Goal: Information Seeking & Learning: Learn about a topic

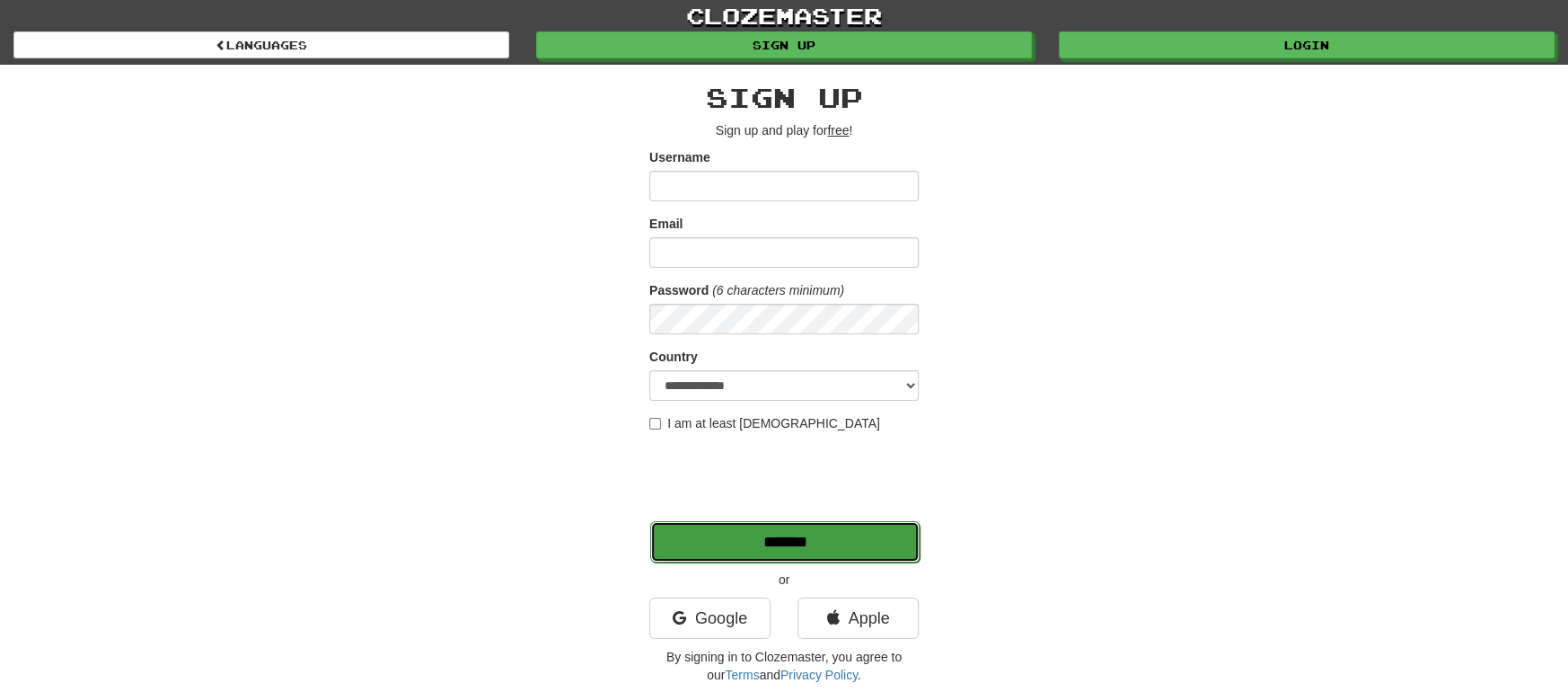
click at [808, 533] on input "*******" at bounding box center [784, 542] width 270 height 41
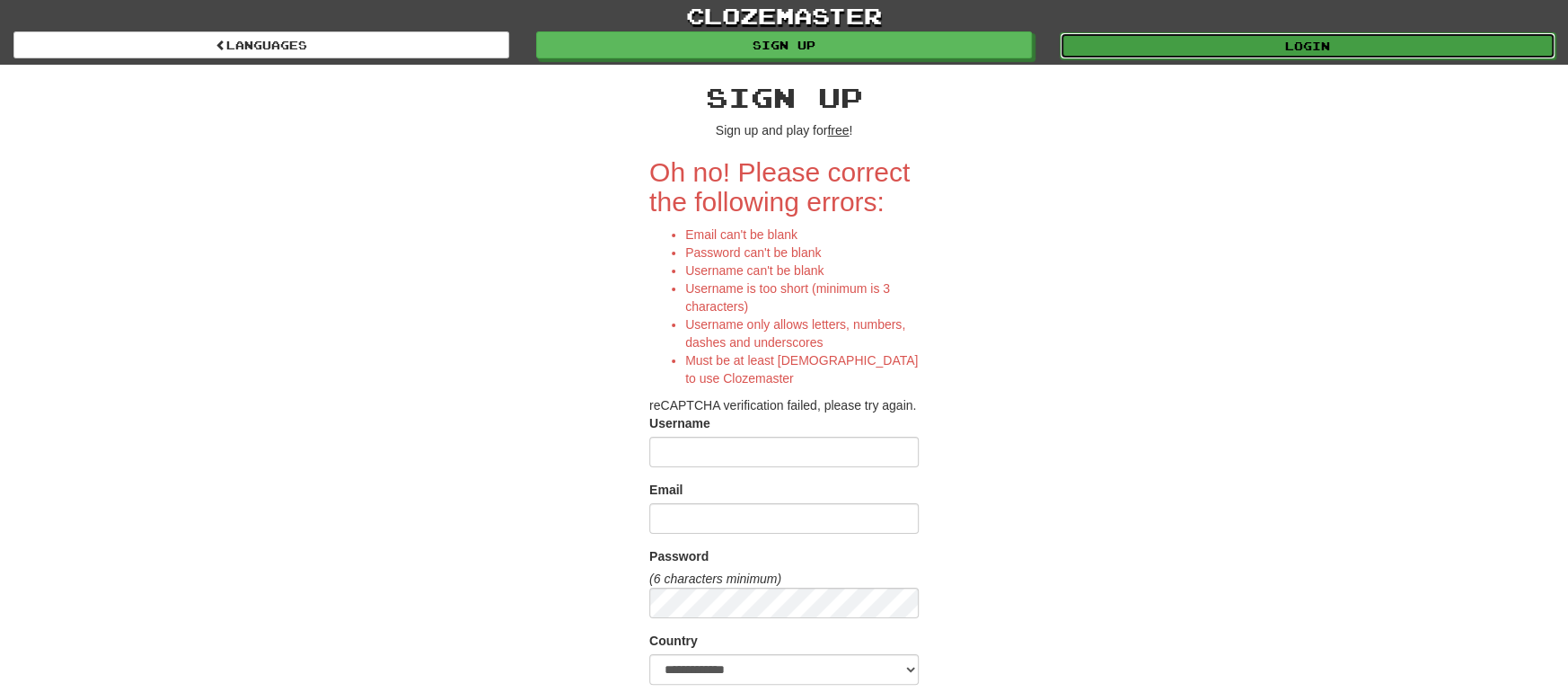
click at [1317, 35] on link "Login" at bounding box center [1307, 46] width 496 height 27
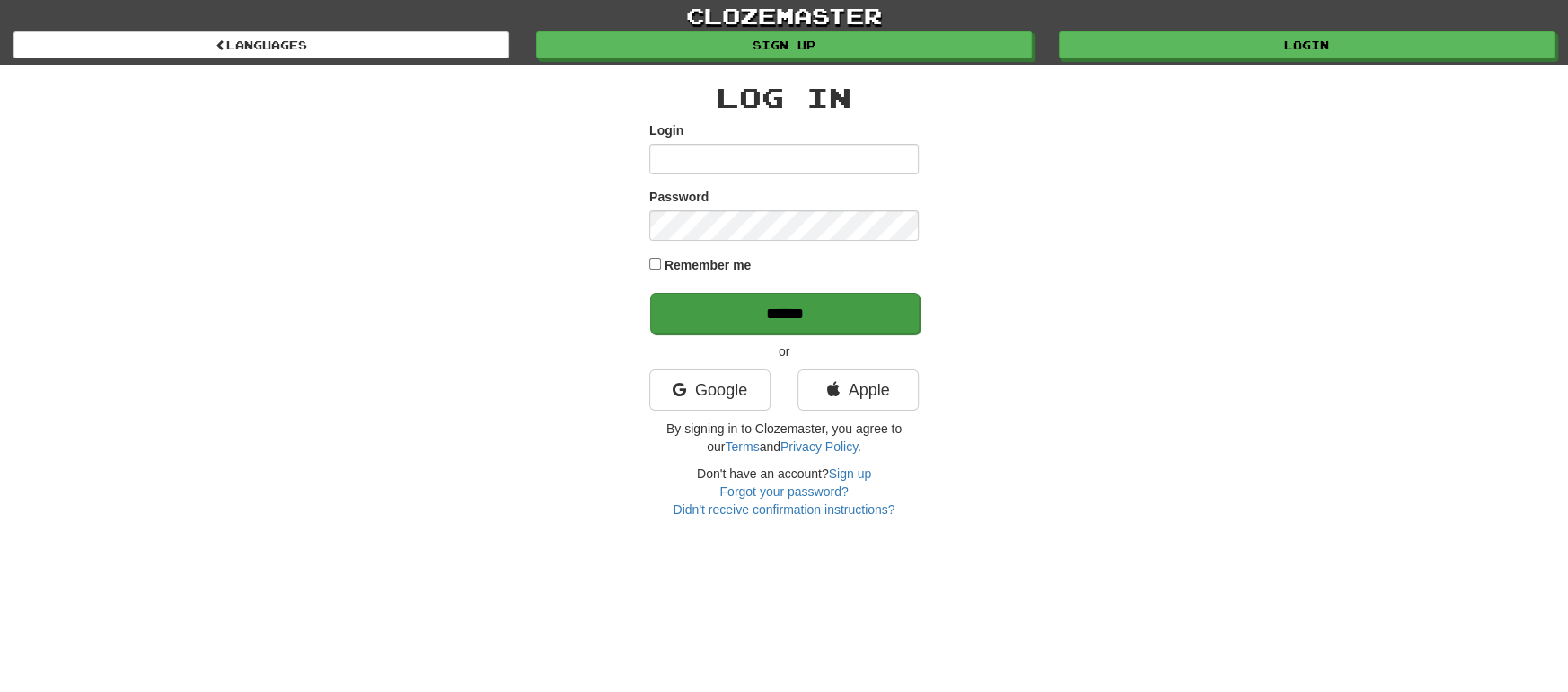
type input "**********"
click at [768, 309] on input "******" at bounding box center [784, 314] width 270 height 41
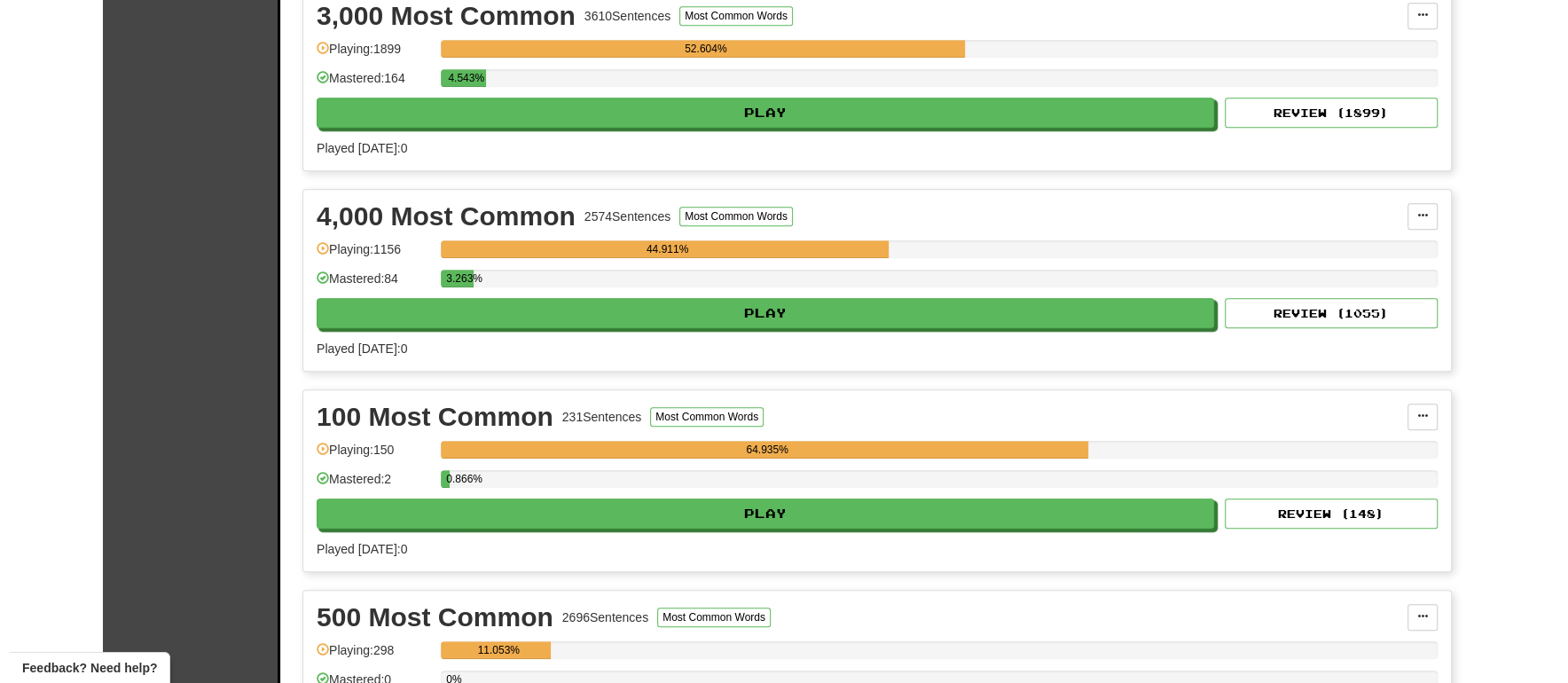
scroll to position [828, 0]
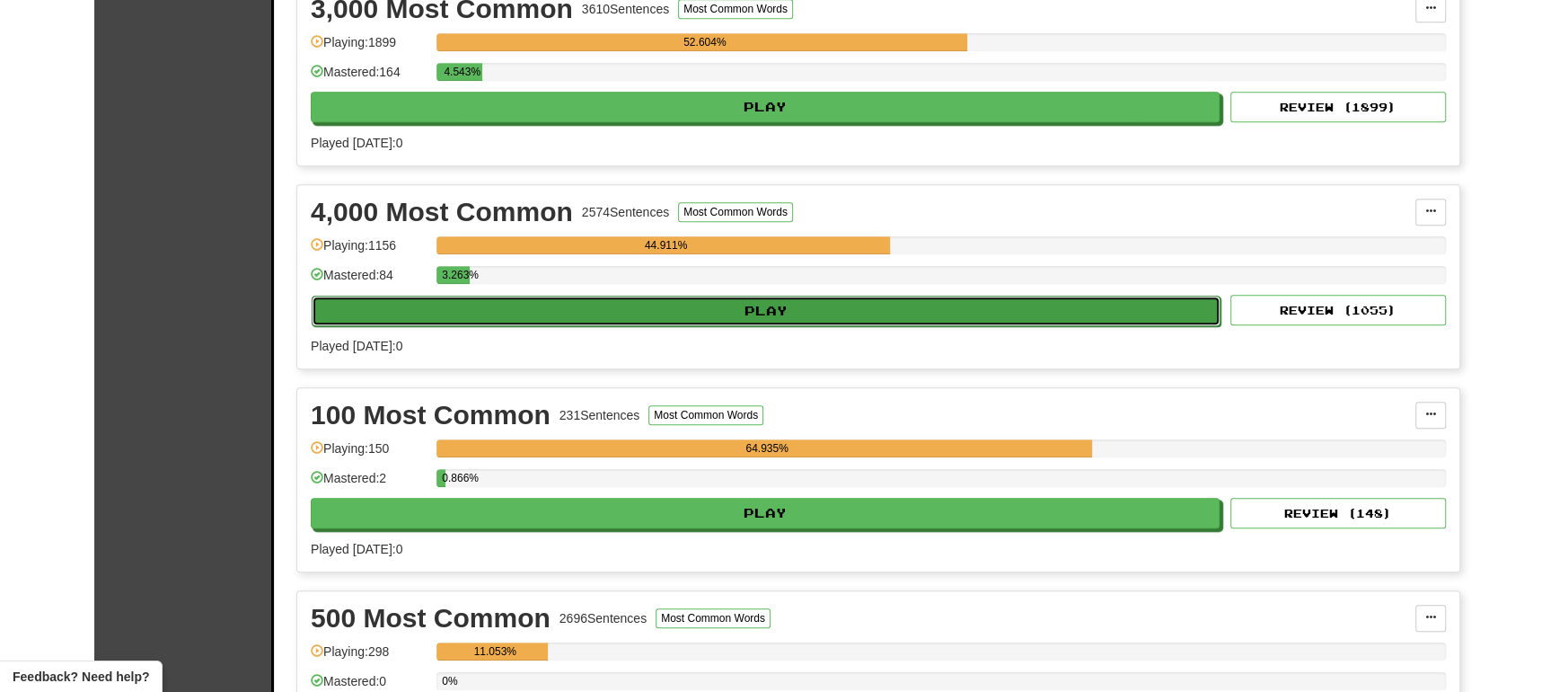
click at [1021, 304] on button "Play" at bounding box center [766, 310] width 909 height 31
select select "**"
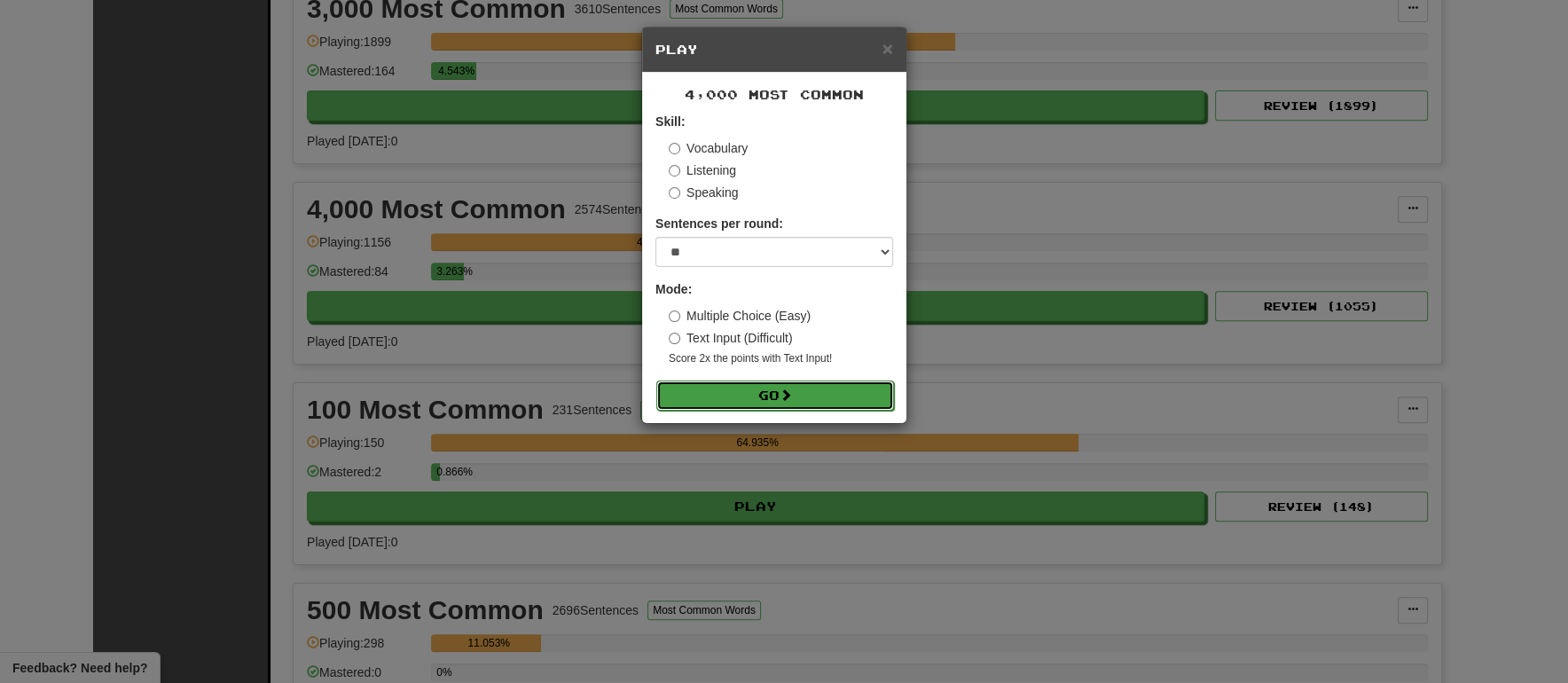
click at [813, 389] on button "Go" at bounding box center [776, 395] width 238 height 30
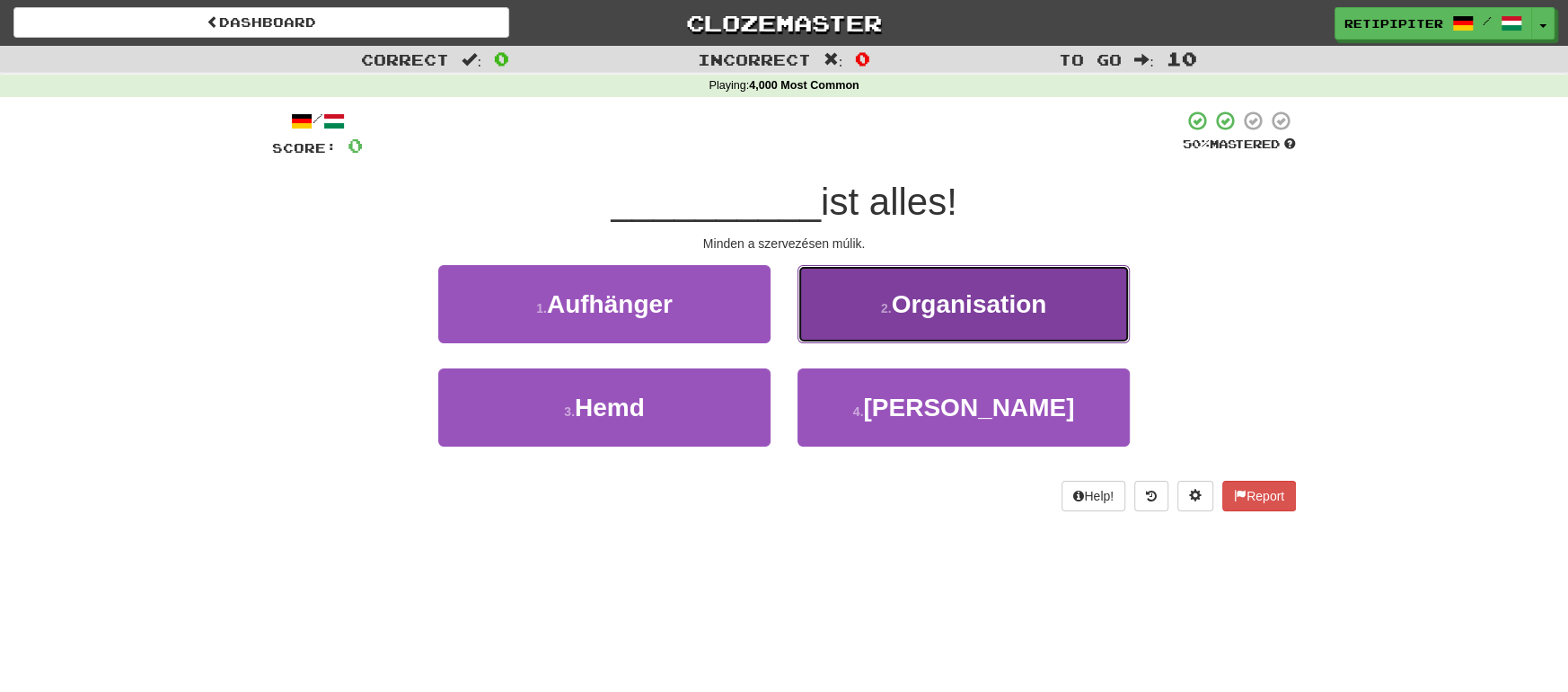
click at [1003, 325] on button "2 . Organisation" at bounding box center [964, 304] width 332 height 78
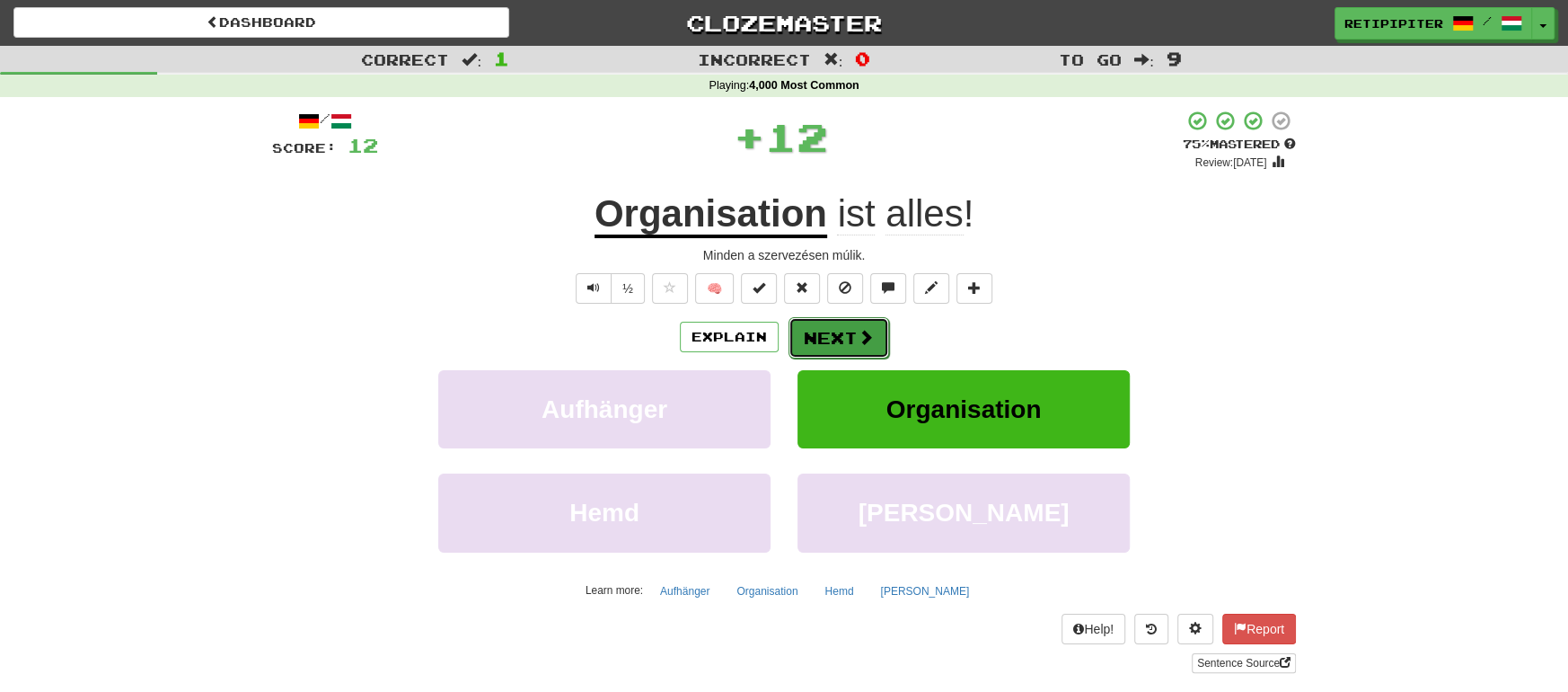
click at [841, 334] on button "Next" at bounding box center [839, 338] width 101 height 41
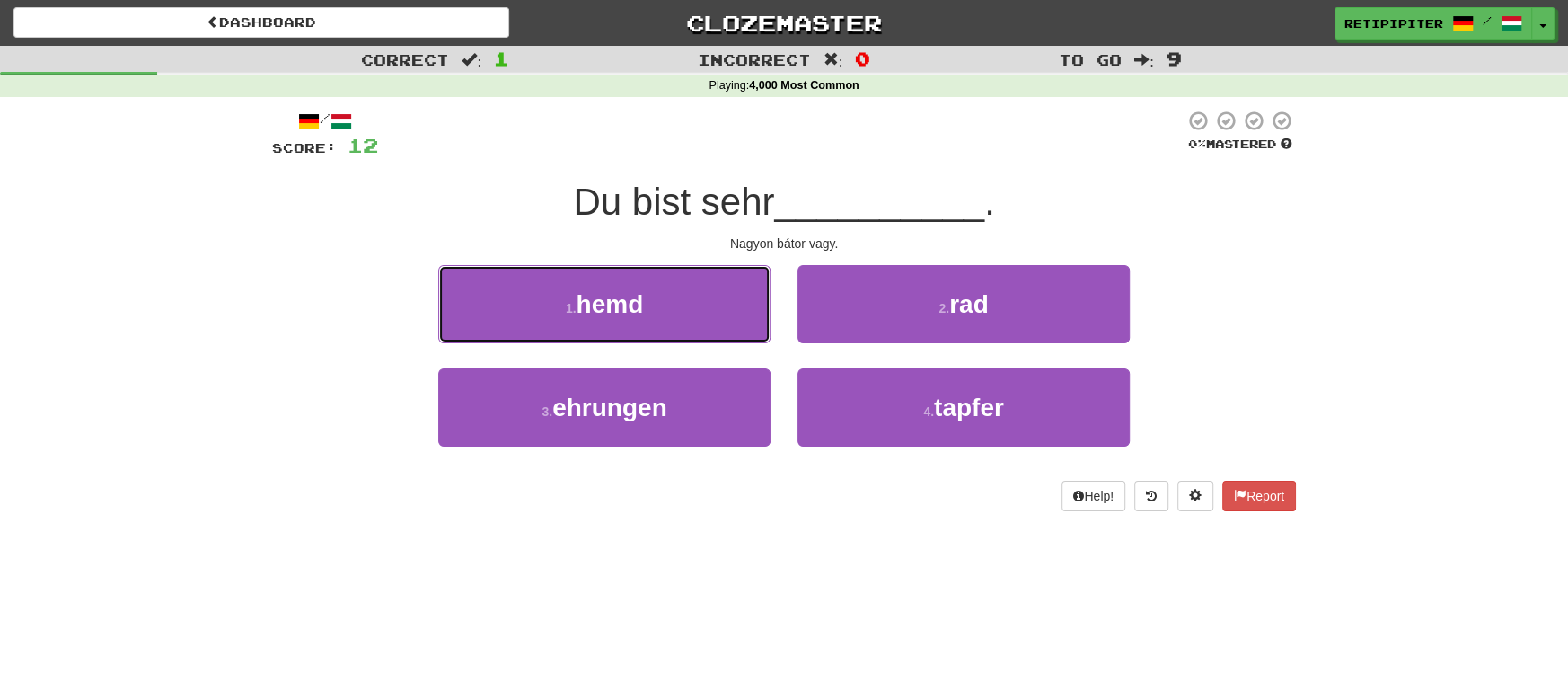
click at [635, 310] on span "hemd" at bounding box center [610, 304] width 67 height 28
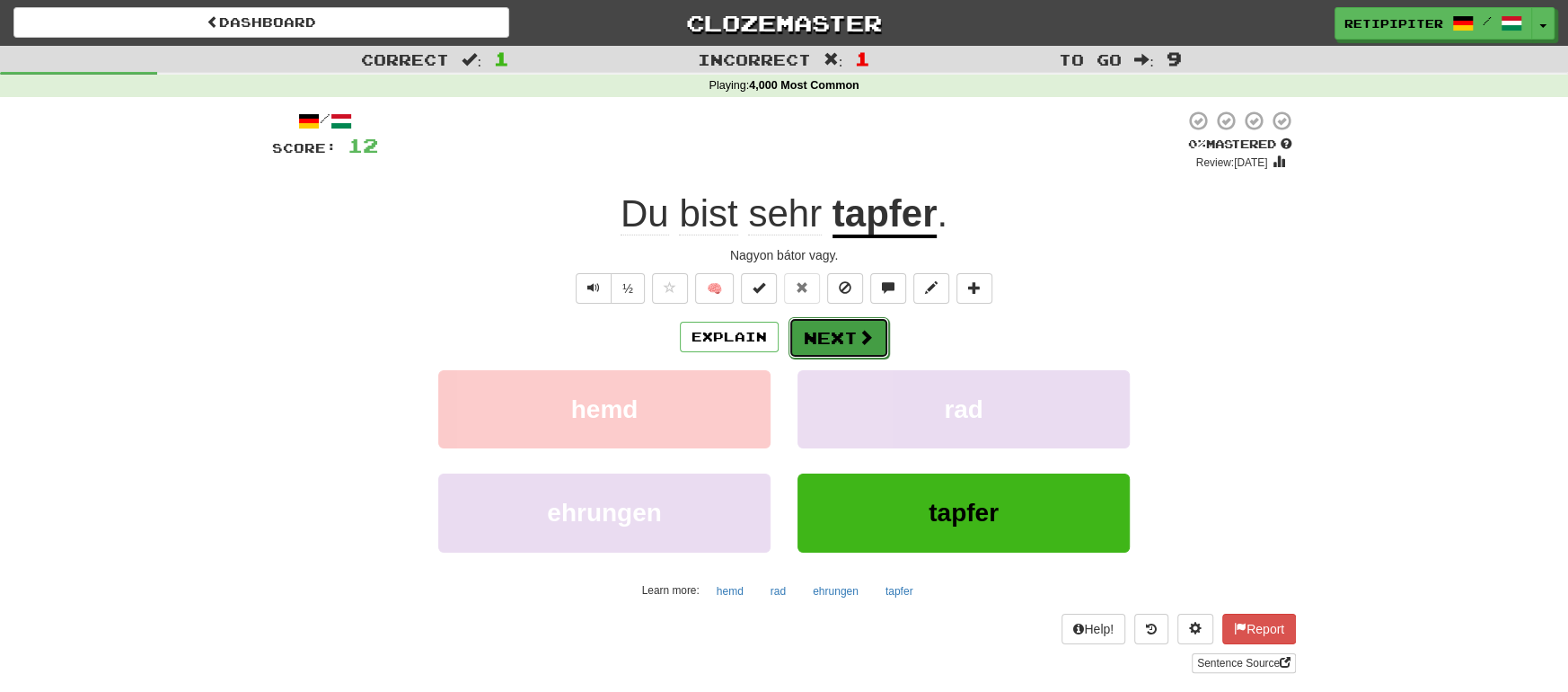
click at [839, 336] on button "Next" at bounding box center [839, 338] width 101 height 41
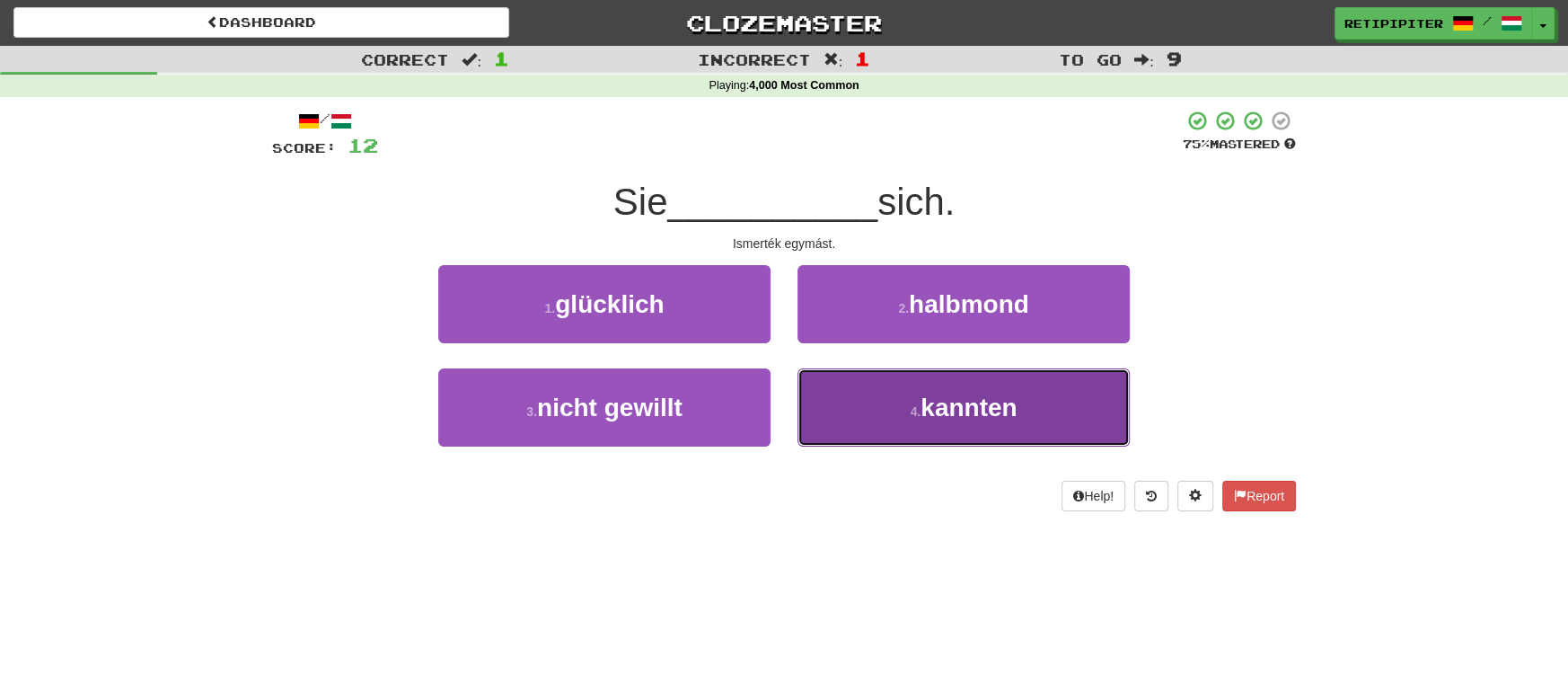
click at [958, 407] on span "kannten" at bounding box center [968, 407] width 96 height 28
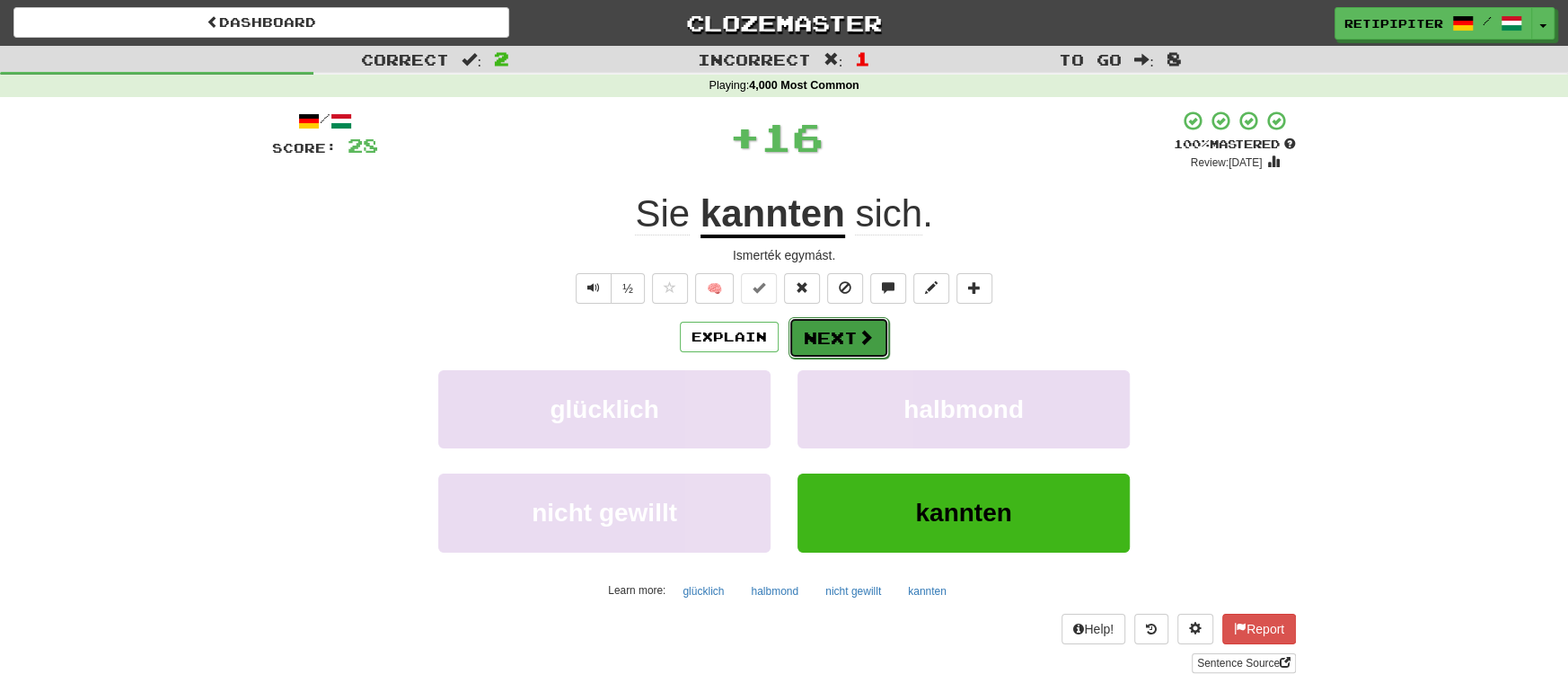
click at [842, 339] on button "Next" at bounding box center [839, 338] width 101 height 41
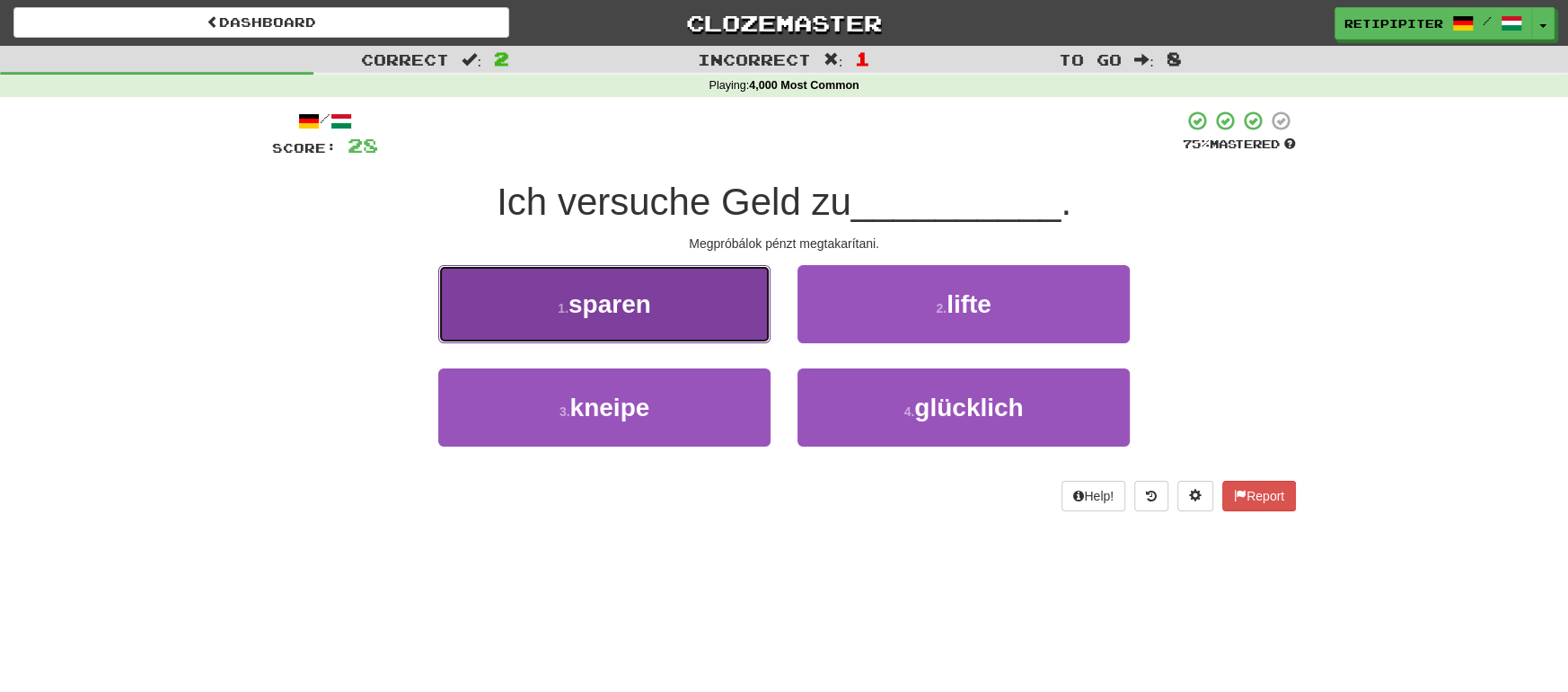
click at [650, 318] on button "1 . sparen" at bounding box center [604, 304] width 332 height 78
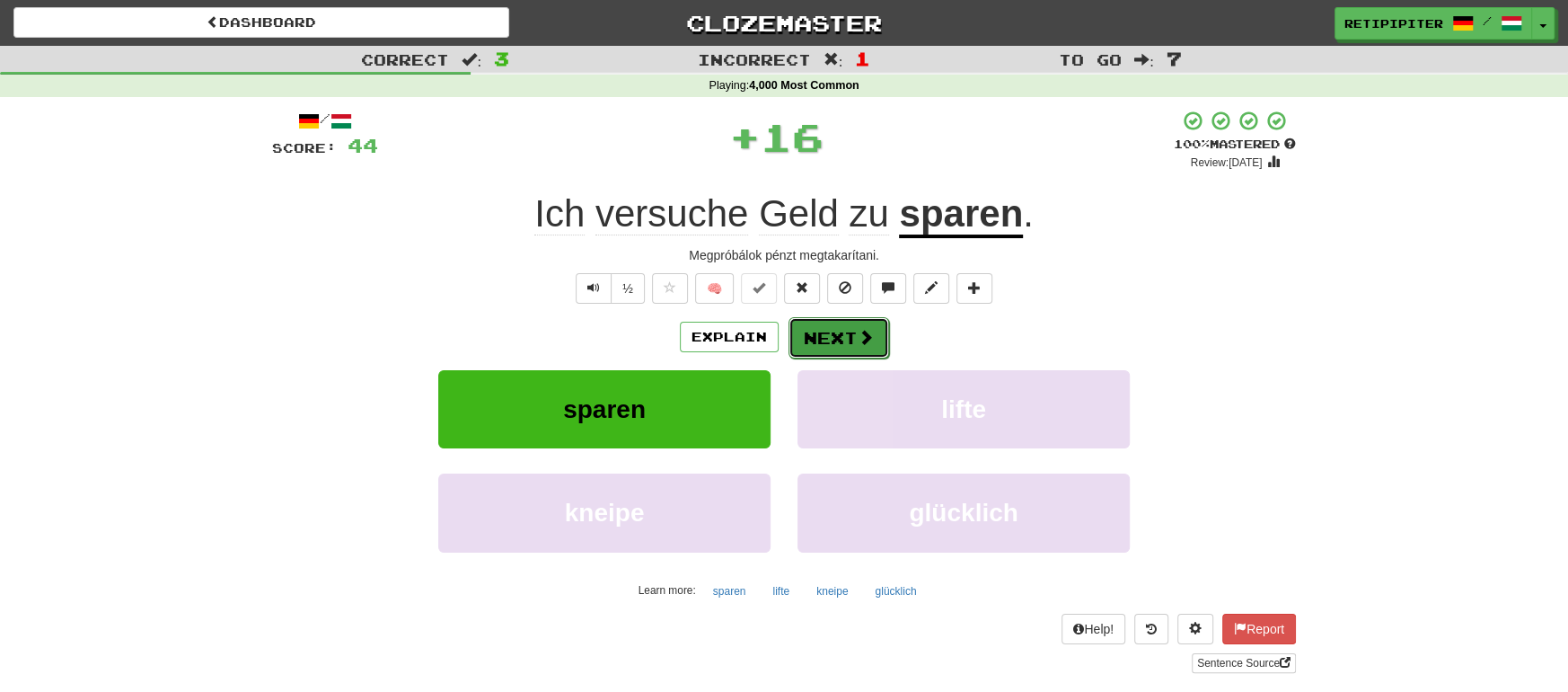
click at [835, 342] on button "Next" at bounding box center [839, 338] width 101 height 41
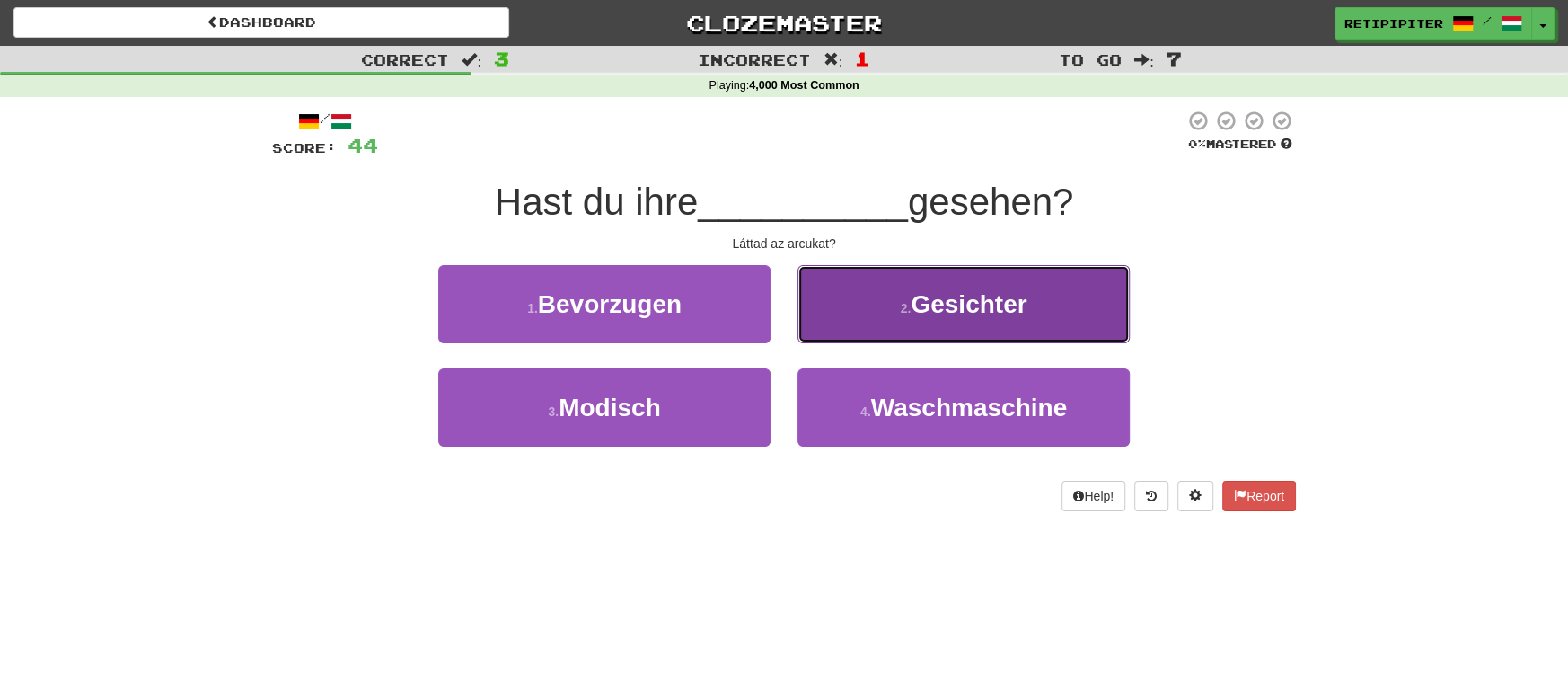
click at [938, 311] on span "Gesichter" at bounding box center [968, 304] width 116 height 28
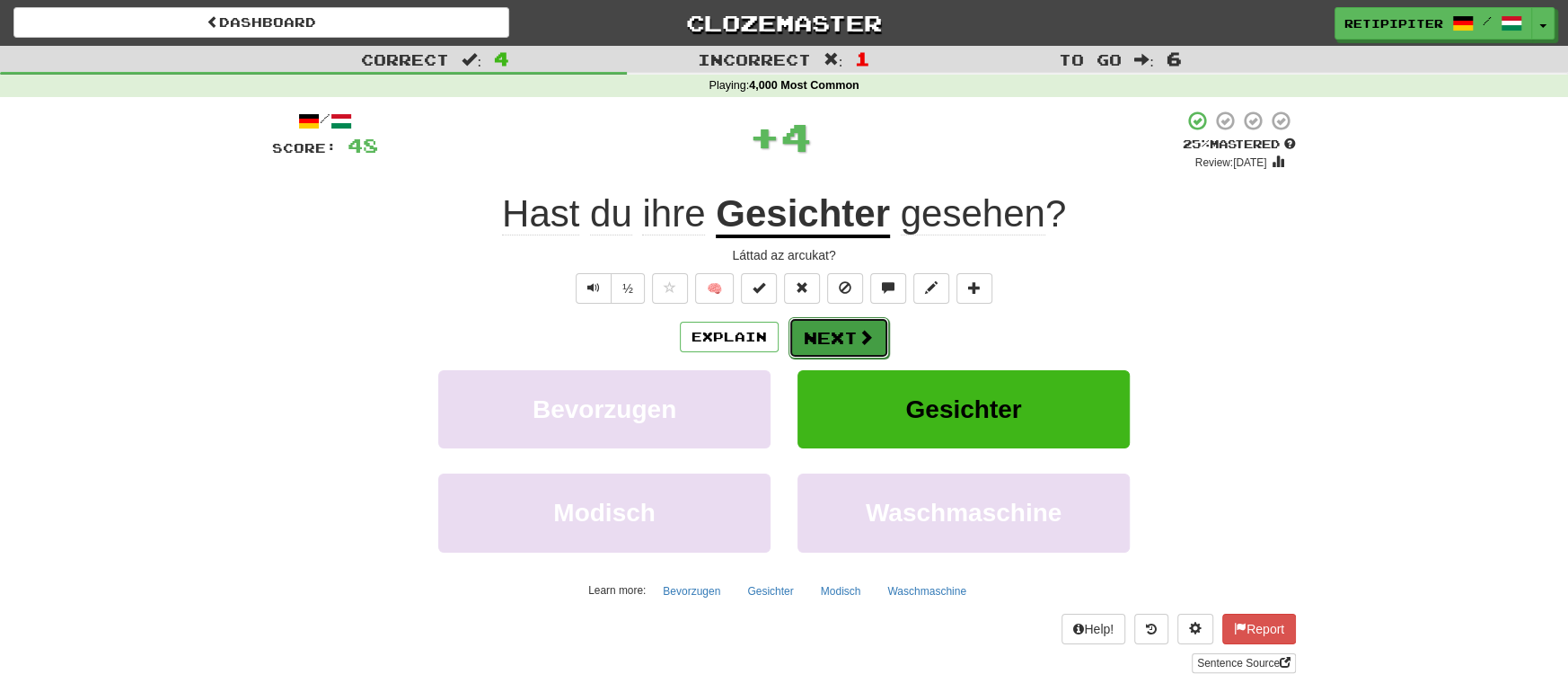
click at [841, 331] on button "Next" at bounding box center [839, 338] width 101 height 41
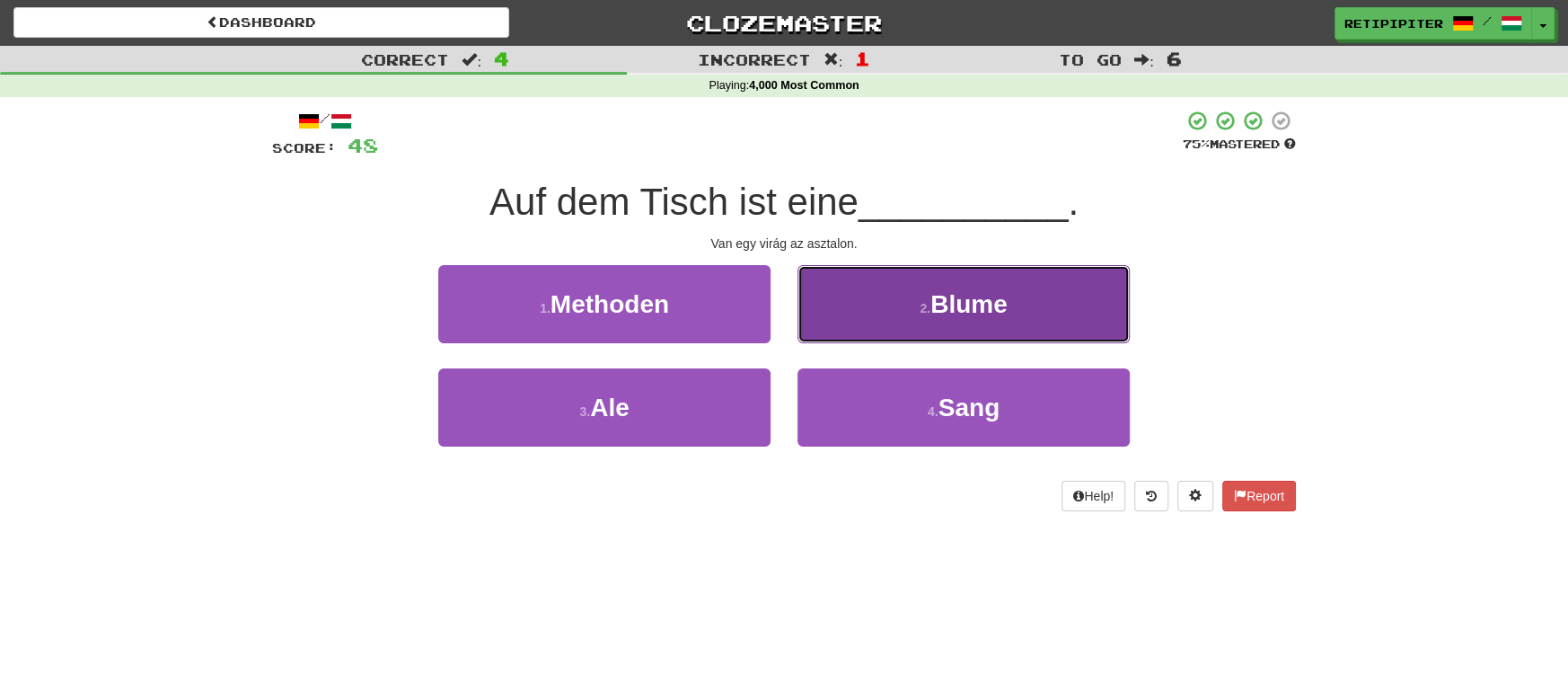
click at [968, 340] on button "2 . Blume" at bounding box center [964, 304] width 332 height 78
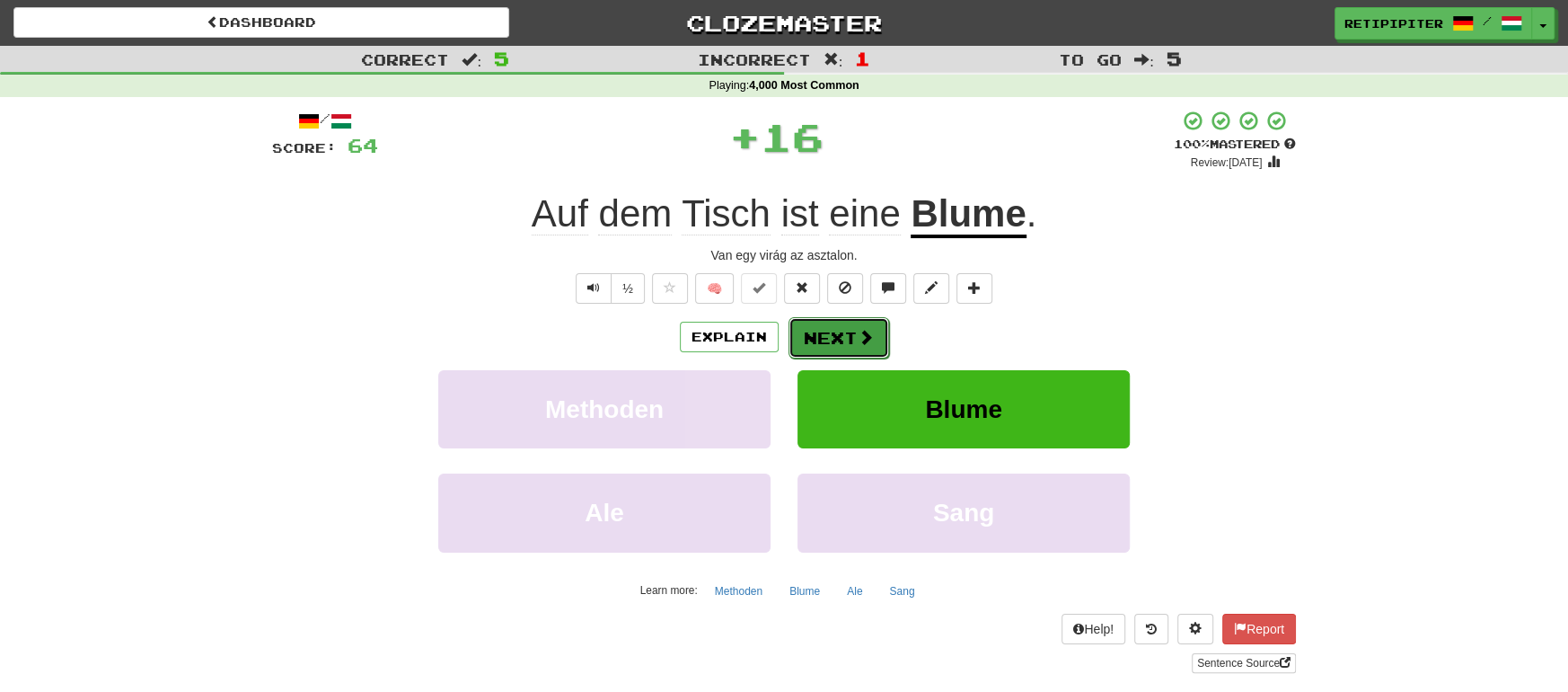
click at [838, 333] on button "Next" at bounding box center [839, 338] width 101 height 41
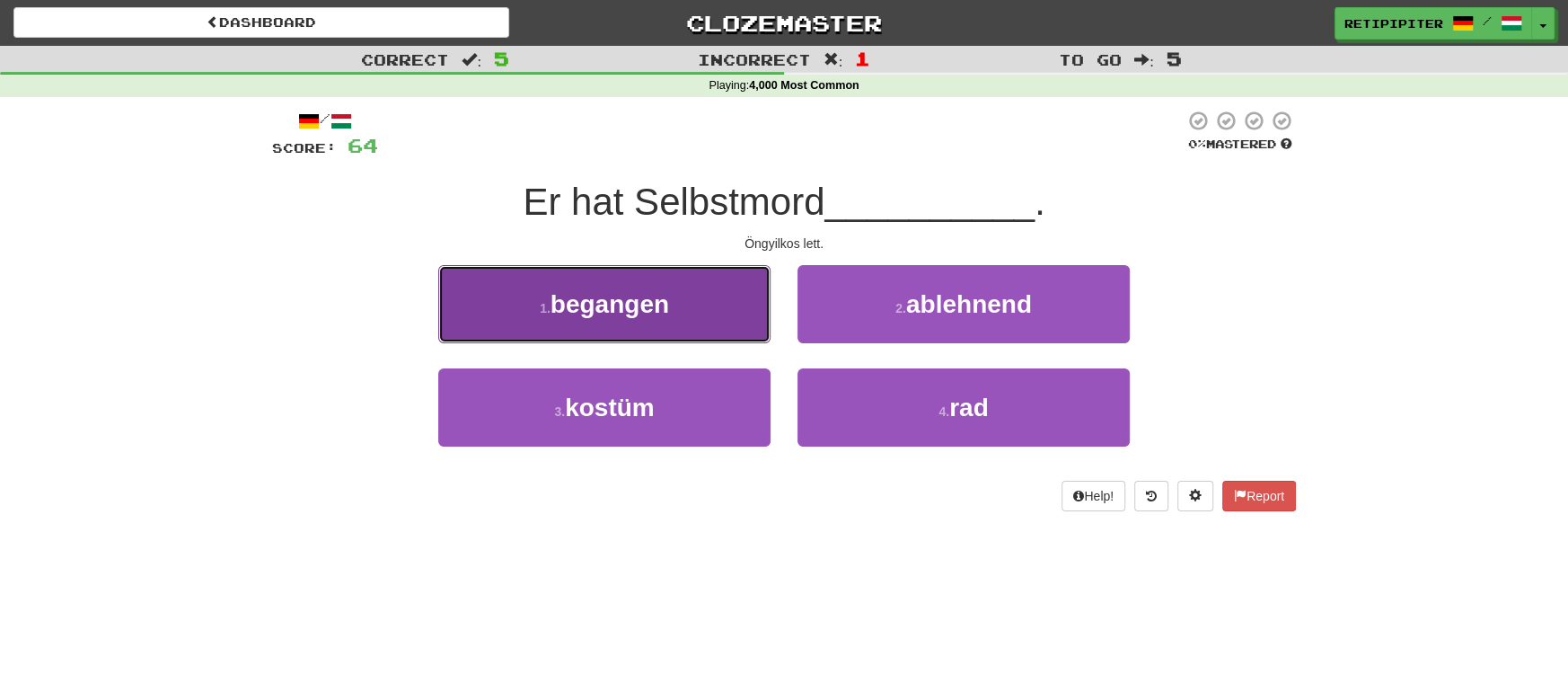
click at [686, 313] on button "1 . begangen" at bounding box center [604, 304] width 332 height 78
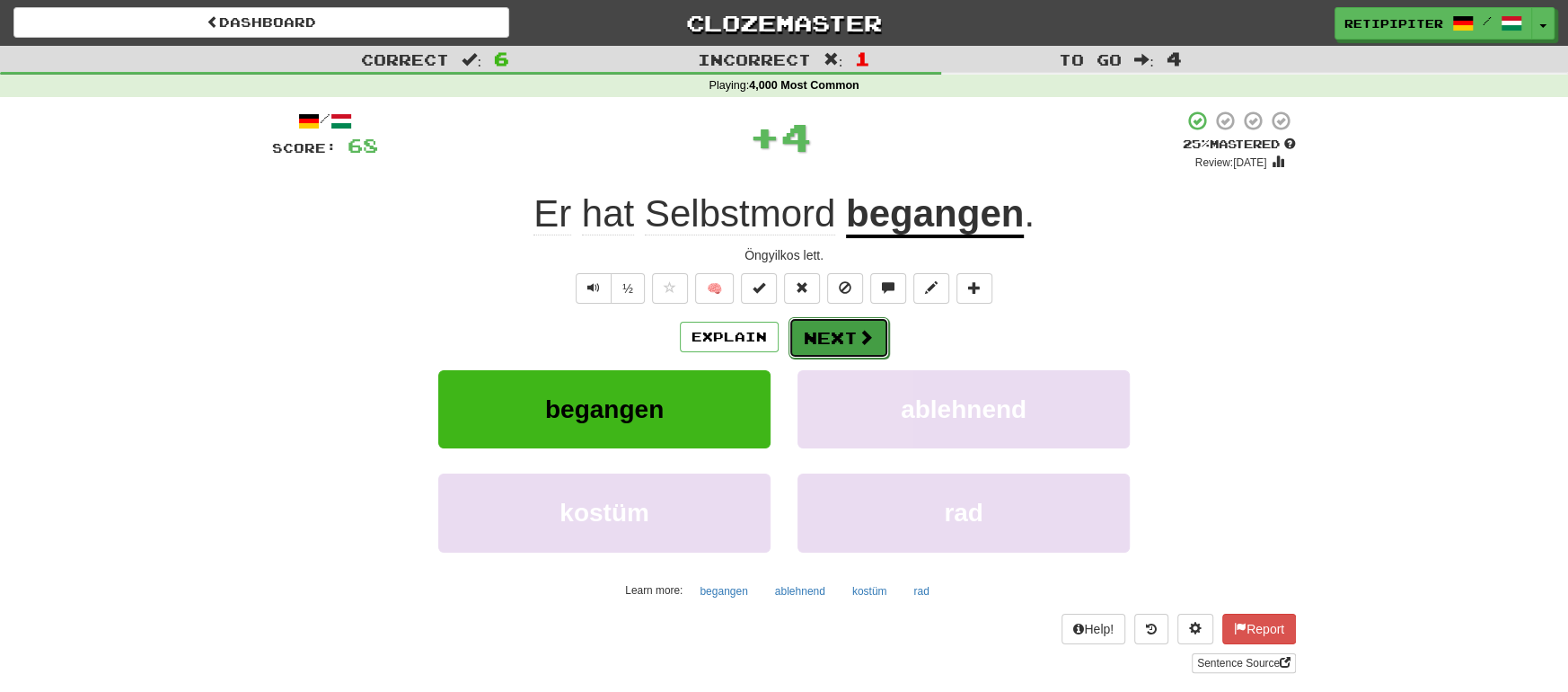
click at [844, 332] on button "Next" at bounding box center [839, 338] width 101 height 41
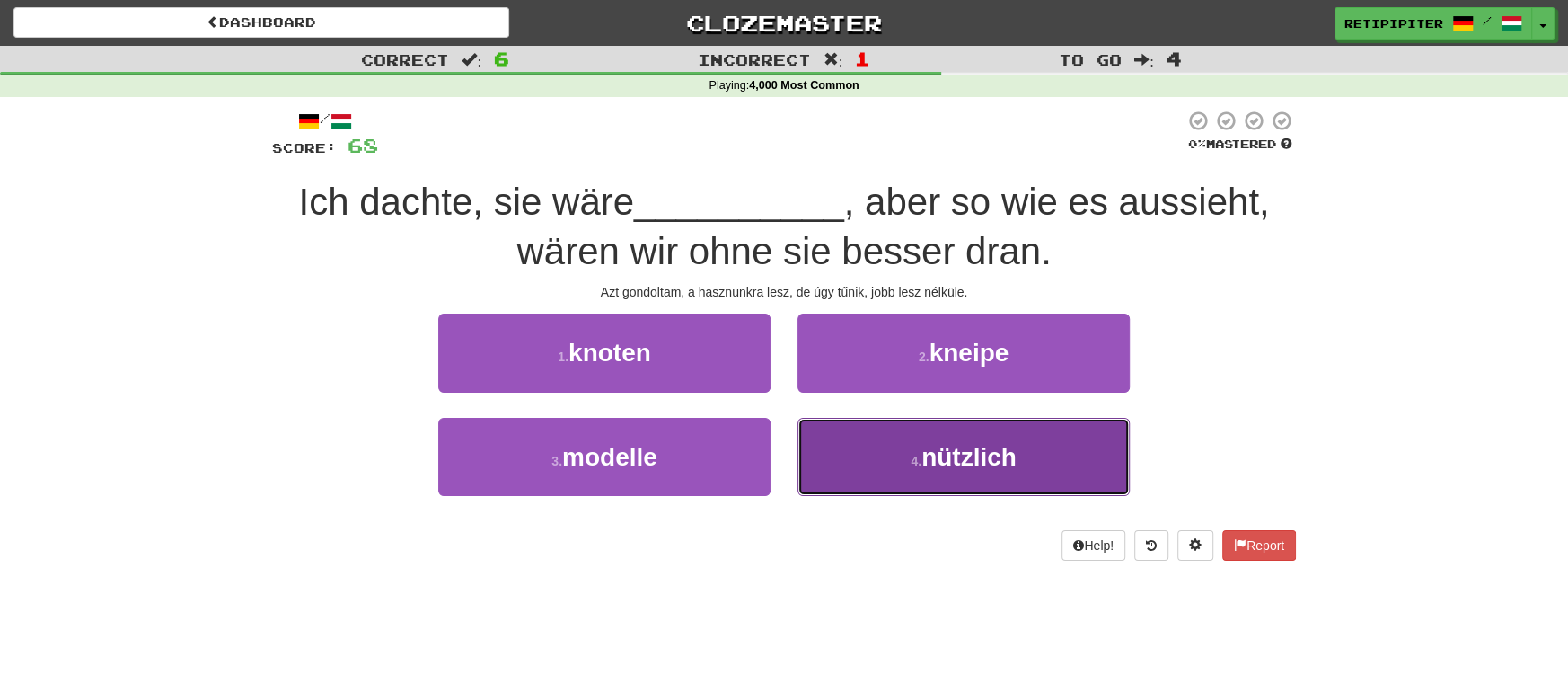
click at [945, 453] on span "nützlich" at bounding box center [969, 457] width 95 height 28
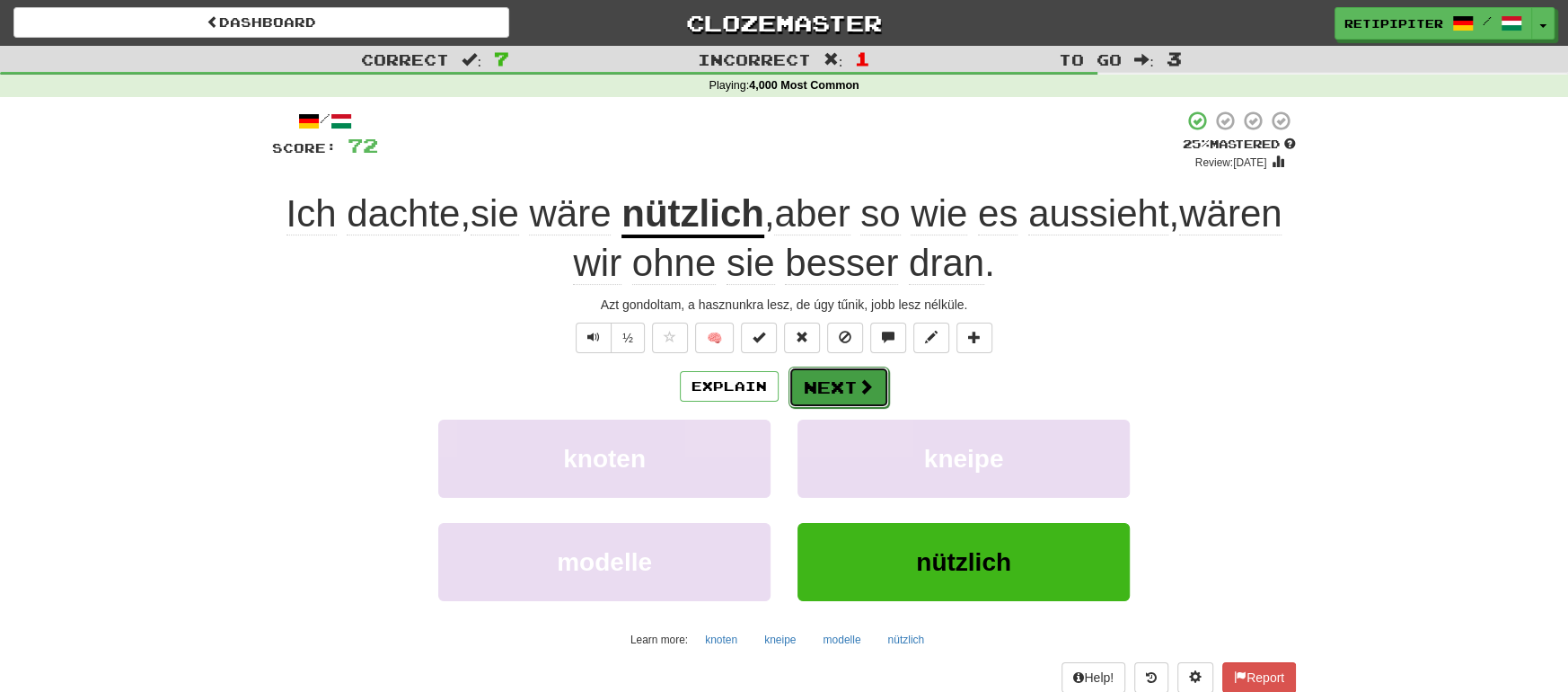
click at [834, 371] on button "Next" at bounding box center [839, 387] width 101 height 41
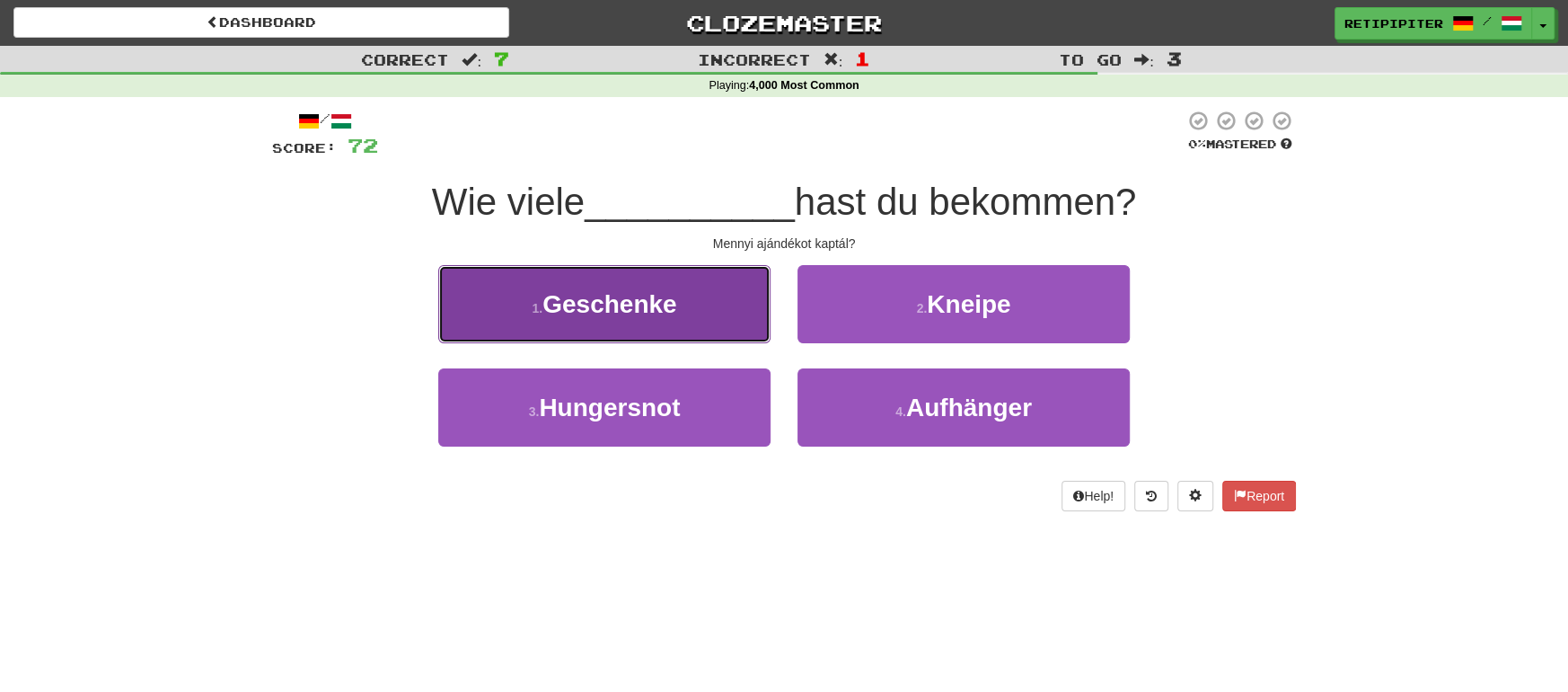
click at [713, 308] on button "1 . Geschenke" at bounding box center [604, 304] width 332 height 78
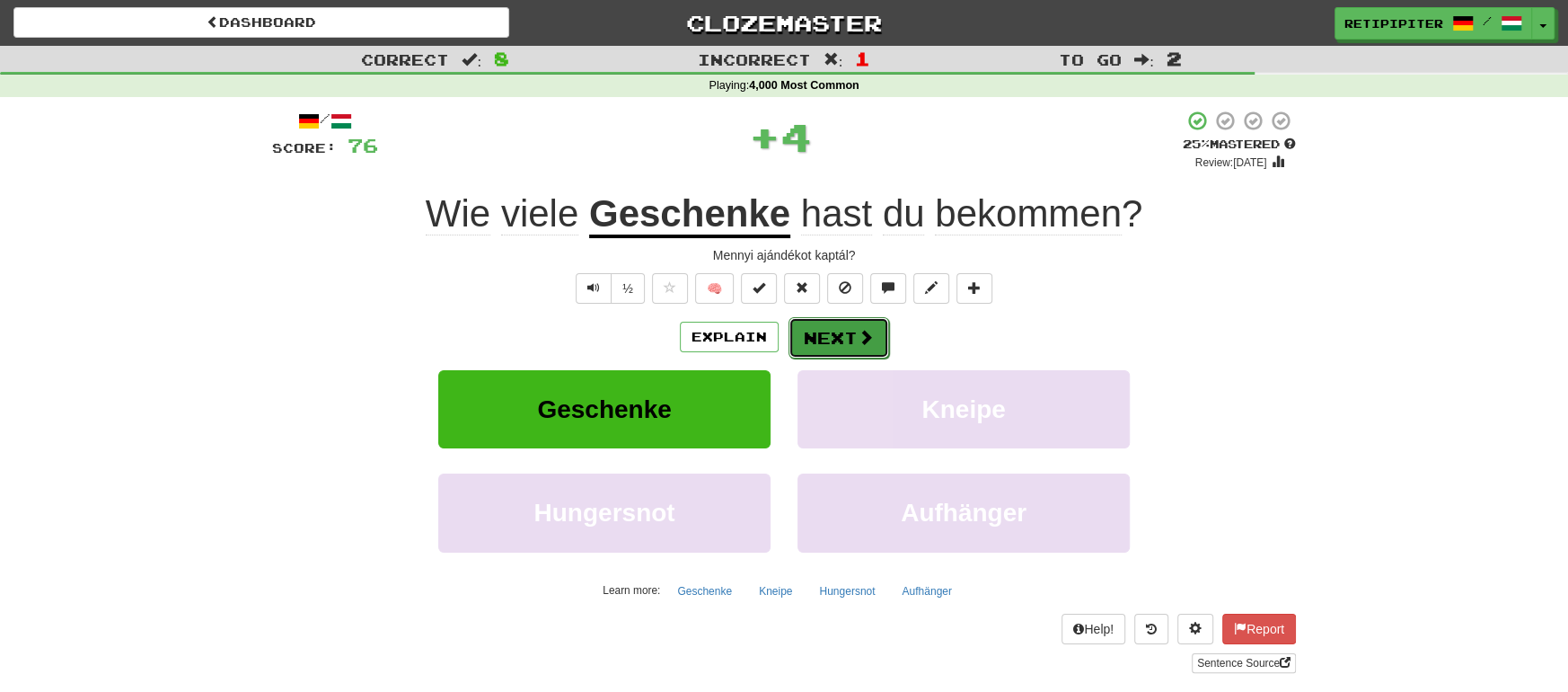
click at [850, 343] on button "Next" at bounding box center [839, 338] width 101 height 41
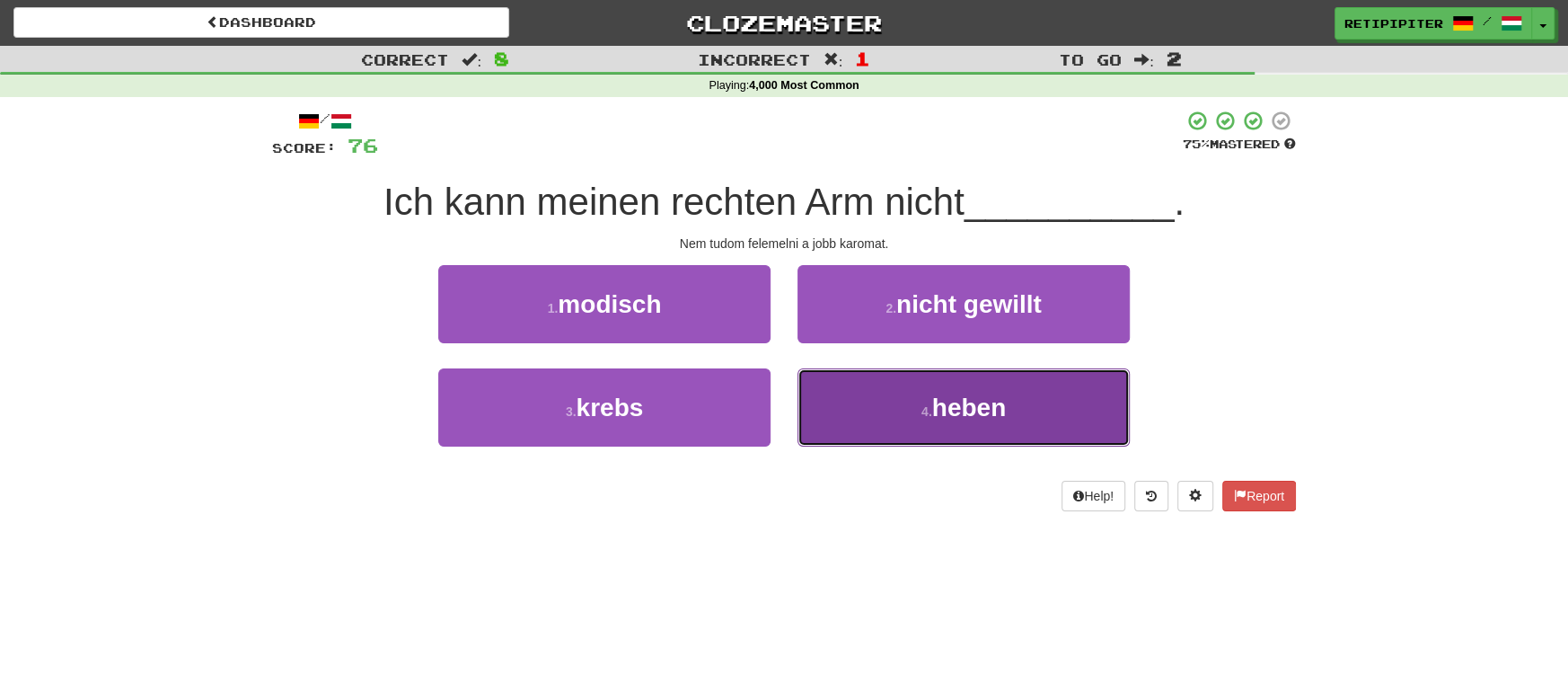
click at [953, 393] on span "heben" at bounding box center [968, 407] width 74 height 28
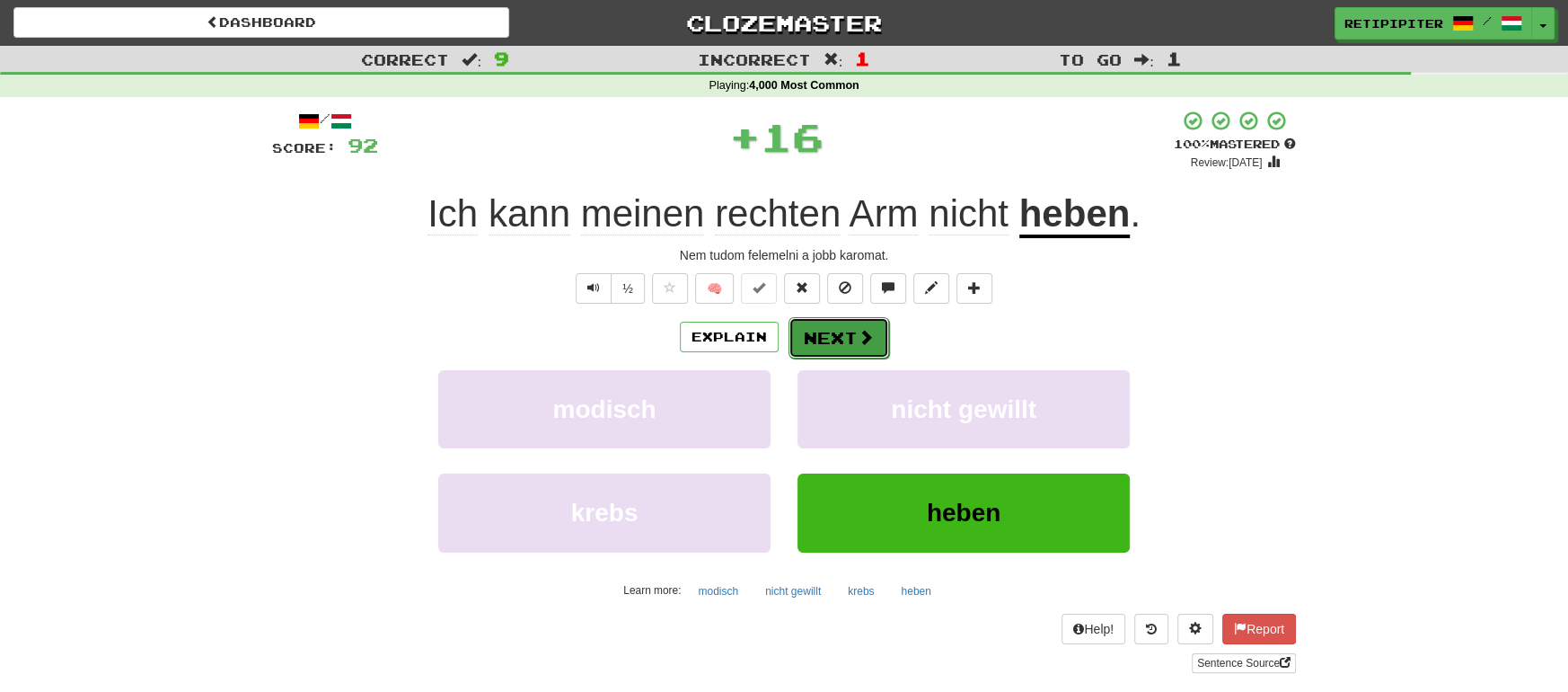
click at [835, 319] on button "Next" at bounding box center [839, 338] width 101 height 41
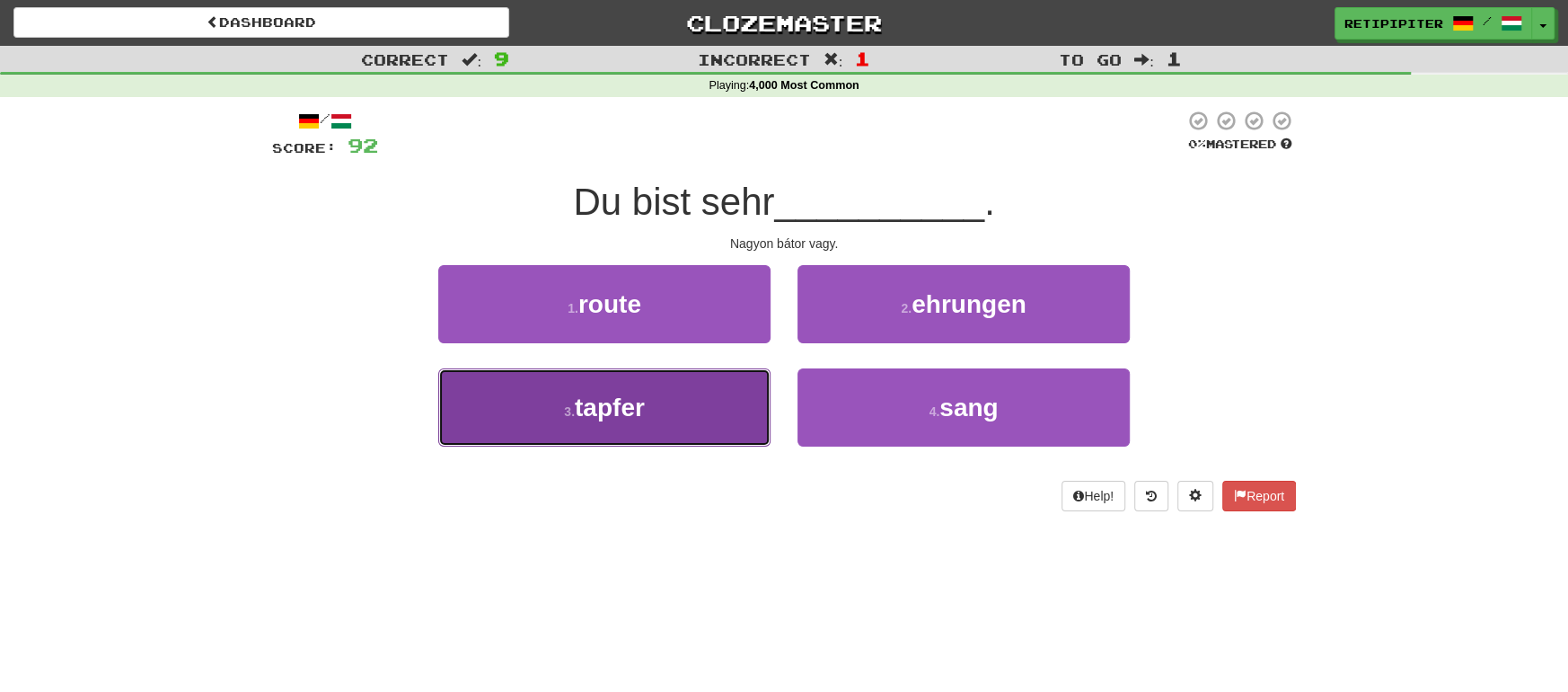
click at [625, 407] on span "tapfer" at bounding box center [610, 407] width 70 height 28
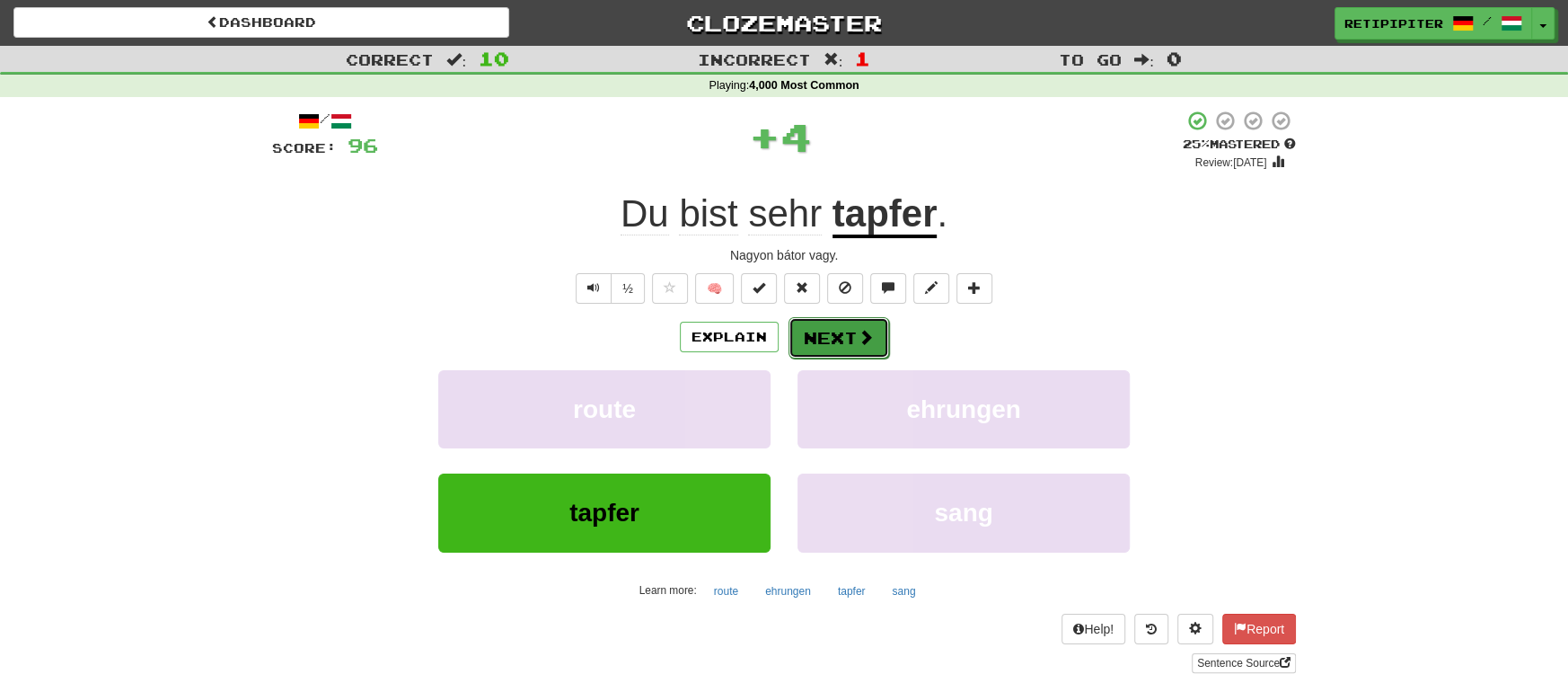
click at [845, 333] on button "Next" at bounding box center [839, 338] width 101 height 41
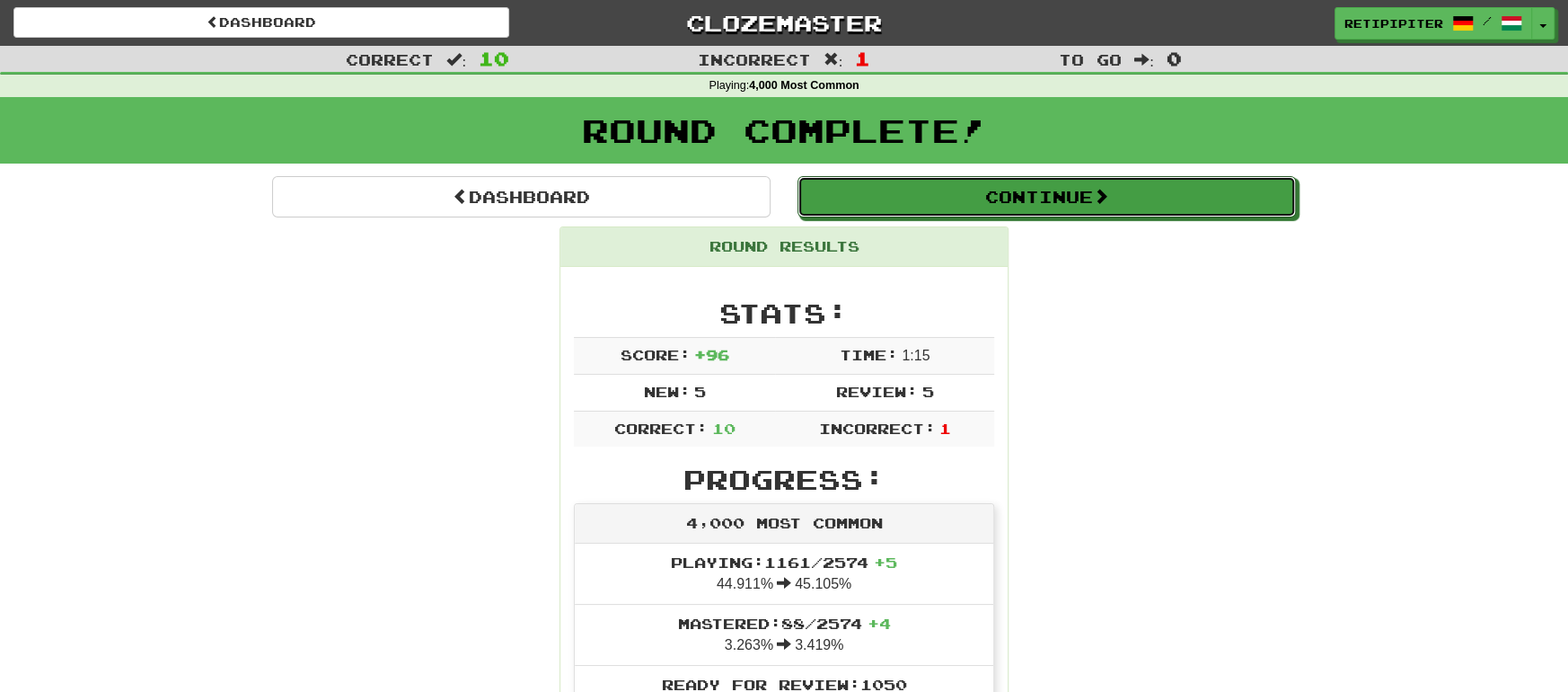
click at [1086, 205] on button "Continue" at bounding box center [1047, 197] width 499 height 41
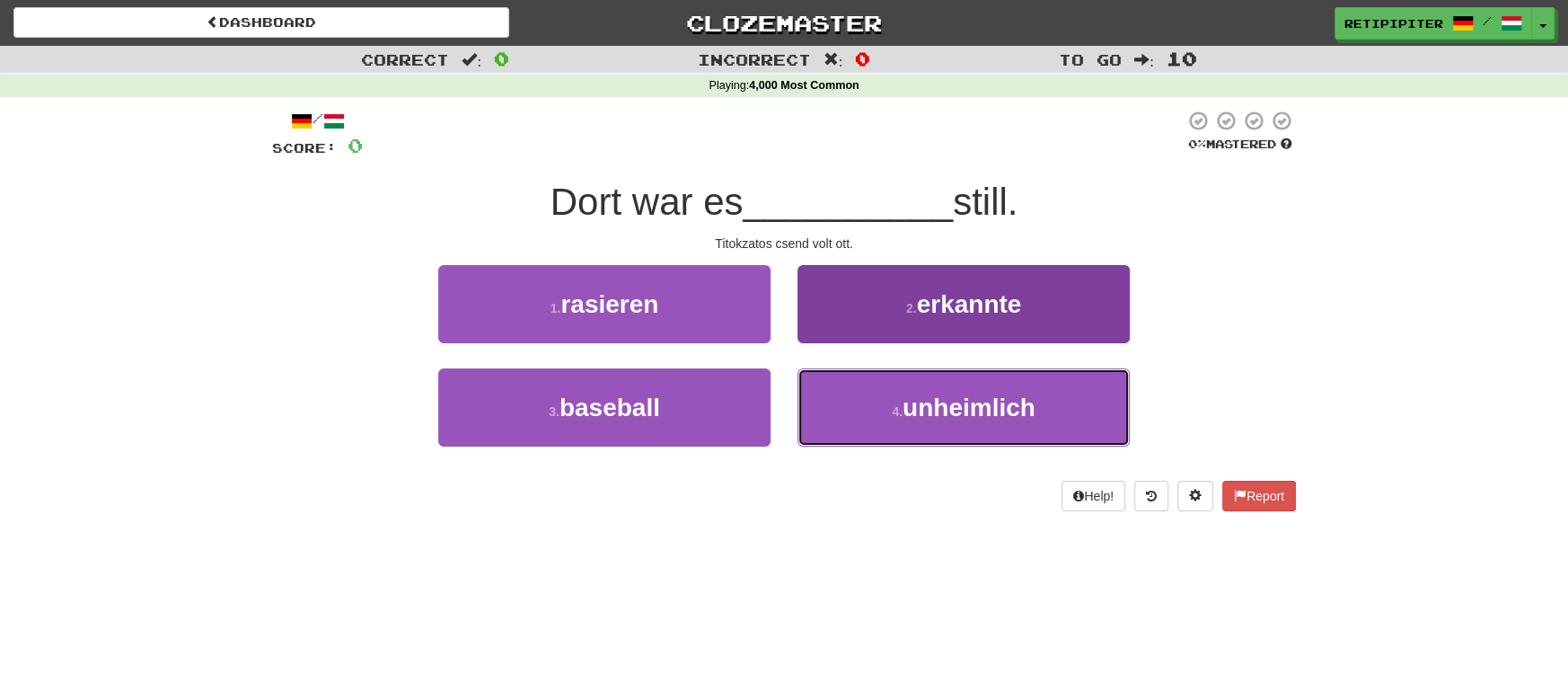
click at [971, 417] on span "unheimlich" at bounding box center [969, 407] width 133 height 28
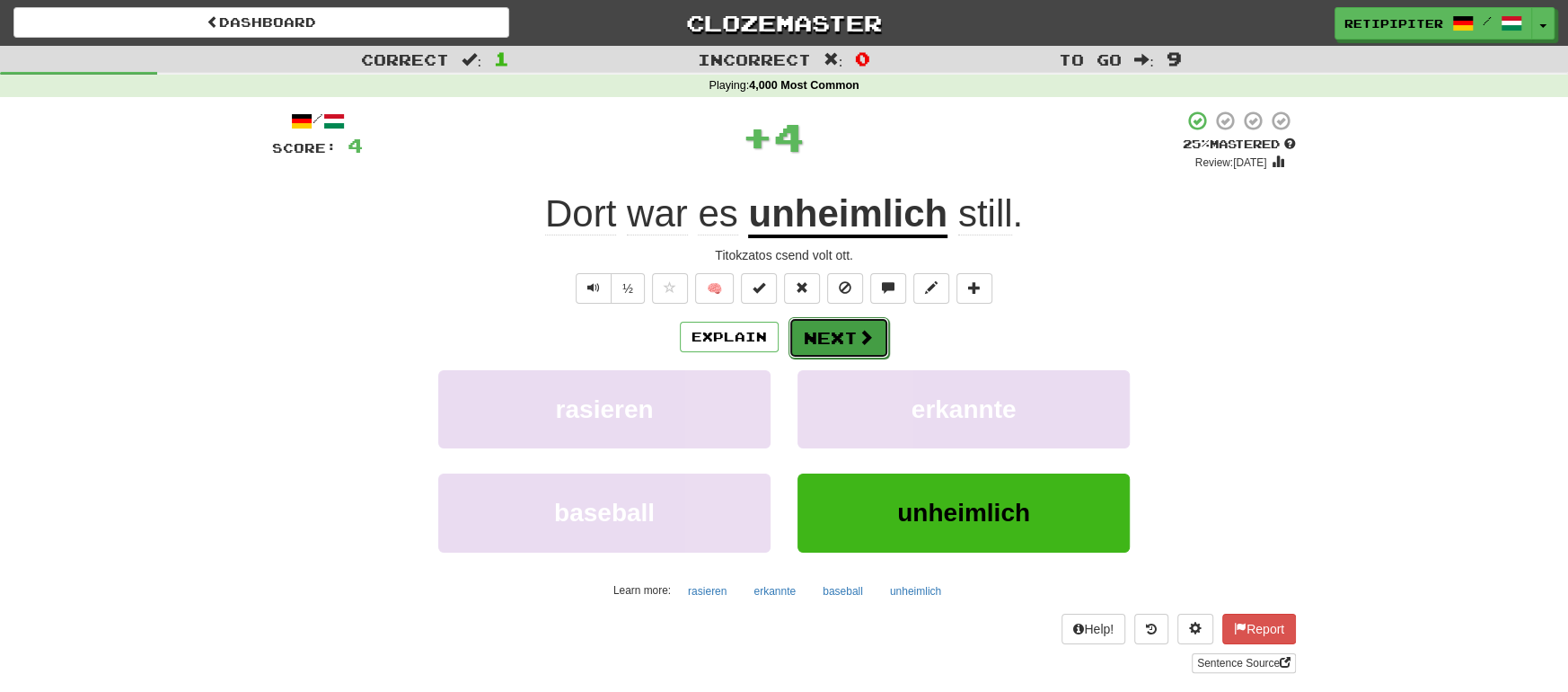
click at [855, 336] on button "Next" at bounding box center [839, 338] width 101 height 41
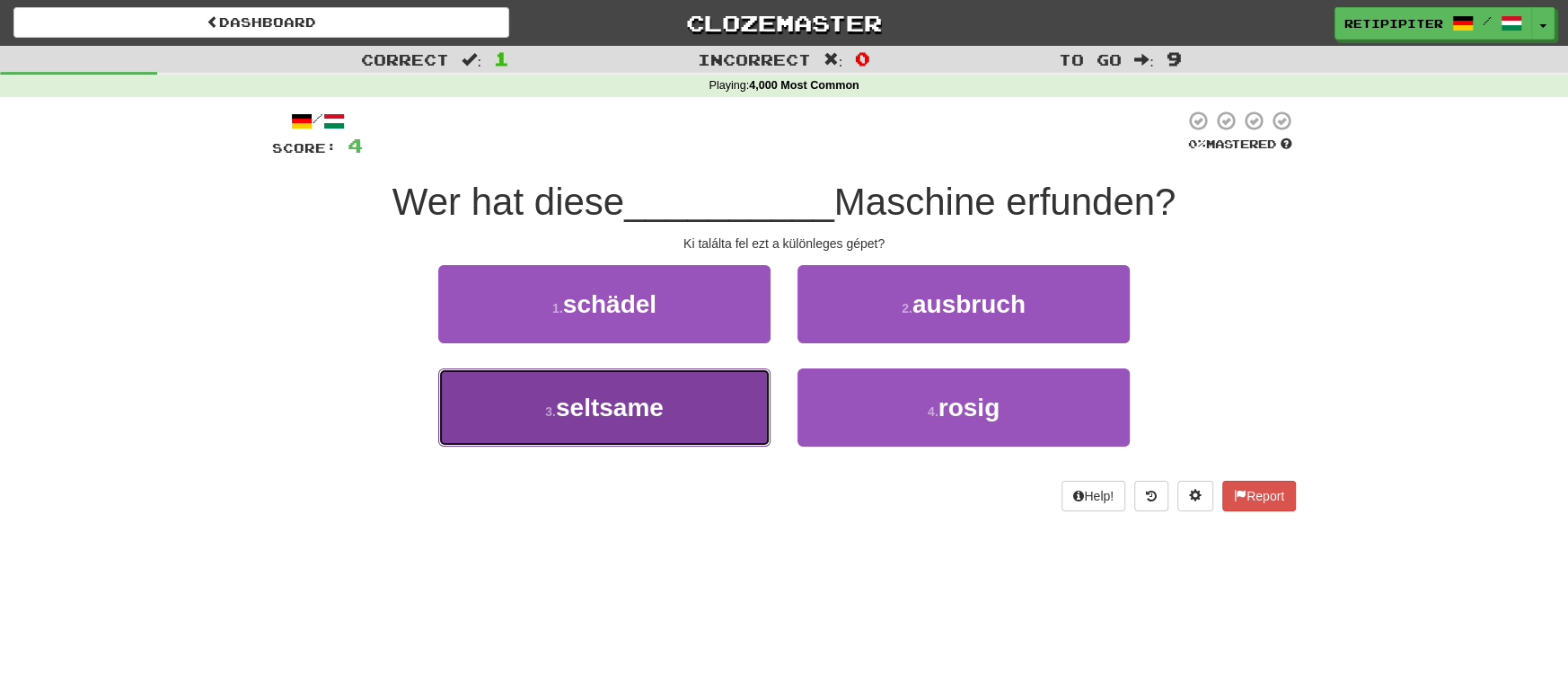
click at [640, 419] on span "seltsame" at bounding box center [609, 407] width 107 height 28
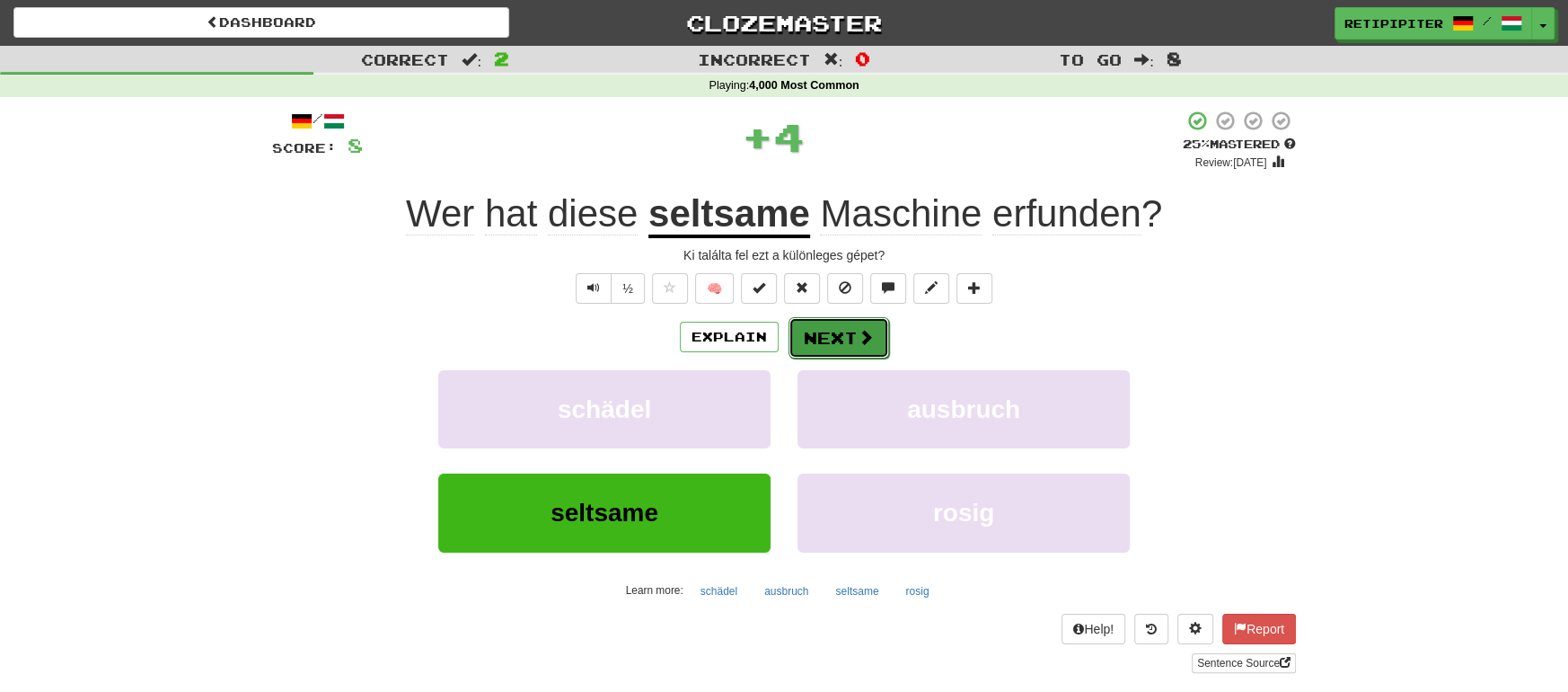
click at [849, 326] on button "Next" at bounding box center [839, 338] width 101 height 41
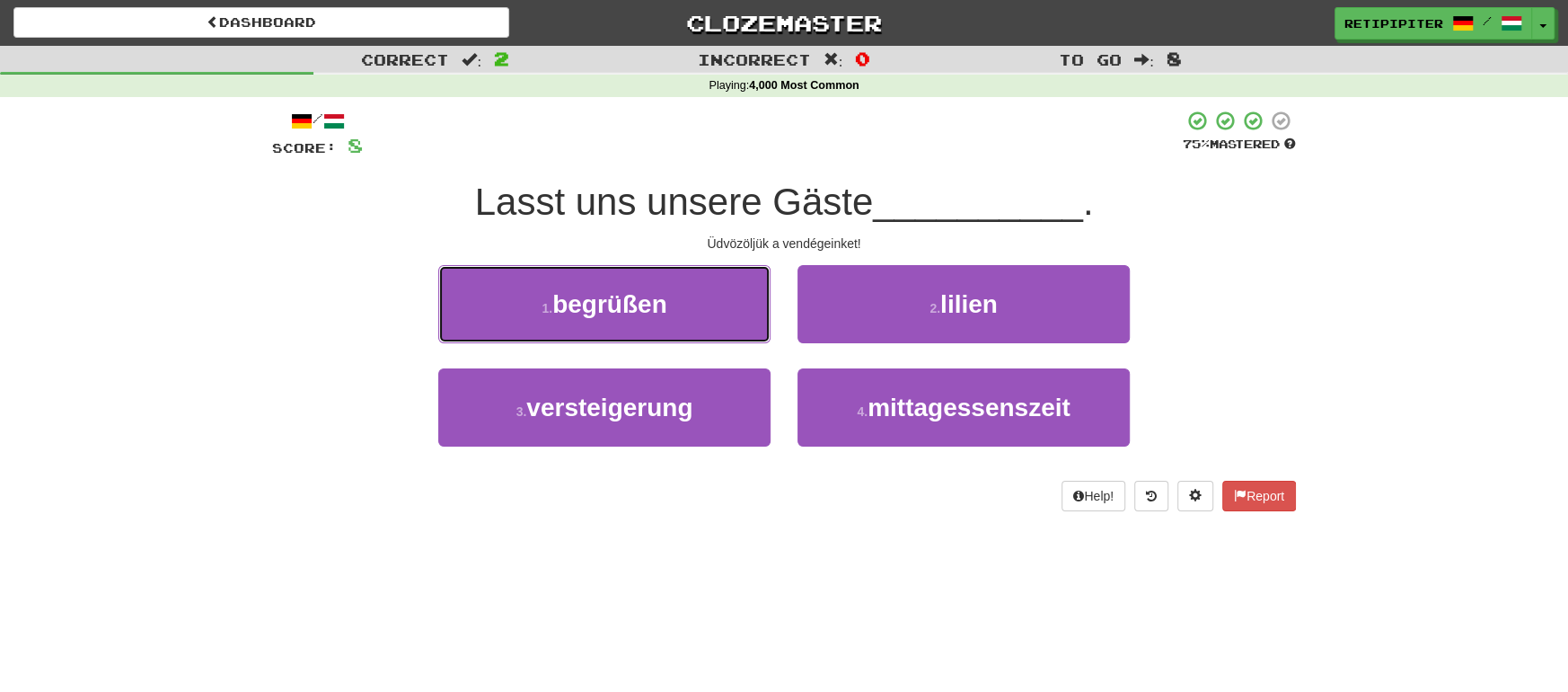
click at [696, 311] on button "1 . begrüßen" at bounding box center [604, 304] width 332 height 78
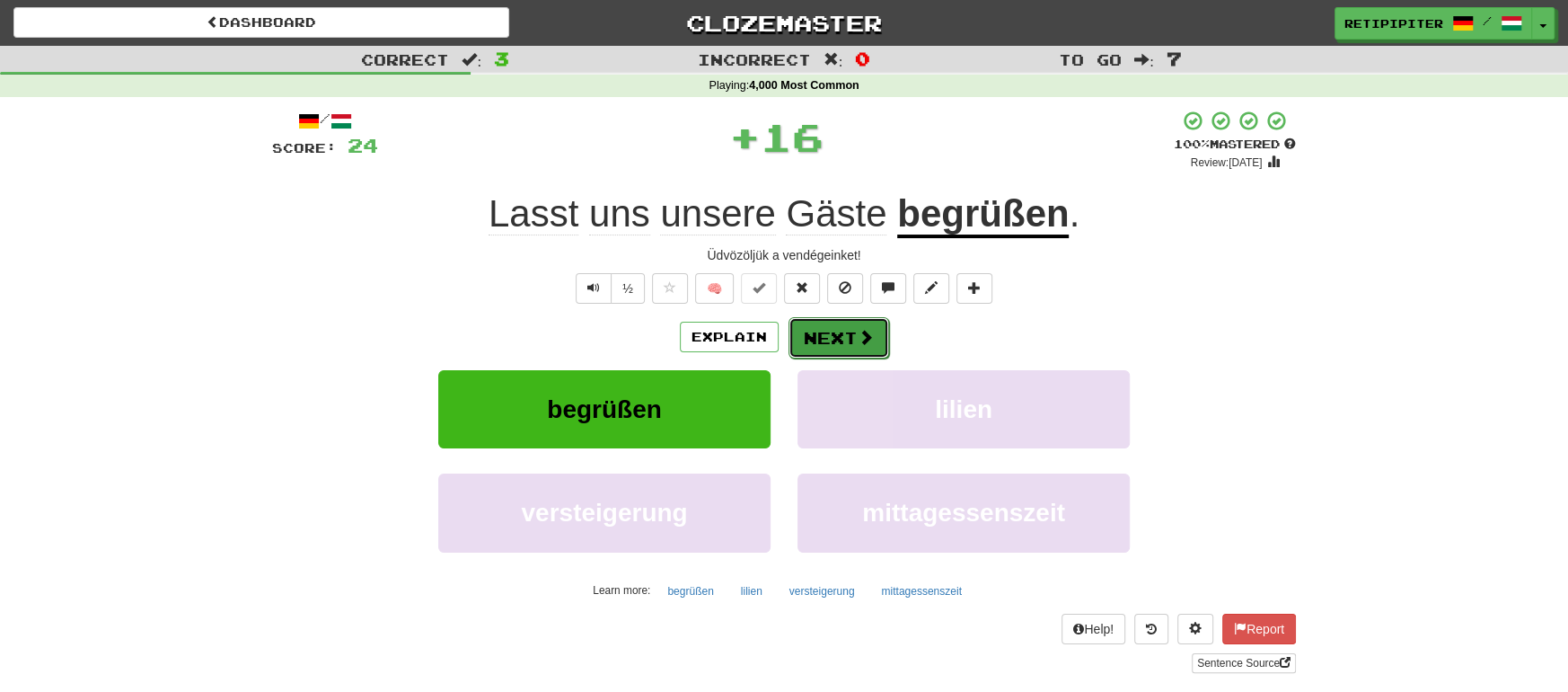
click at [868, 336] on span at bounding box center [866, 336] width 16 height 16
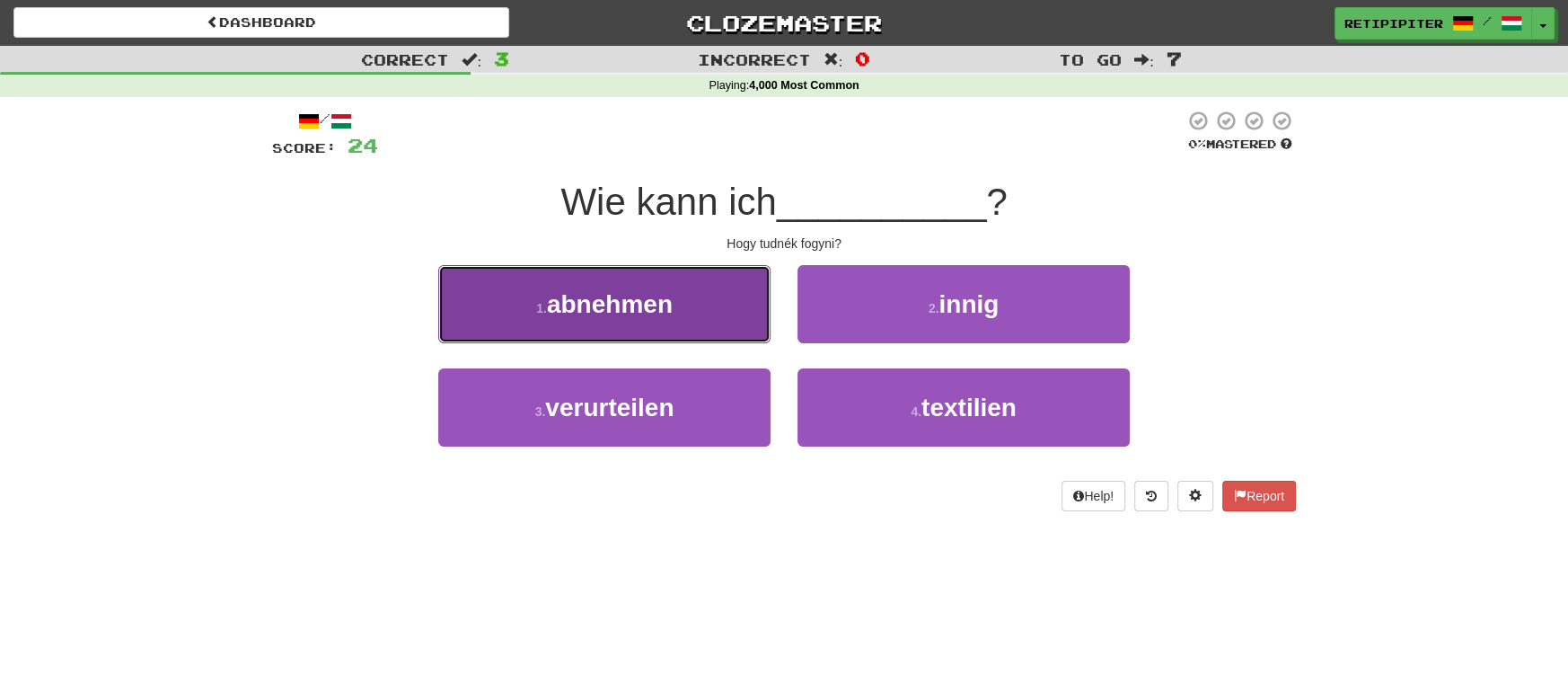
click at [683, 296] on button "1 . abnehmen" at bounding box center [604, 304] width 332 height 78
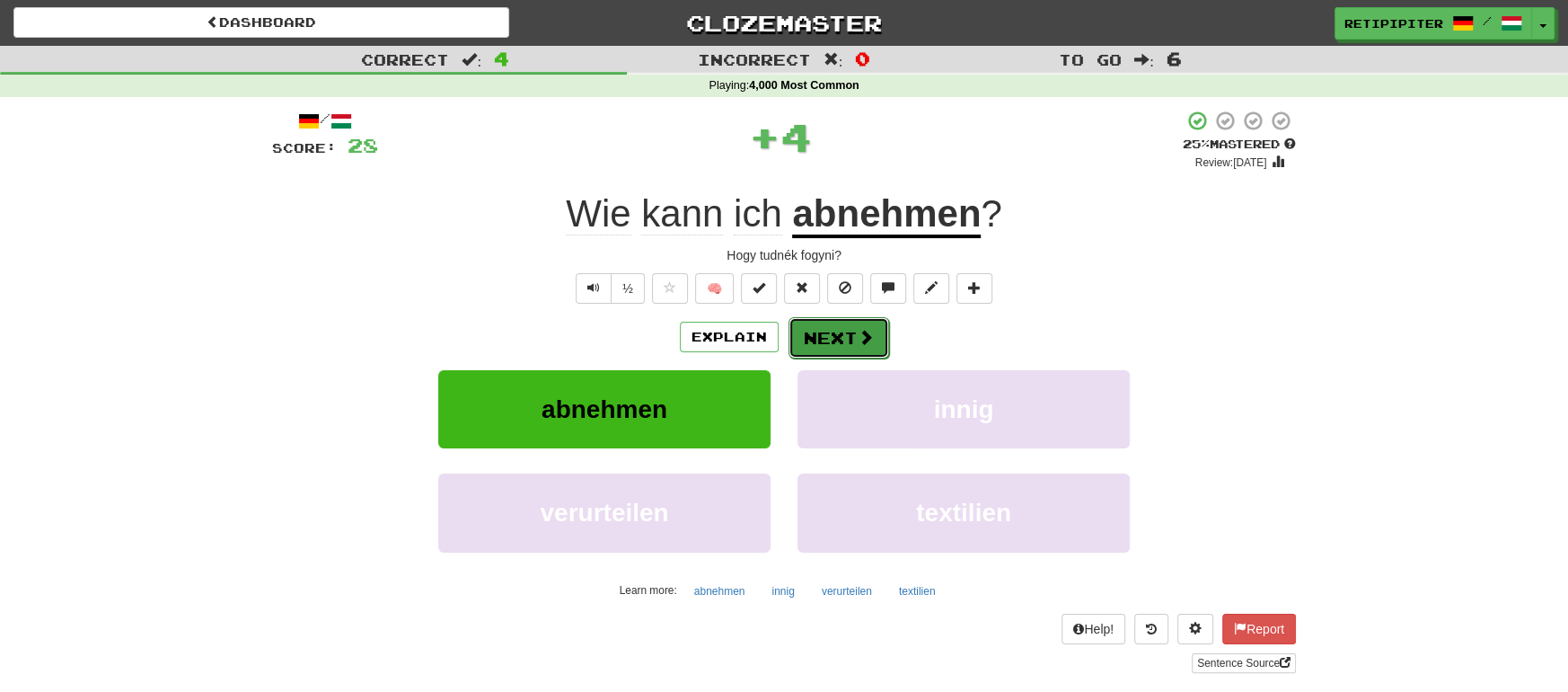
click at [850, 339] on button "Next" at bounding box center [839, 338] width 101 height 41
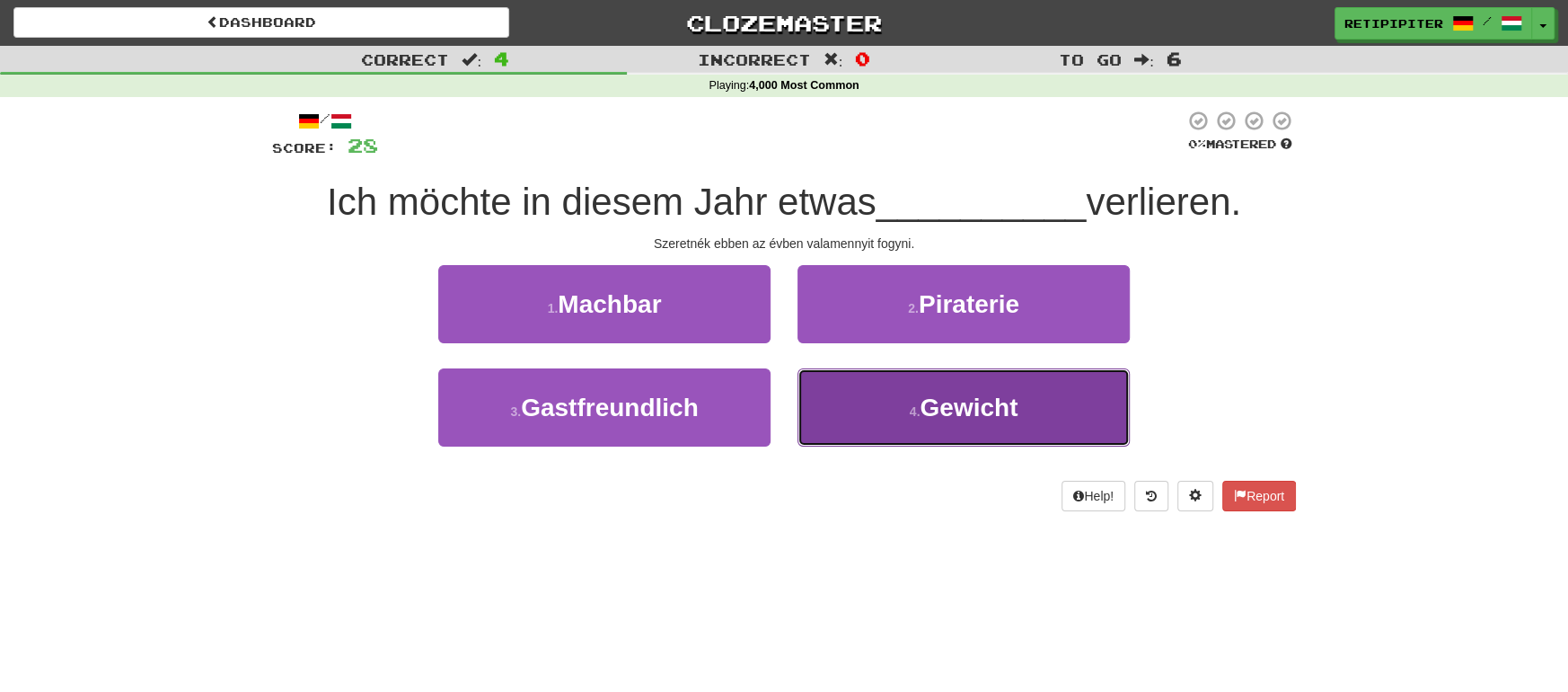
click at [970, 407] on span "Gewicht" at bounding box center [968, 407] width 98 height 28
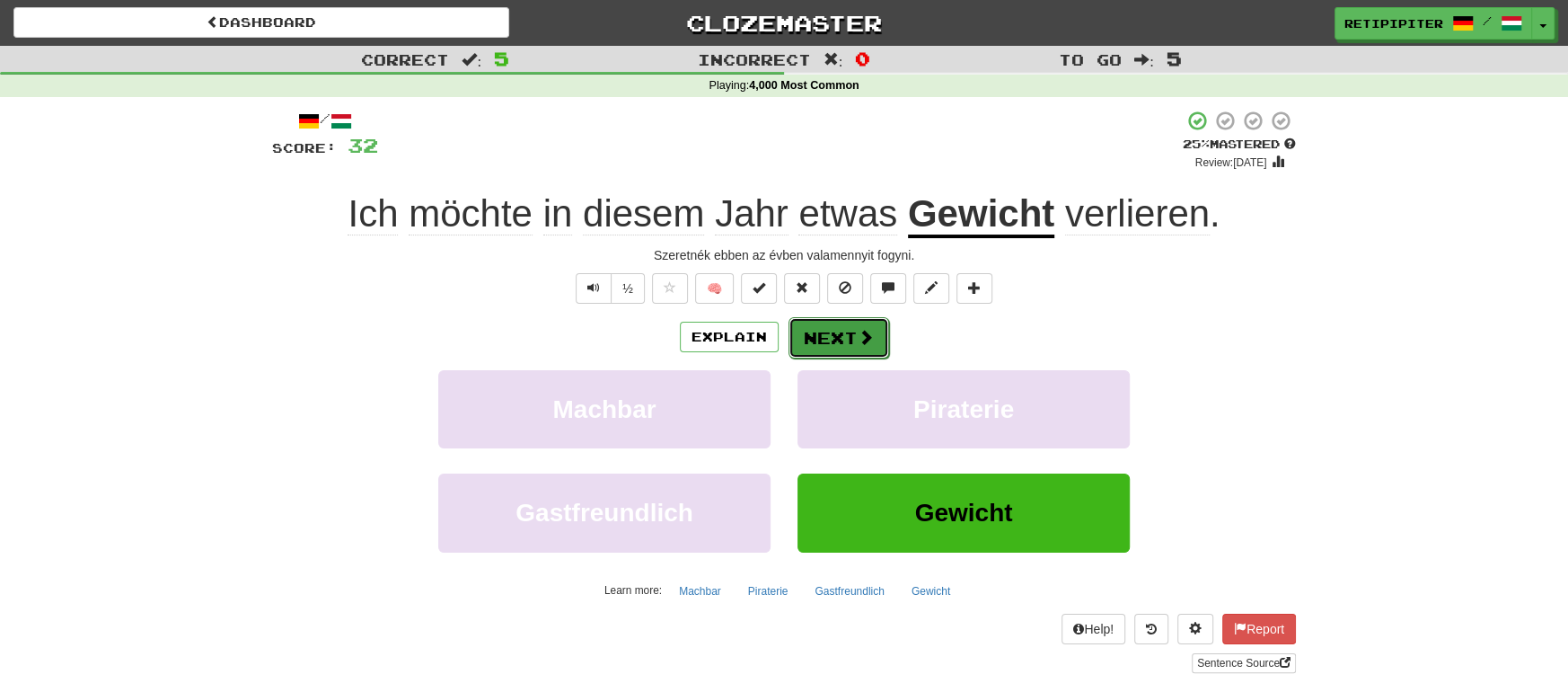
click at [864, 324] on button "Next" at bounding box center [839, 338] width 101 height 41
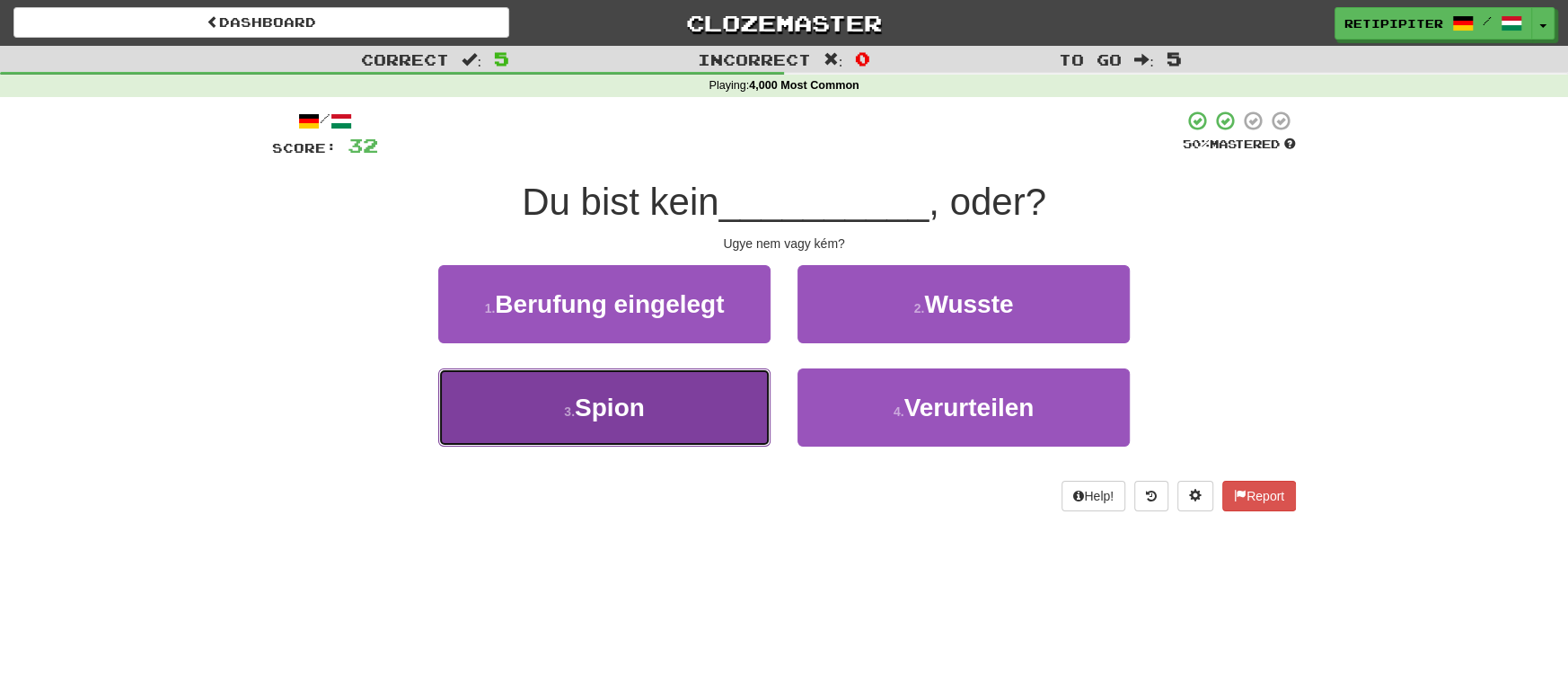
click at [671, 409] on button "3 . Spion" at bounding box center [604, 407] width 332 height 78
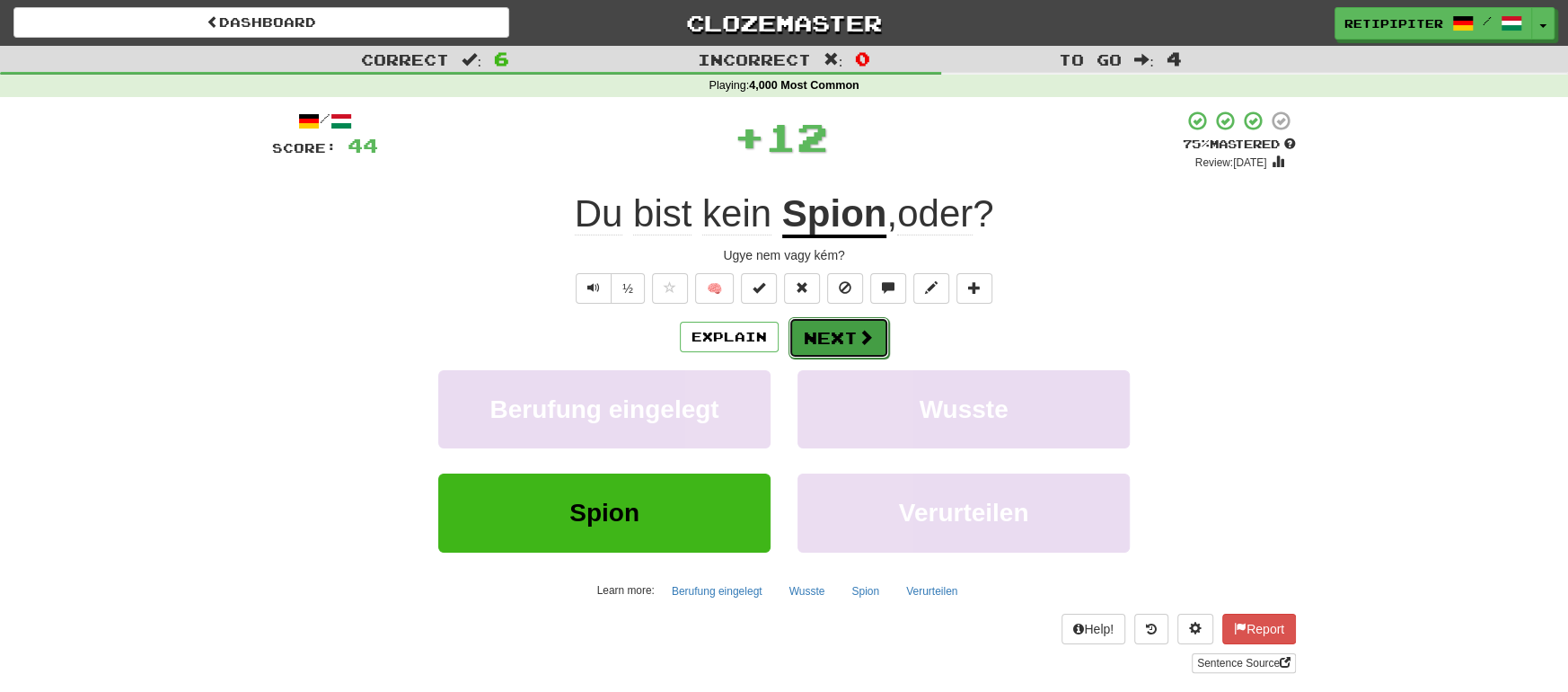
click at [835, 341] on button "Next" at bounding box center [839, 338] width 101 height 41
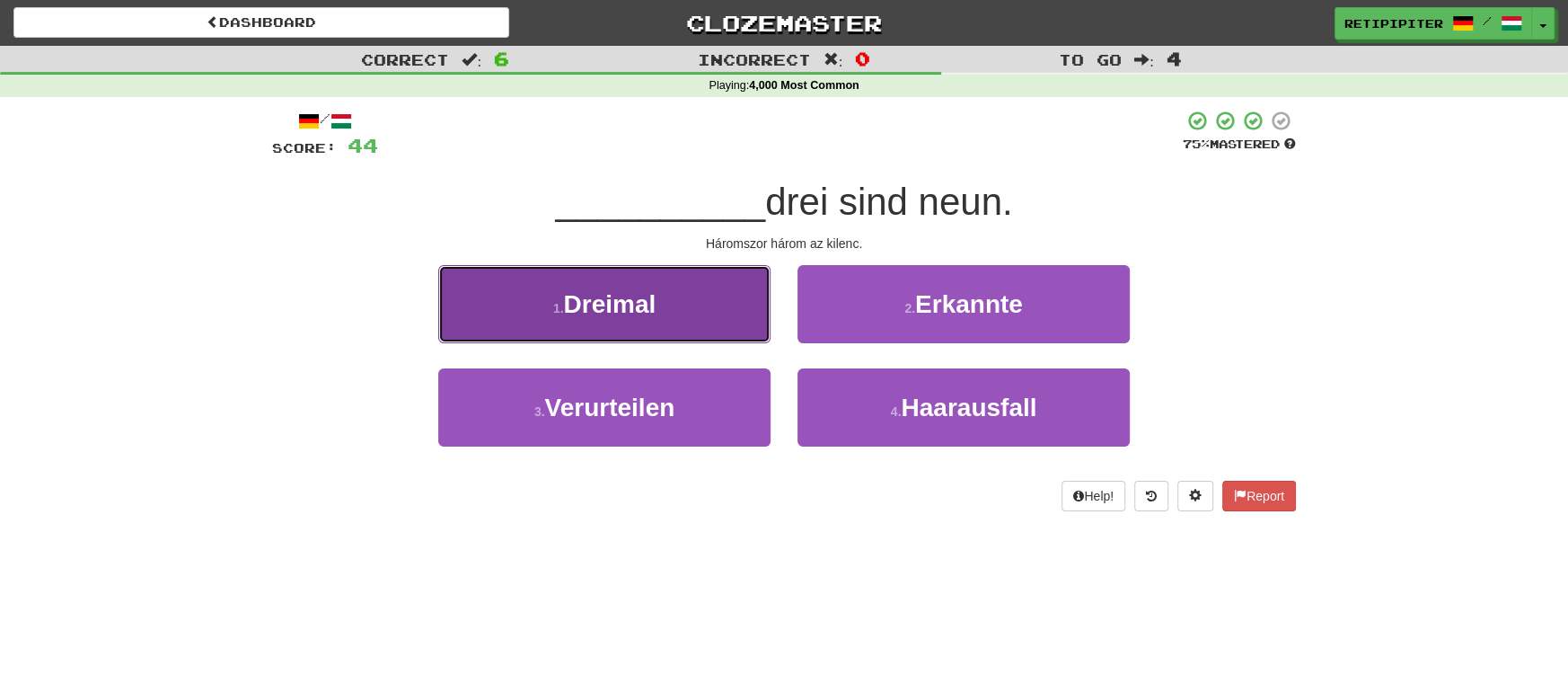
click at [677, 315] on button "1 . Dreimal" at bounding box center [604, 304] width 332 height 78
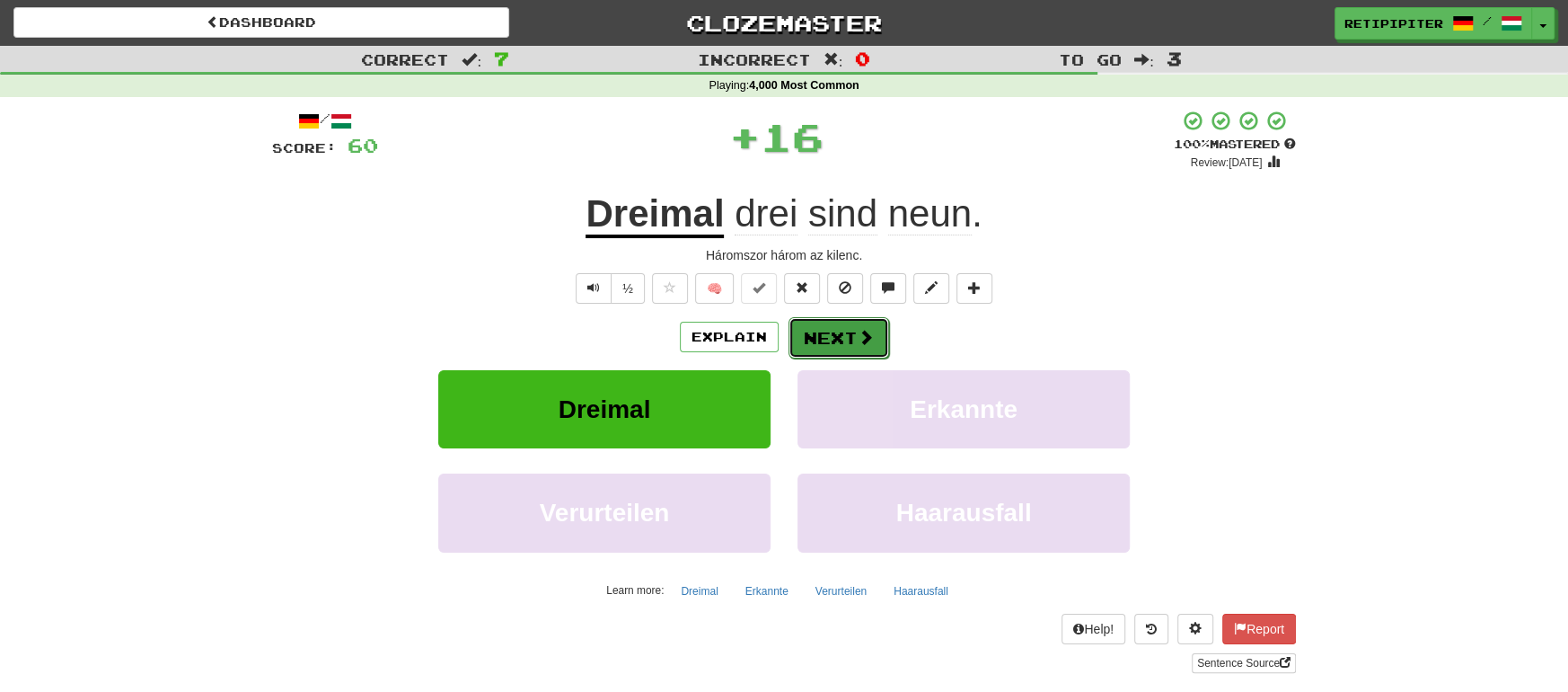
click at [838, 335] on button "Next" at bounding box center [839, 338] width 101 height 41
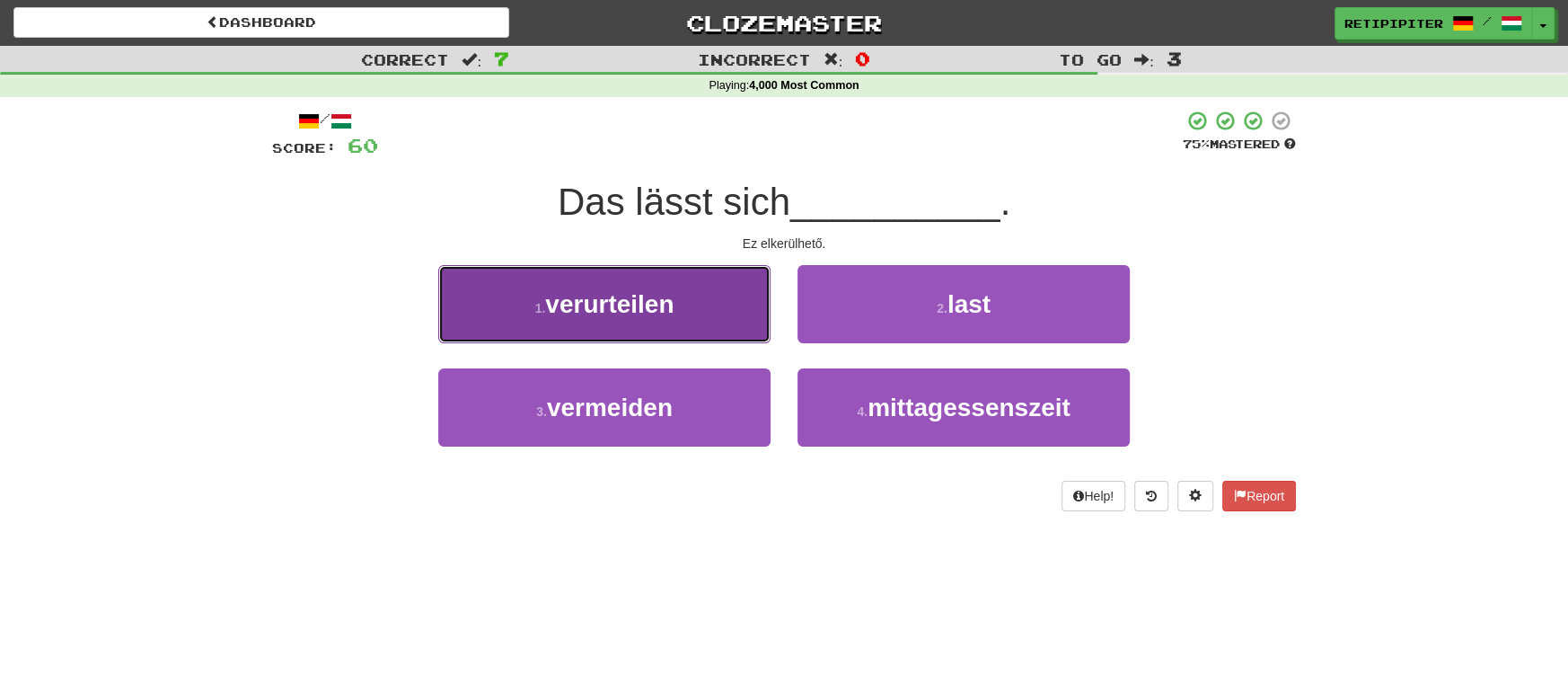
click at [662, 307] on span "verurteilen" at bounding box center [610, 304] width 129 height 28
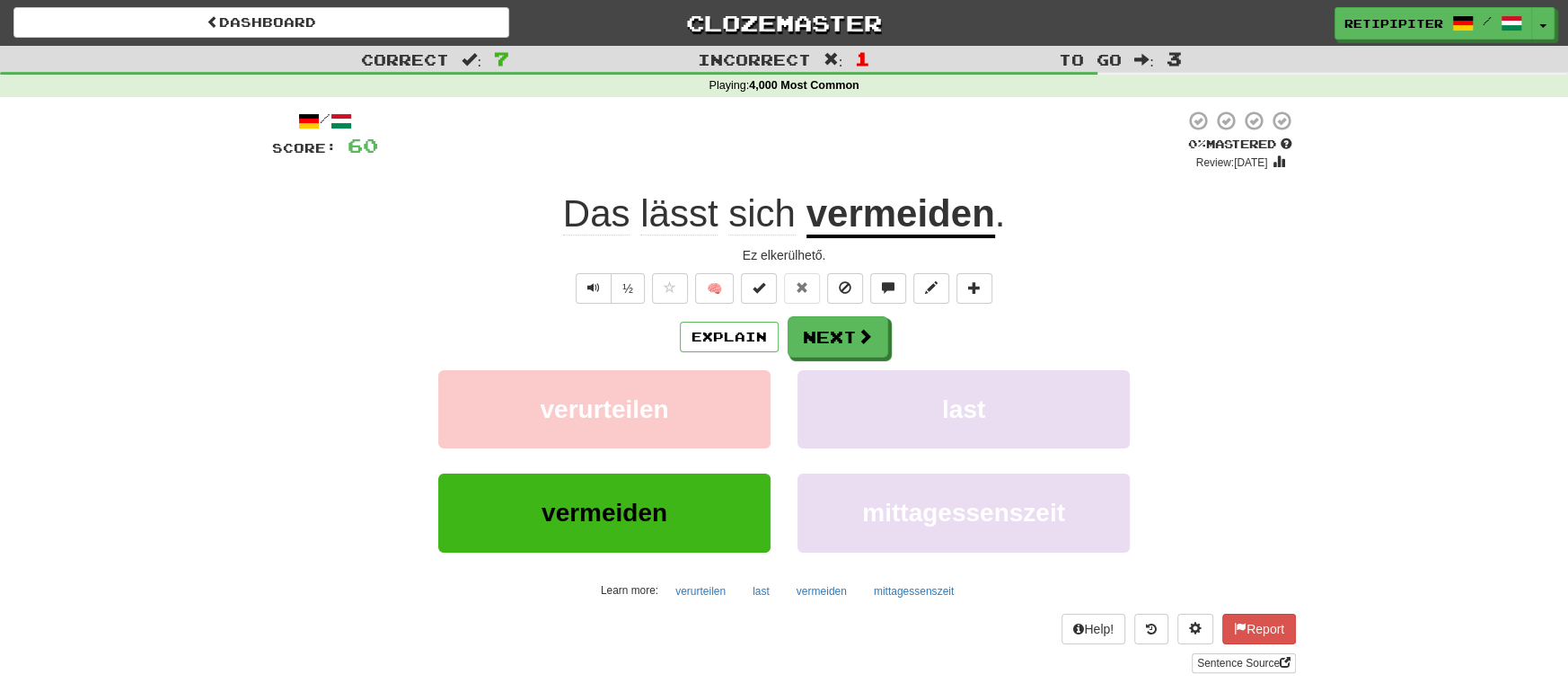
click at [896, 221] on u "vermeiden" at bounding box center [901, 215] width 189 height 46
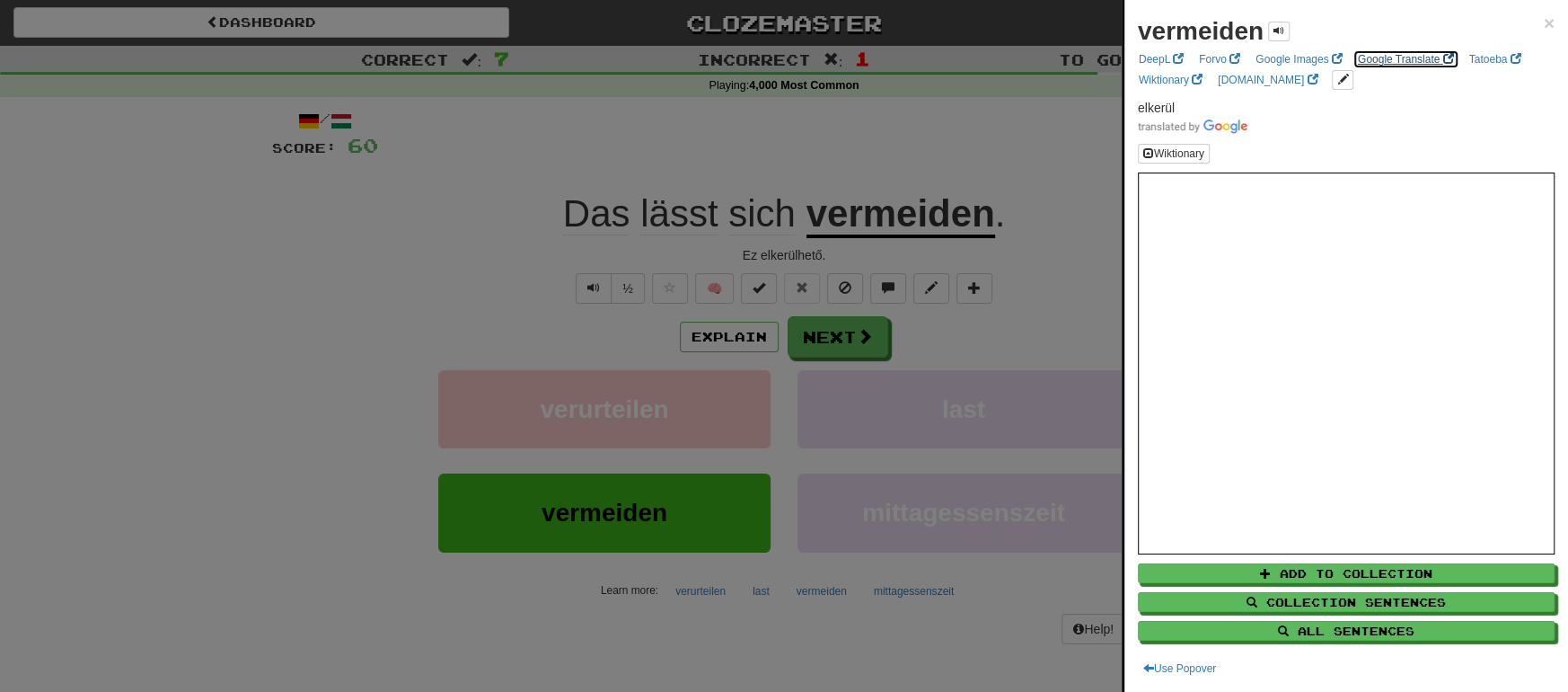
click at [1399, 59] on link "Google Translate" at bounding box center [1406, 59] width 106 height 20
click at [865, 329] on div at bounding box center [784, 346] width 1568 height 692
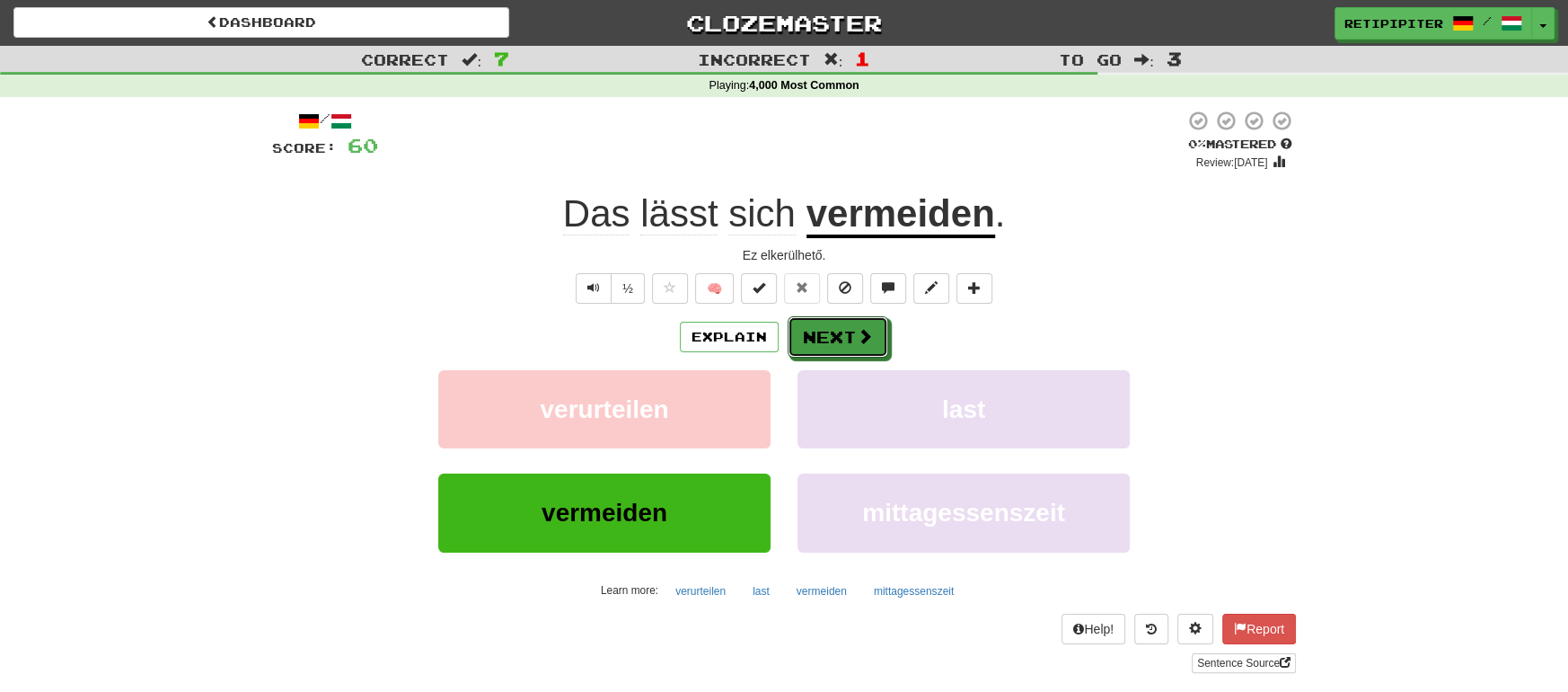
click at [863, 331] on span at bounding box center [865, 335] width 16 height 16
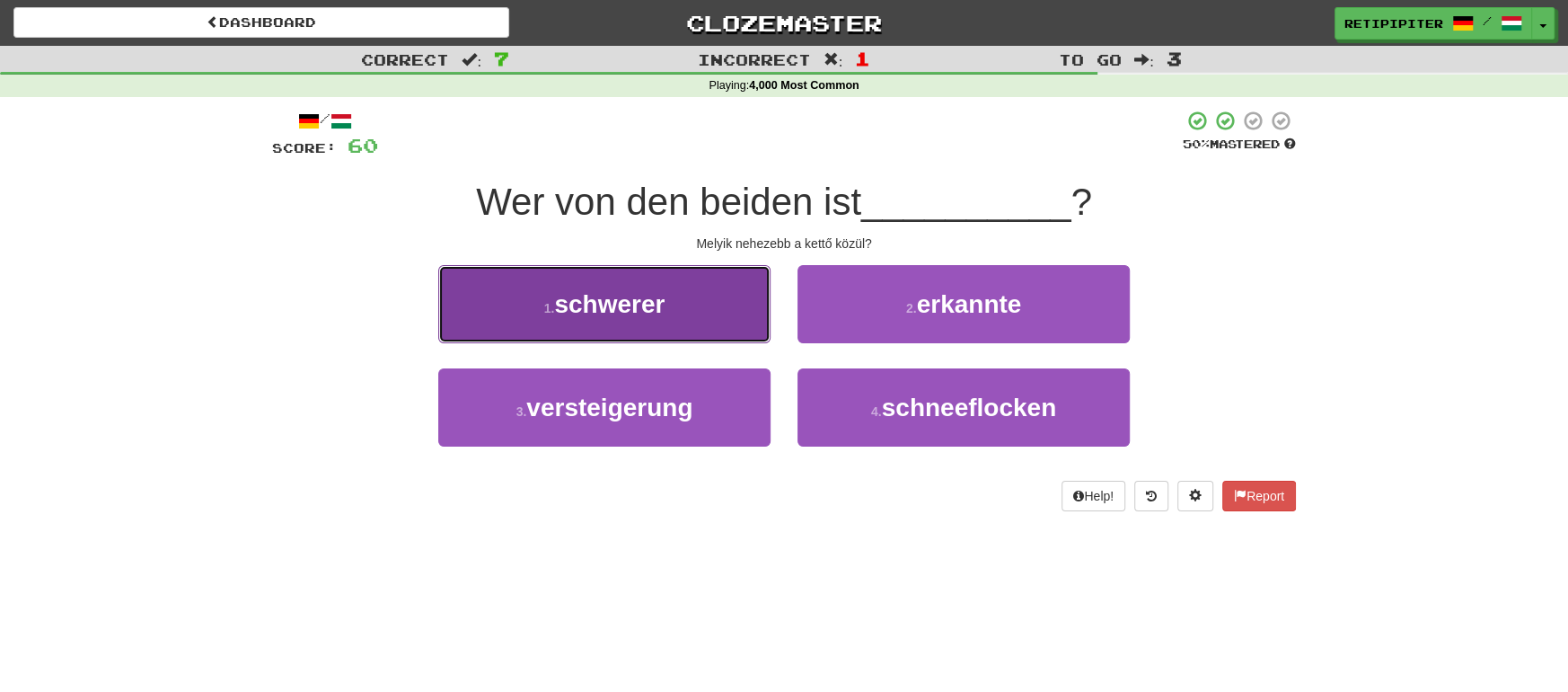
click at [713, 314] on button "1 . schwerer" at bounding box center [604, 304] width 332 height 78
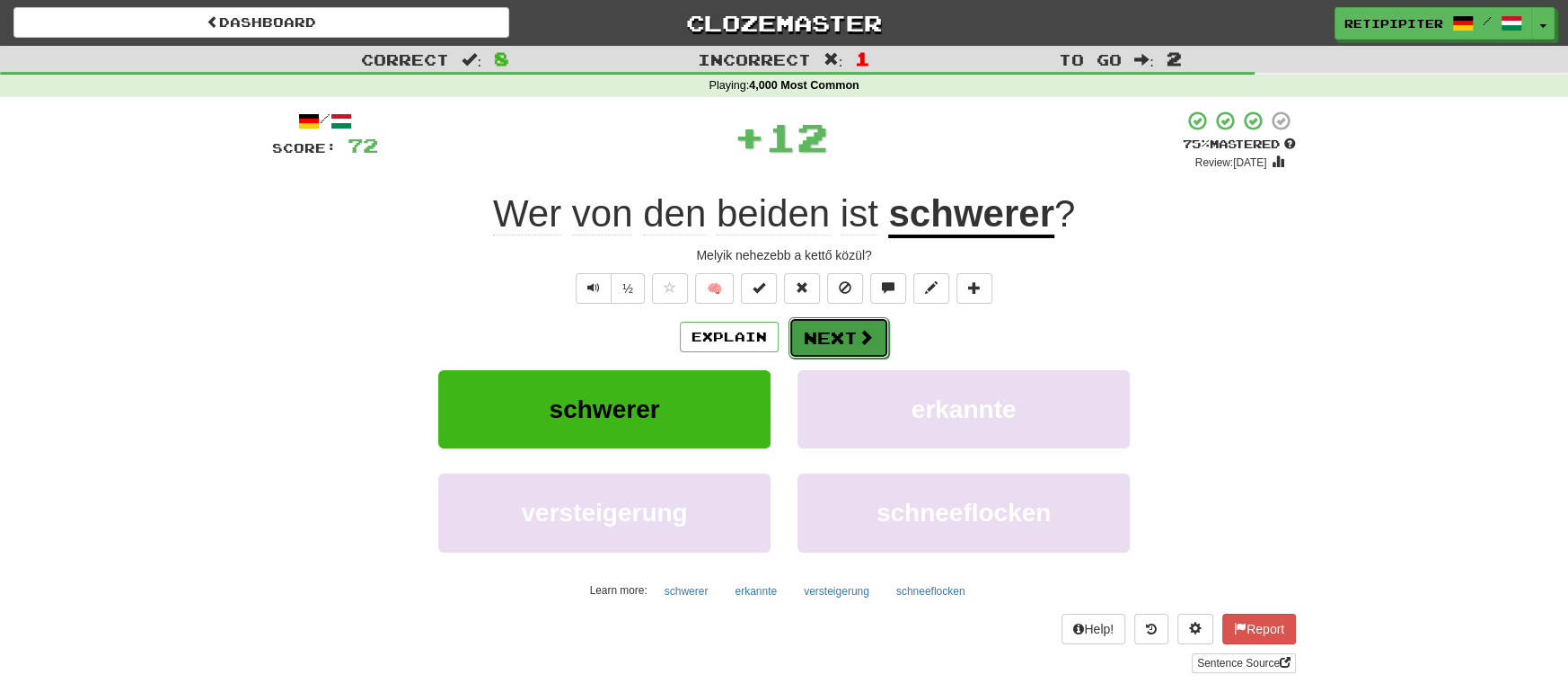
click at [858, 340] on span at bounding box center [866, 336] width 16 height 16
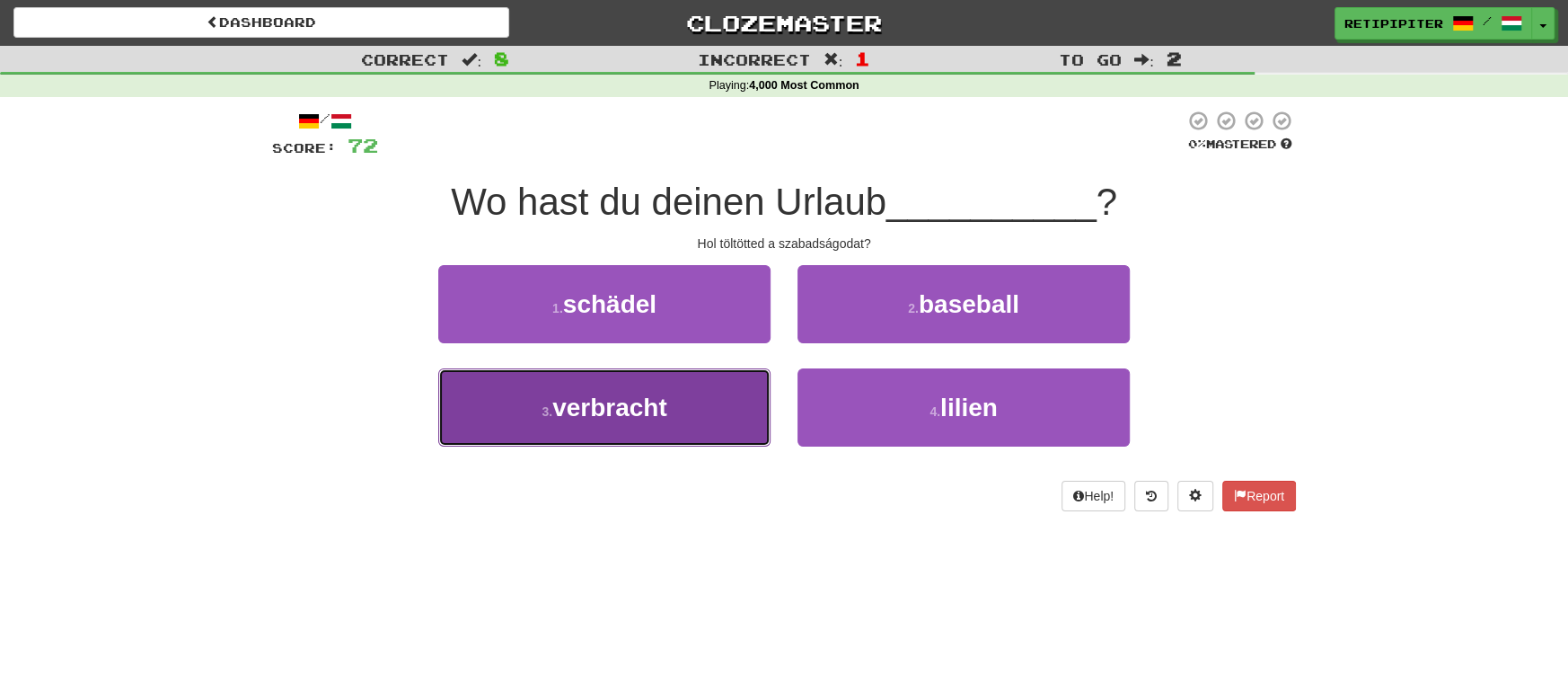
click at [662, 412] on span "verbracht" at bounding box center [610, 407] width 115 height 28
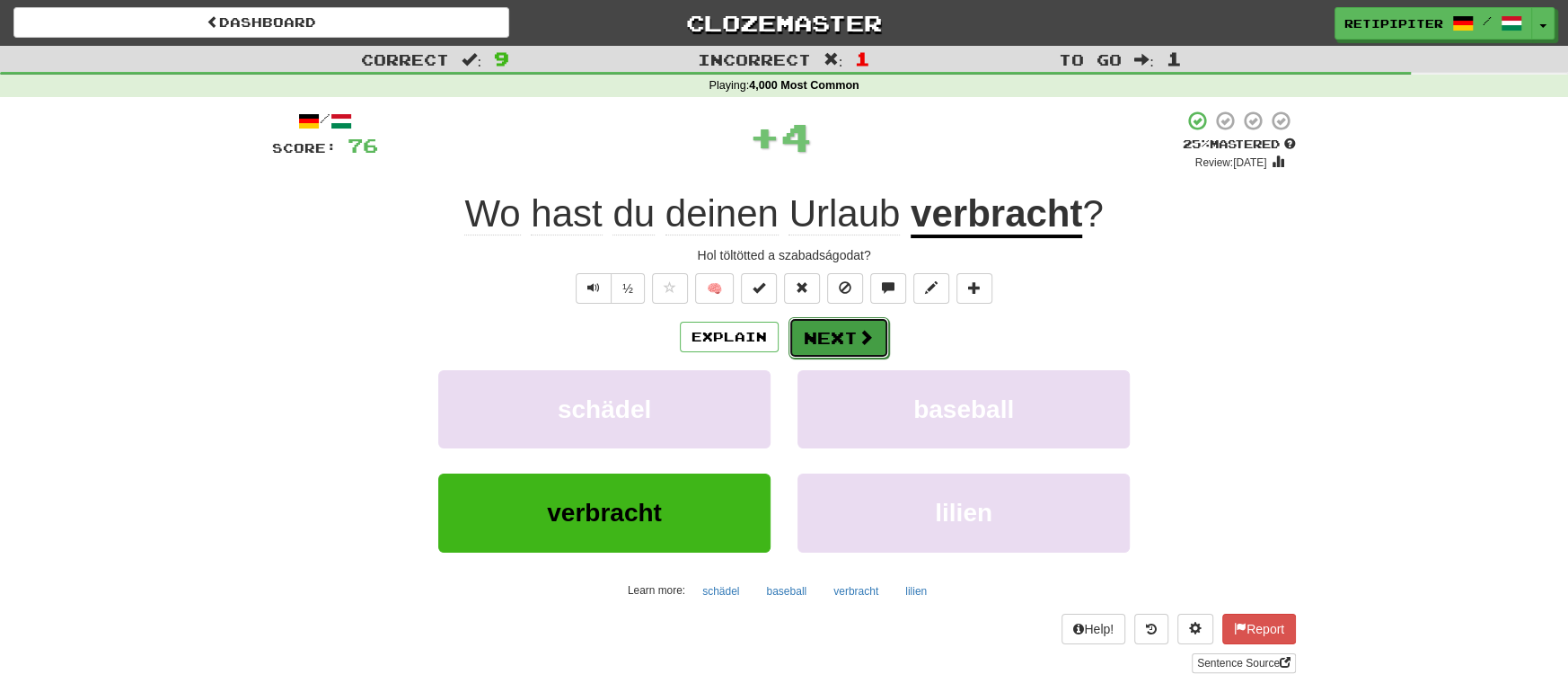
click at [854, 345] on button "Next" at bounding box center [839, 338] width 101 height 41
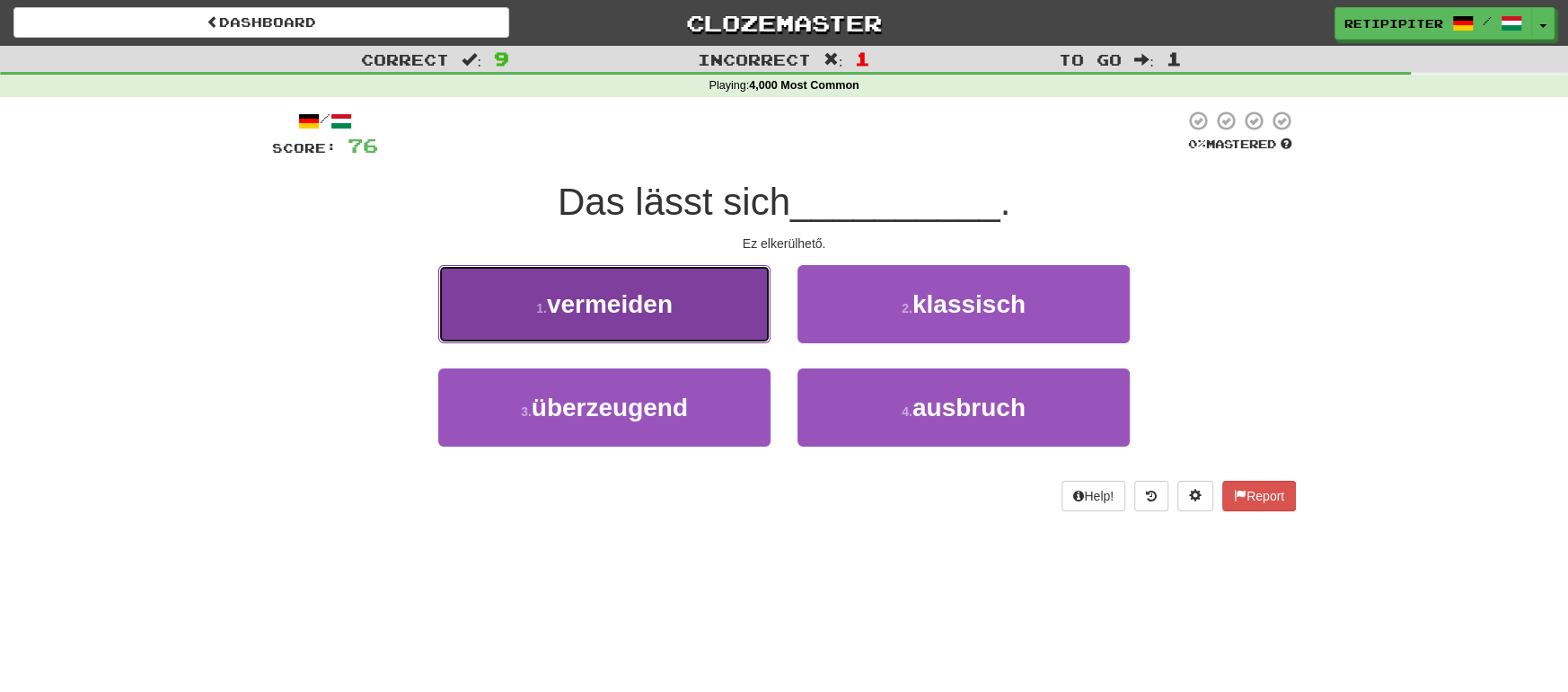
click at [658, 308] on span "vermeiden" at bounding box center [610, 304] width 126 height 28
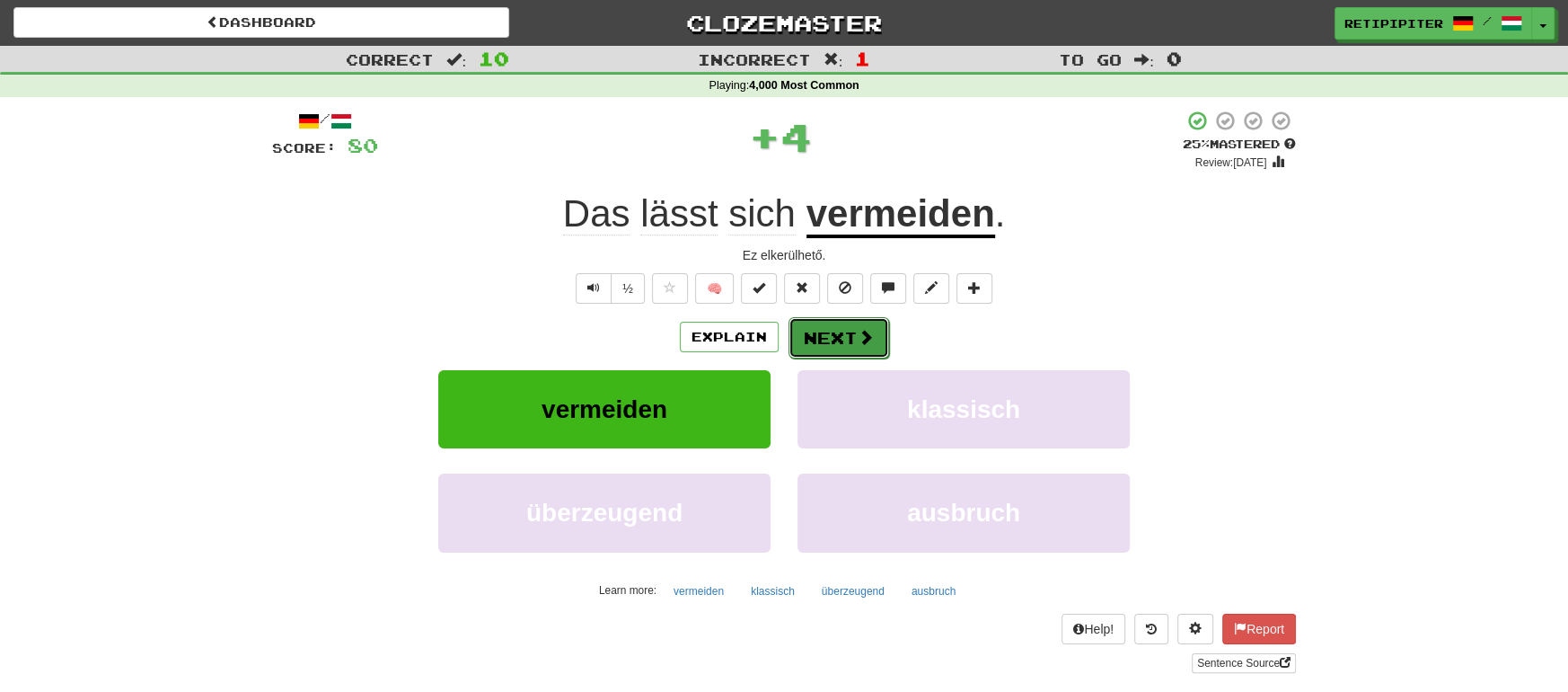
click at [852, 339] on button "Next" at bounding box center [839, 338] width 101 height 41
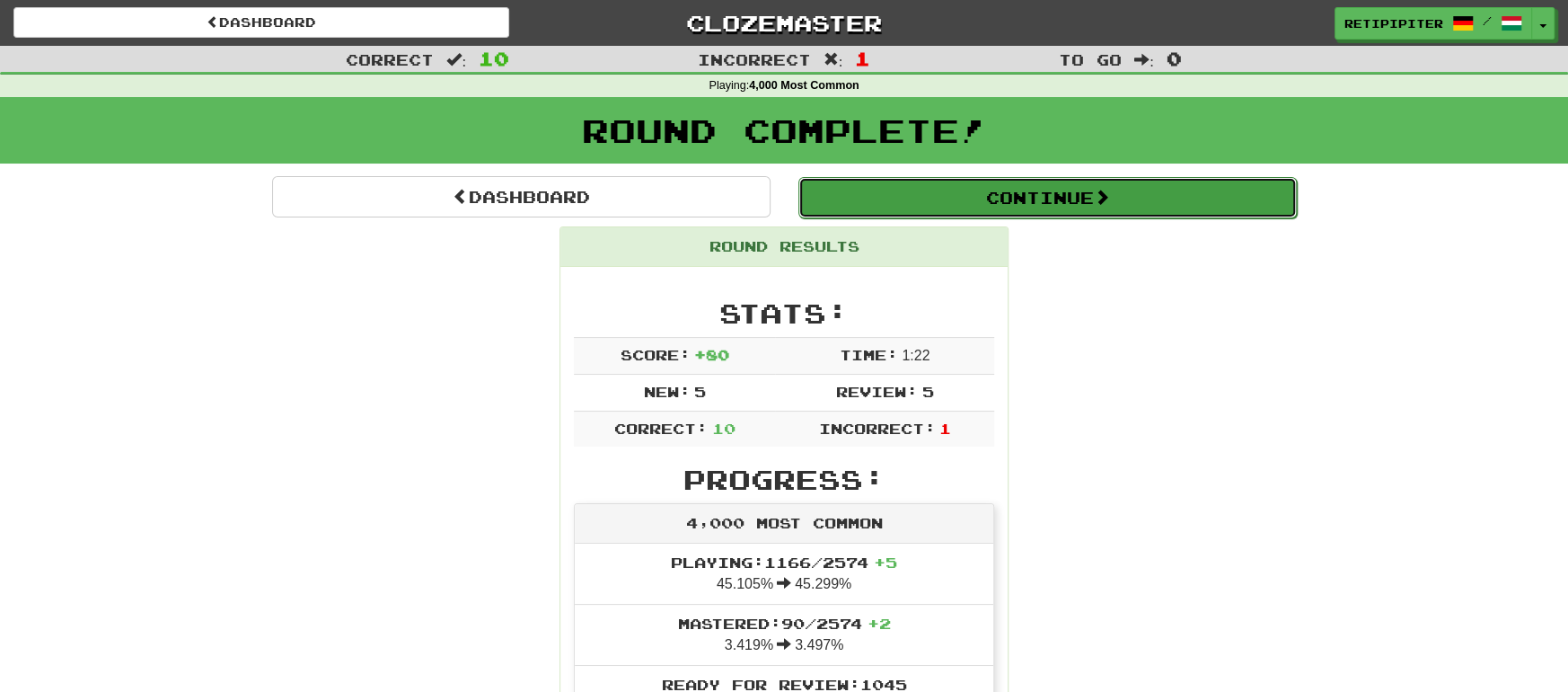
click at [1067, 203] on button "Continue" at bounding box center [1048, 197] width 499 height 41
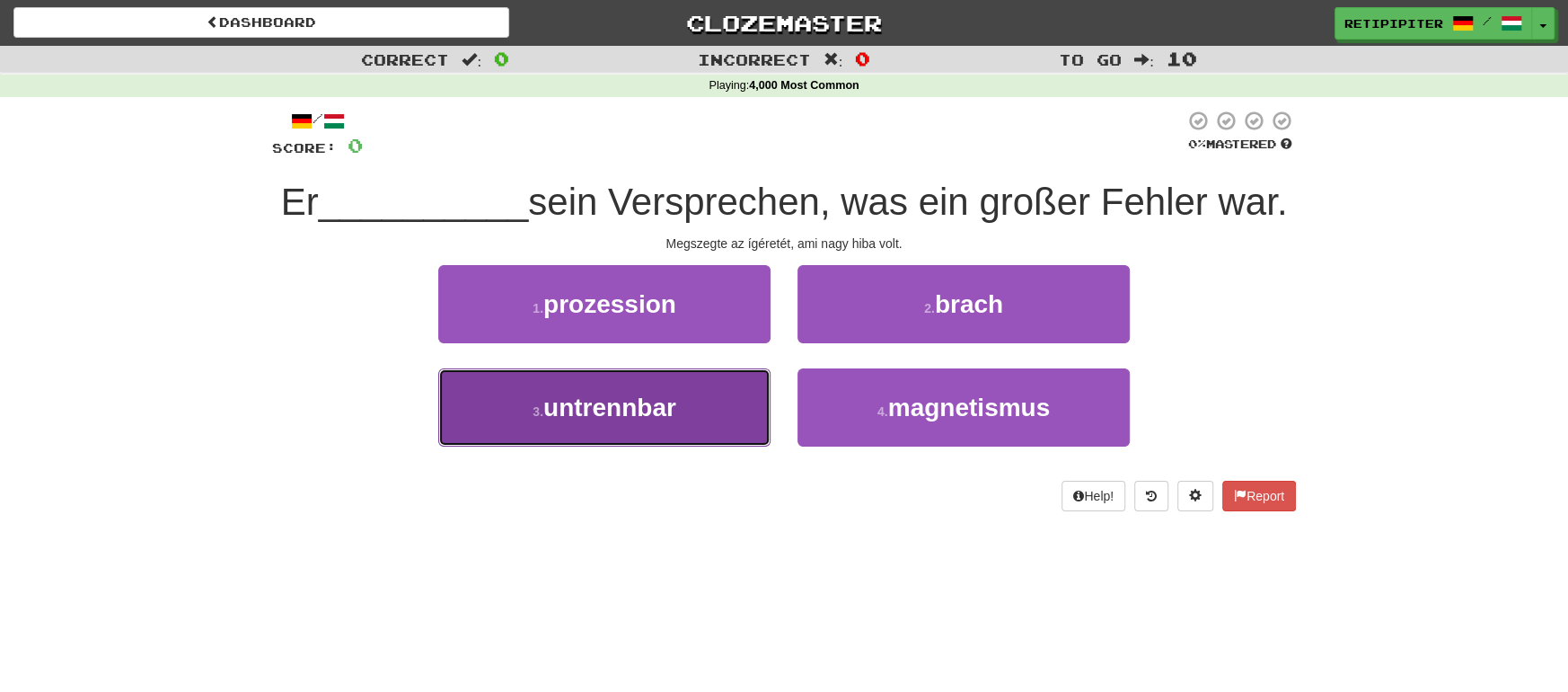
click at [615, 421] on span "untrennbar" at bounding box center [610, 407] width 133 height 28
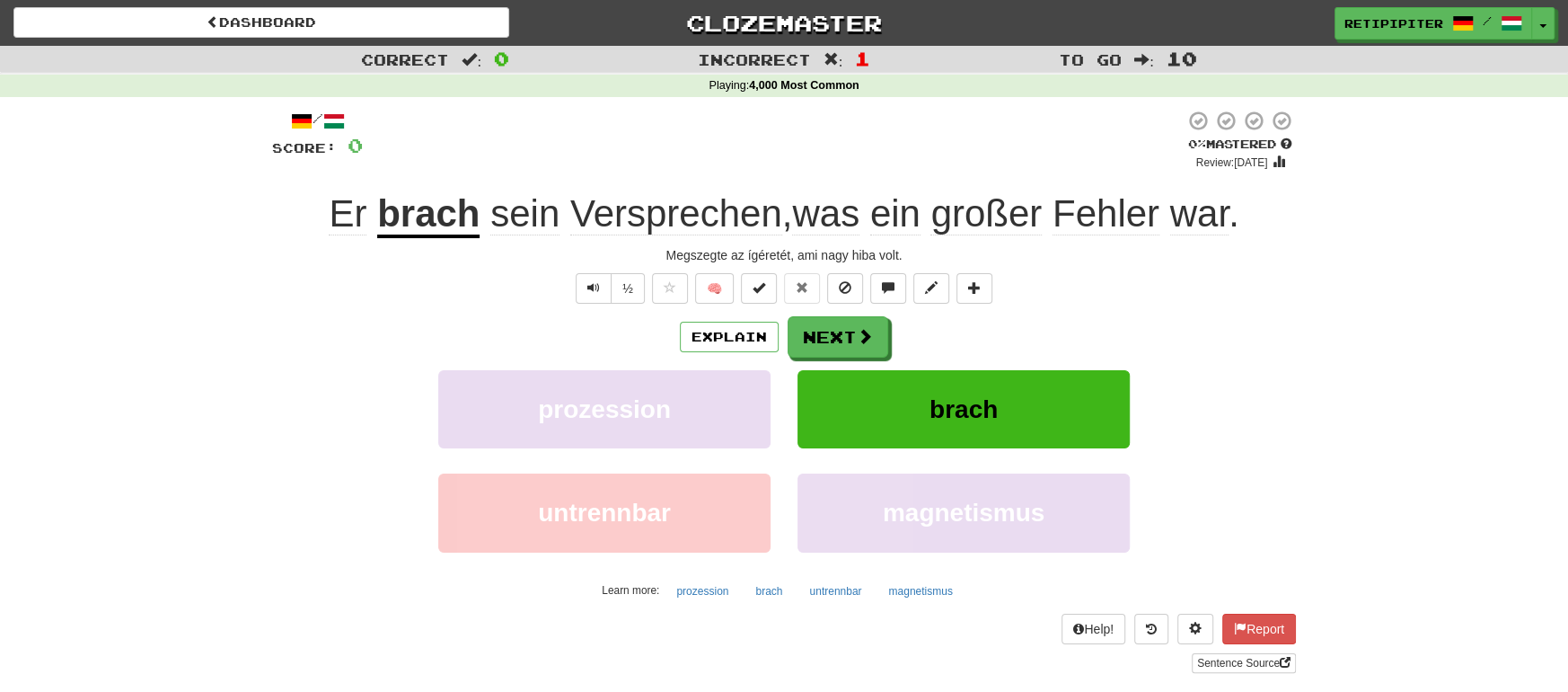
click at [425, 209] on u "brach" at bounding box center [429, 215] width 103 height 46
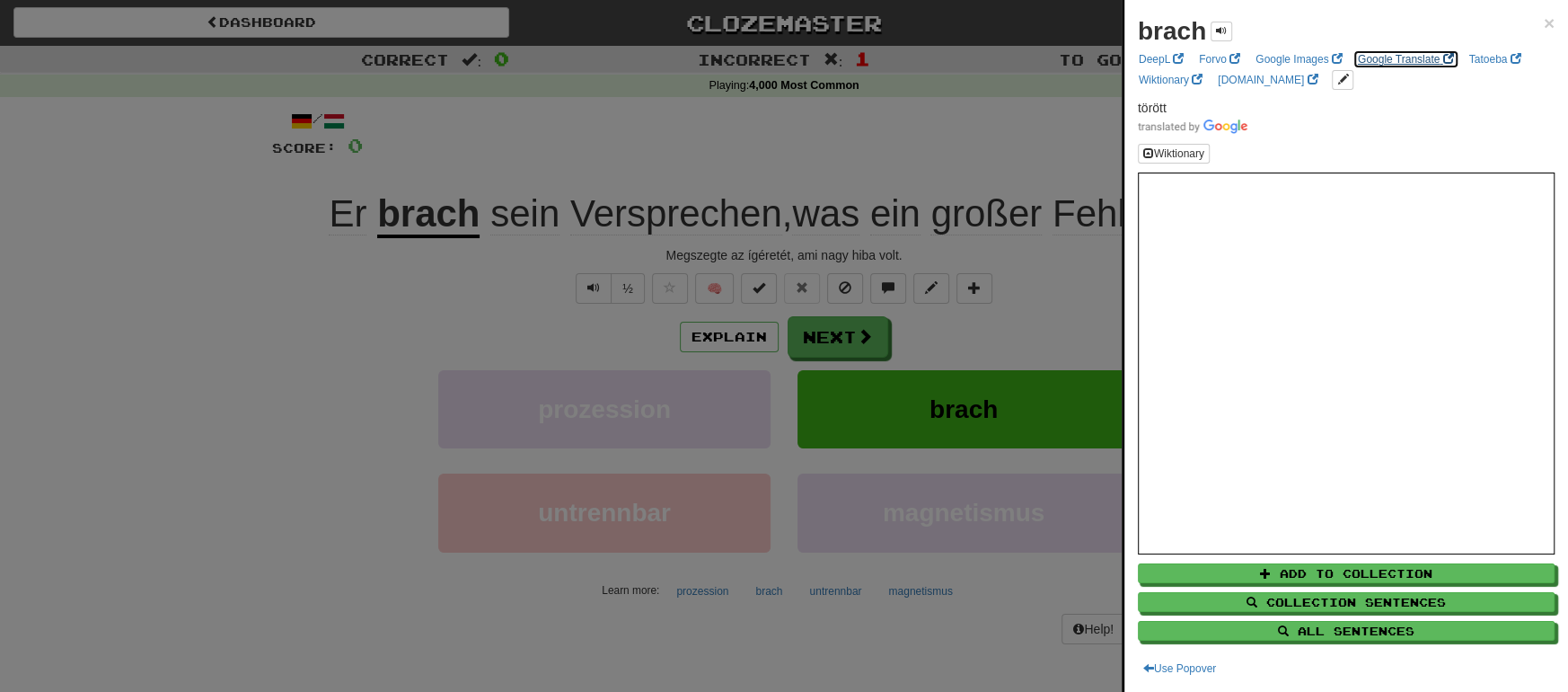
click at [1397, 58] on link "Google Translate" at bounding box center [1406, 59] width 106 height 20
click at [828, 333] on div at bounding box center [784, 346] width 1568 height 692
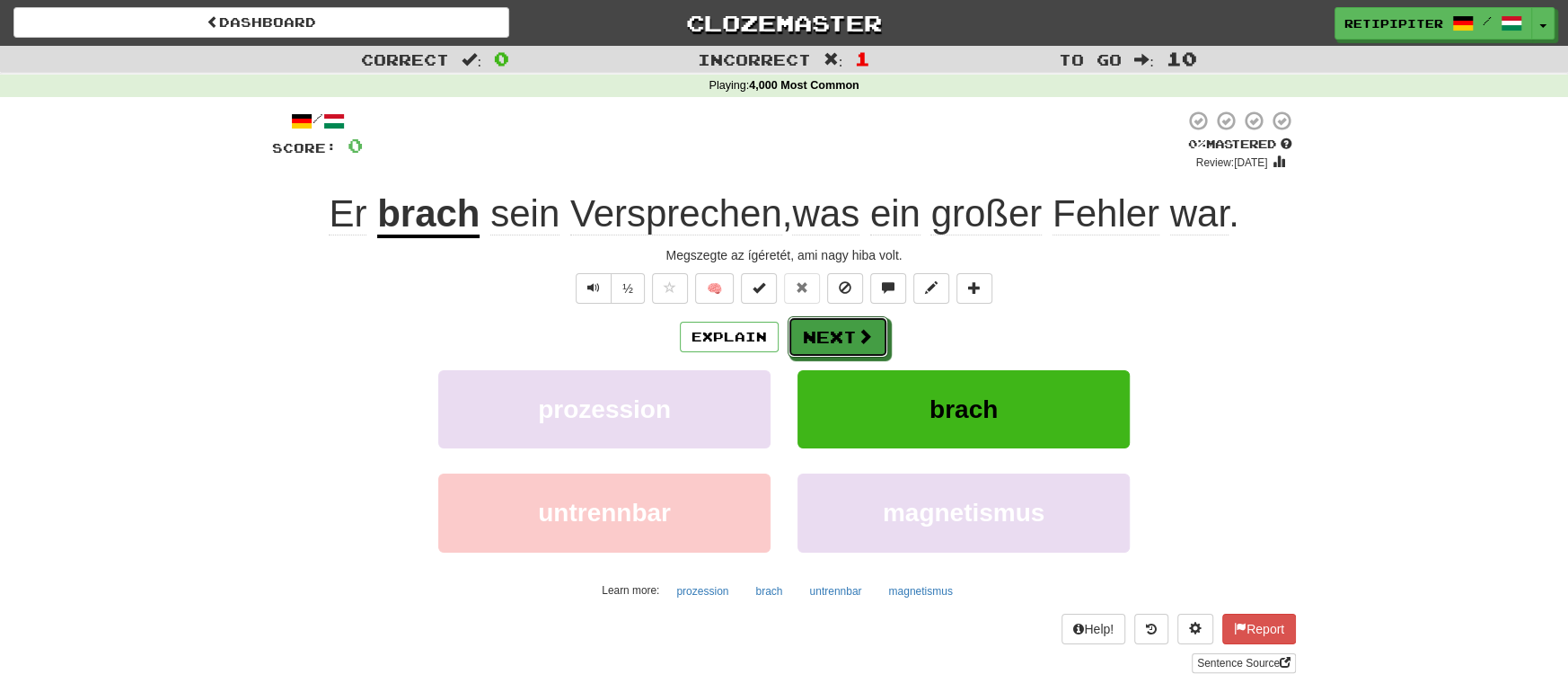
click at [827, 333] on button "Next" at bounding box center [839, 337] width 101 height 41
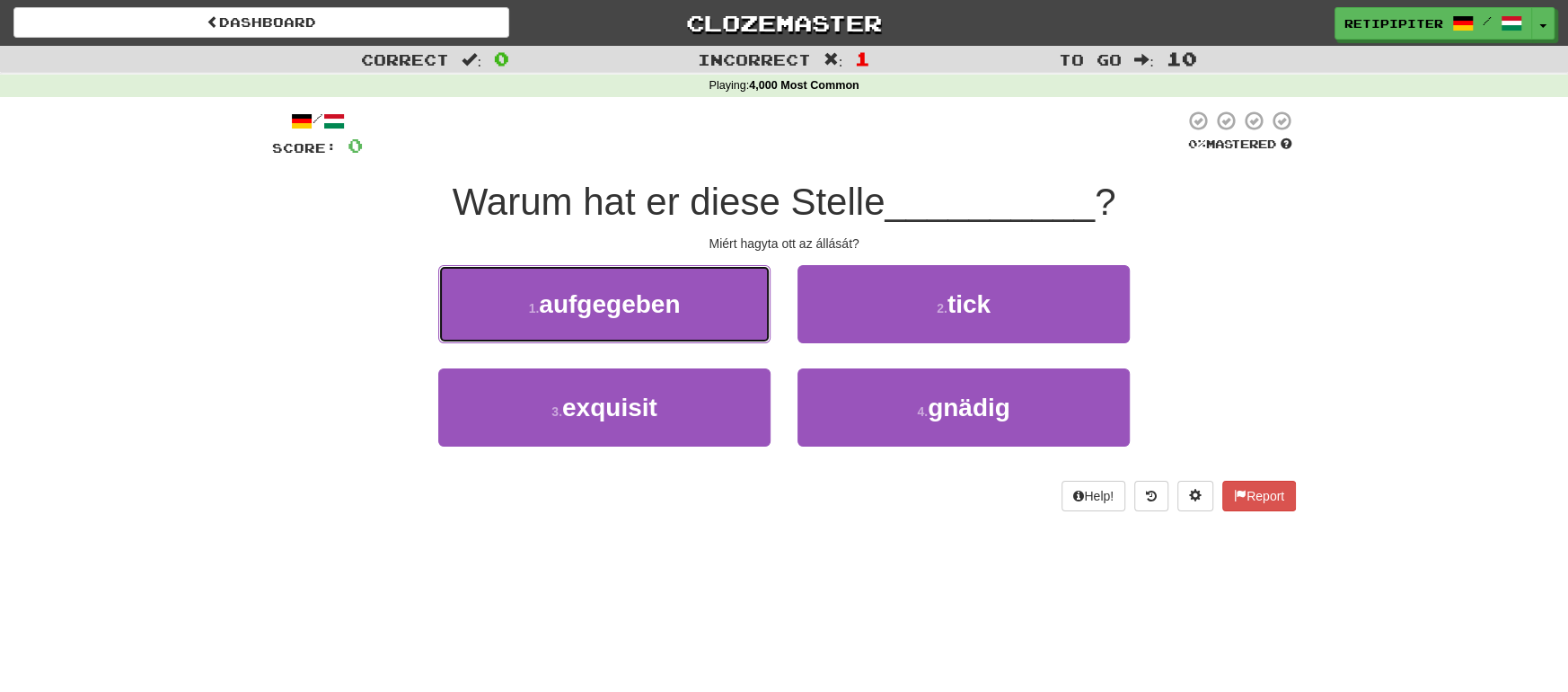
click at [657, 304] on span "aufgegeben" at bounding box center [609, 304] width 141 height 28
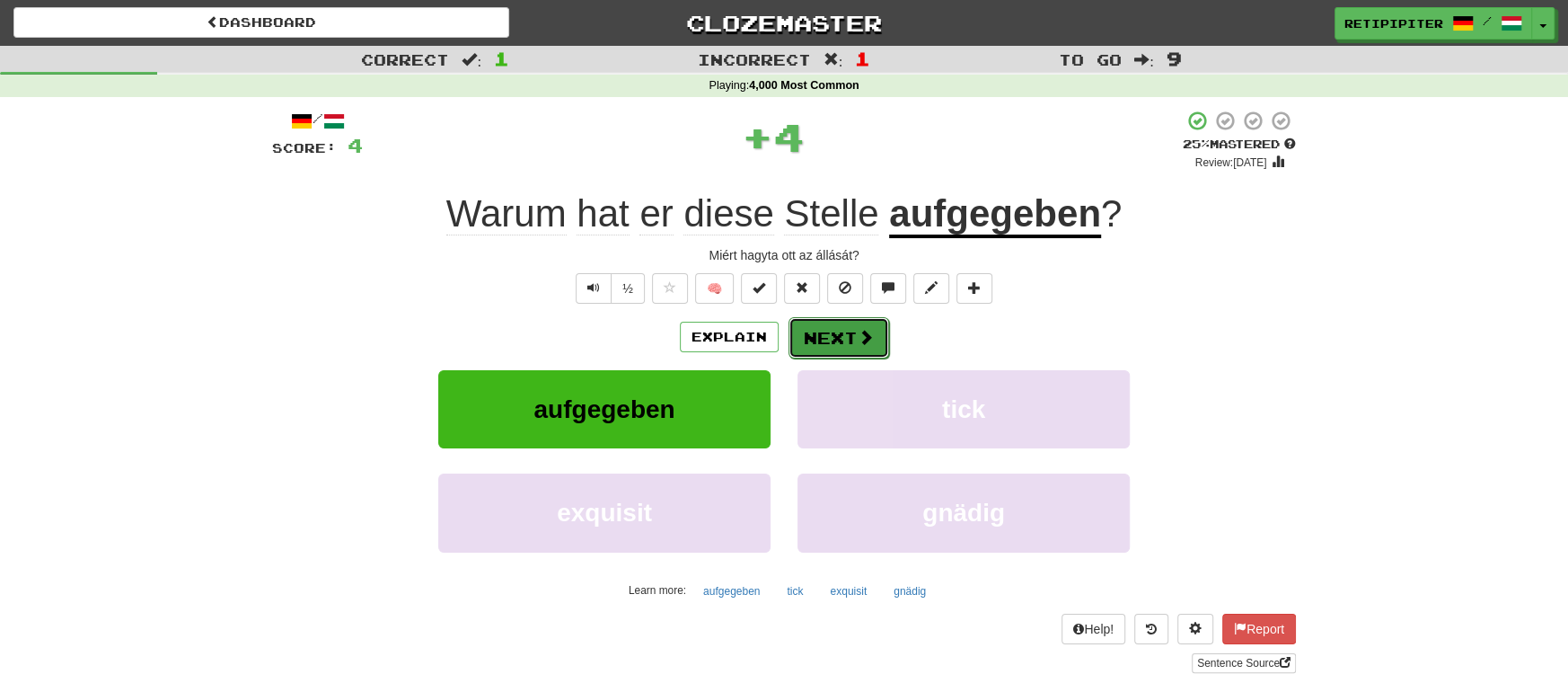
click at [850, 337] on button "Next" at bounding box center [839, 338] width 101 height 41
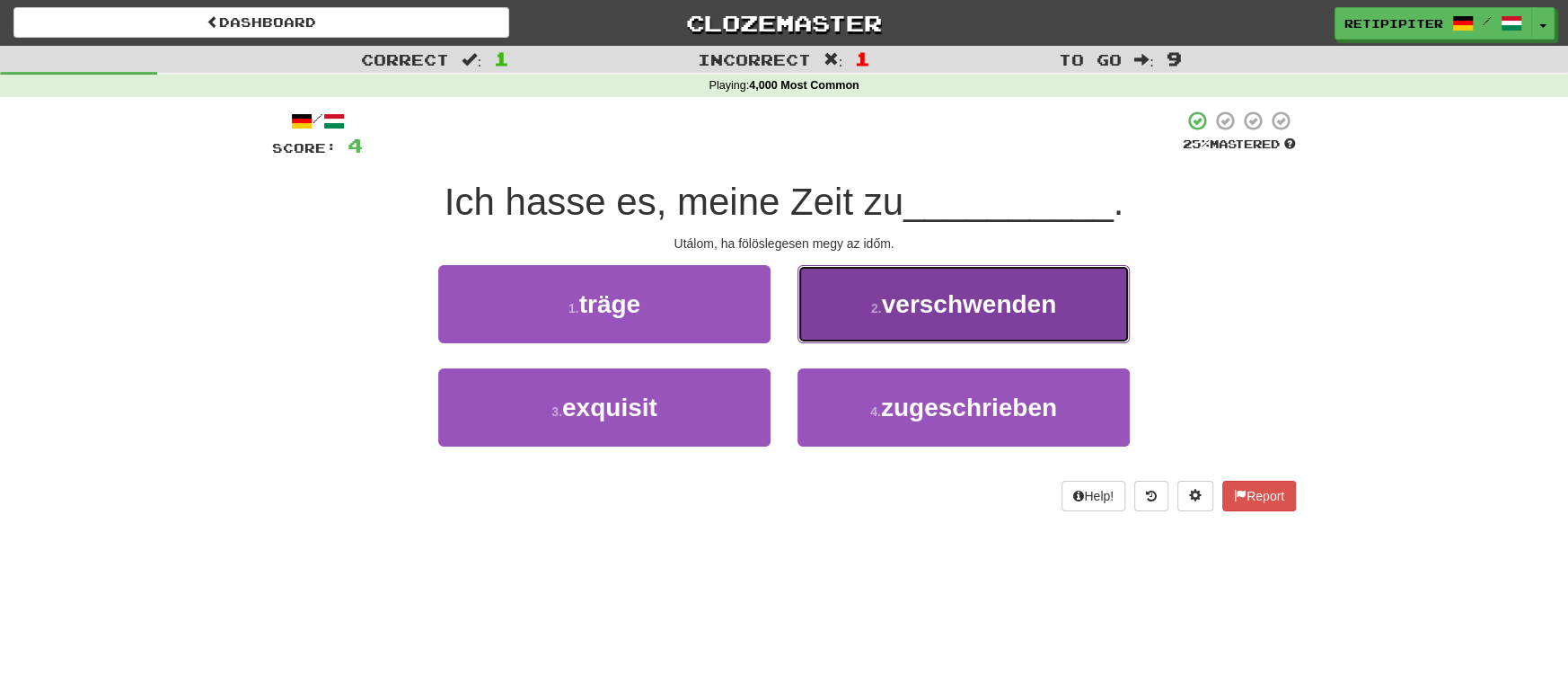
click at [1030, 315] on span "verschwenden" at bounding box center [969, 304] width 176 height 28
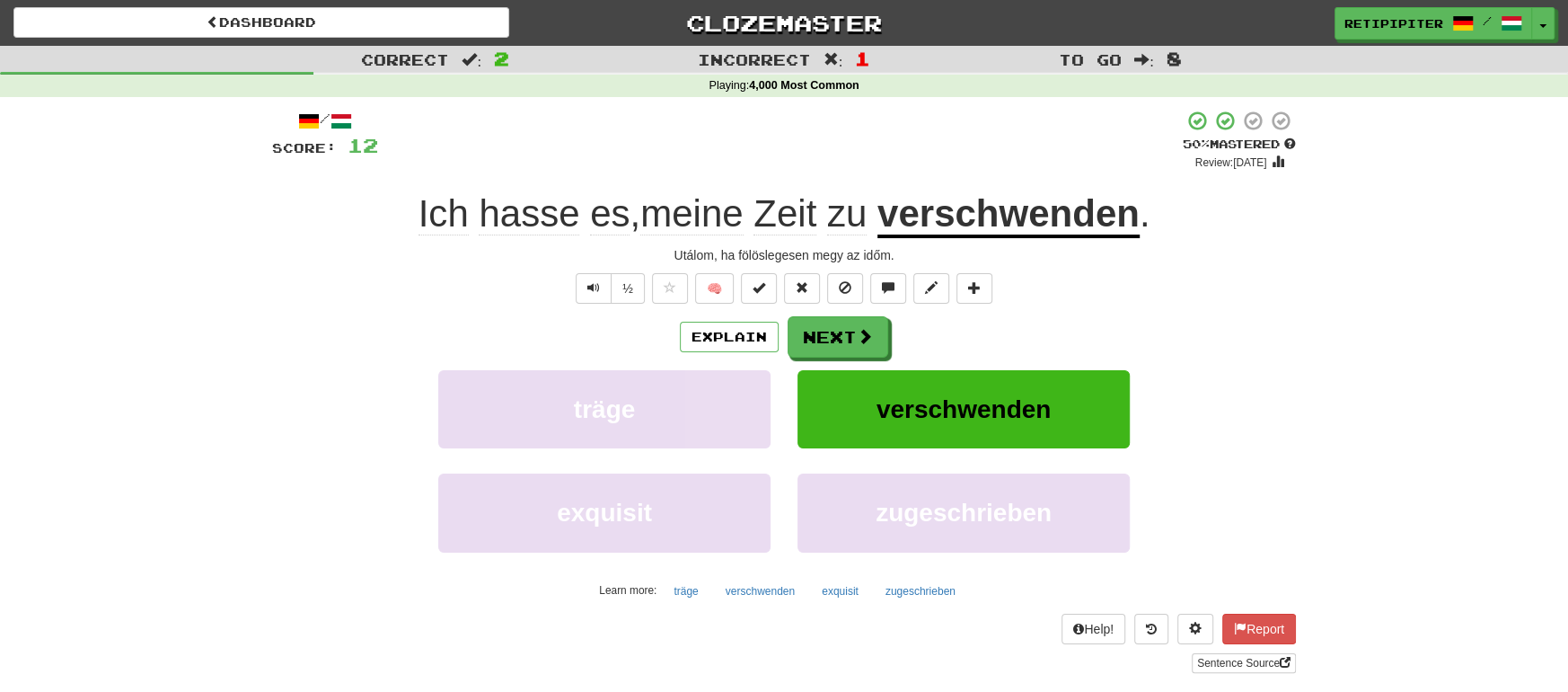
click at [1052, 205] on u "verschwenden" at bounding box center [1009, 215] width 262 height 46
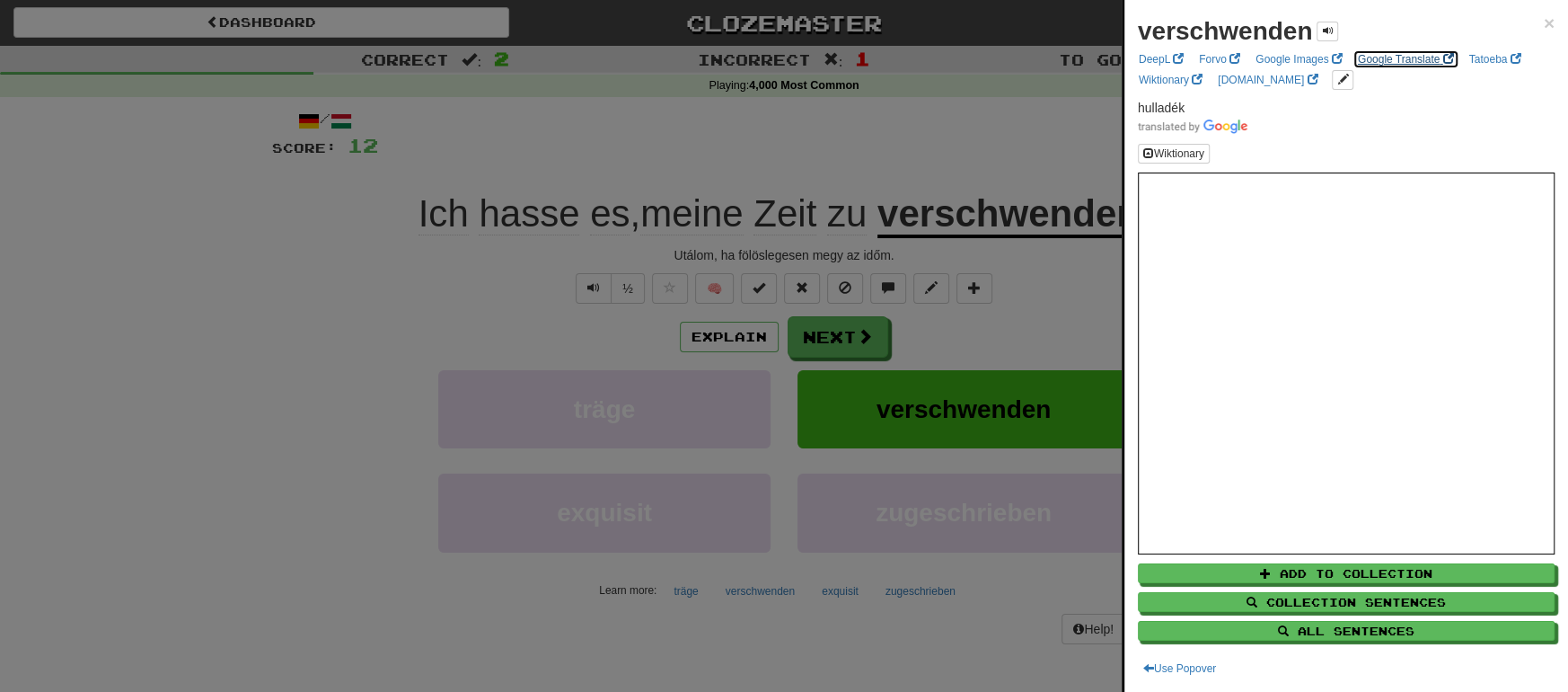
click at [1380, 55] on link "Google Translate" at bounding box center [1406, 59] width 106 height 20
click at [856, 343] on div at bounding box center [784, 346] width 1568 height 692
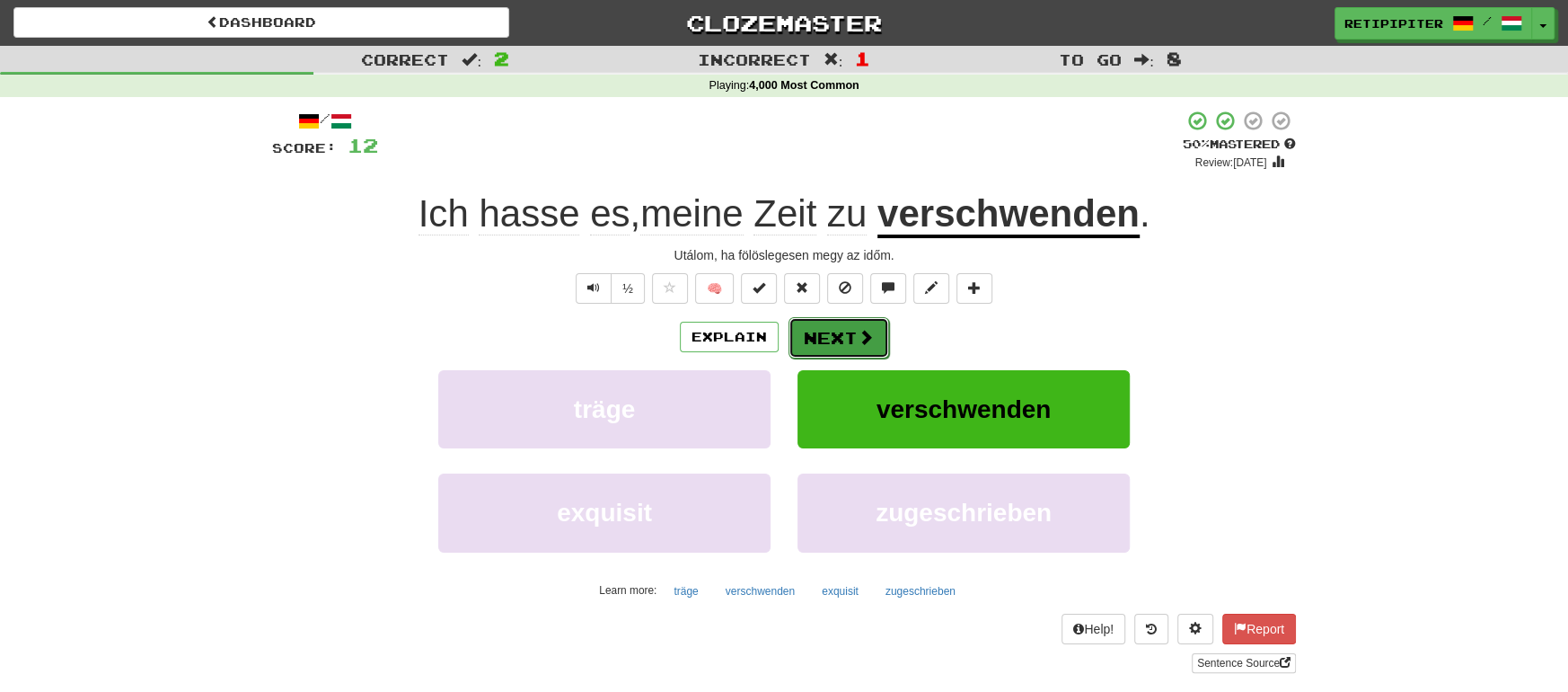
click at [858, 342] on span at bounding box center [866, 336] width 16 height 16
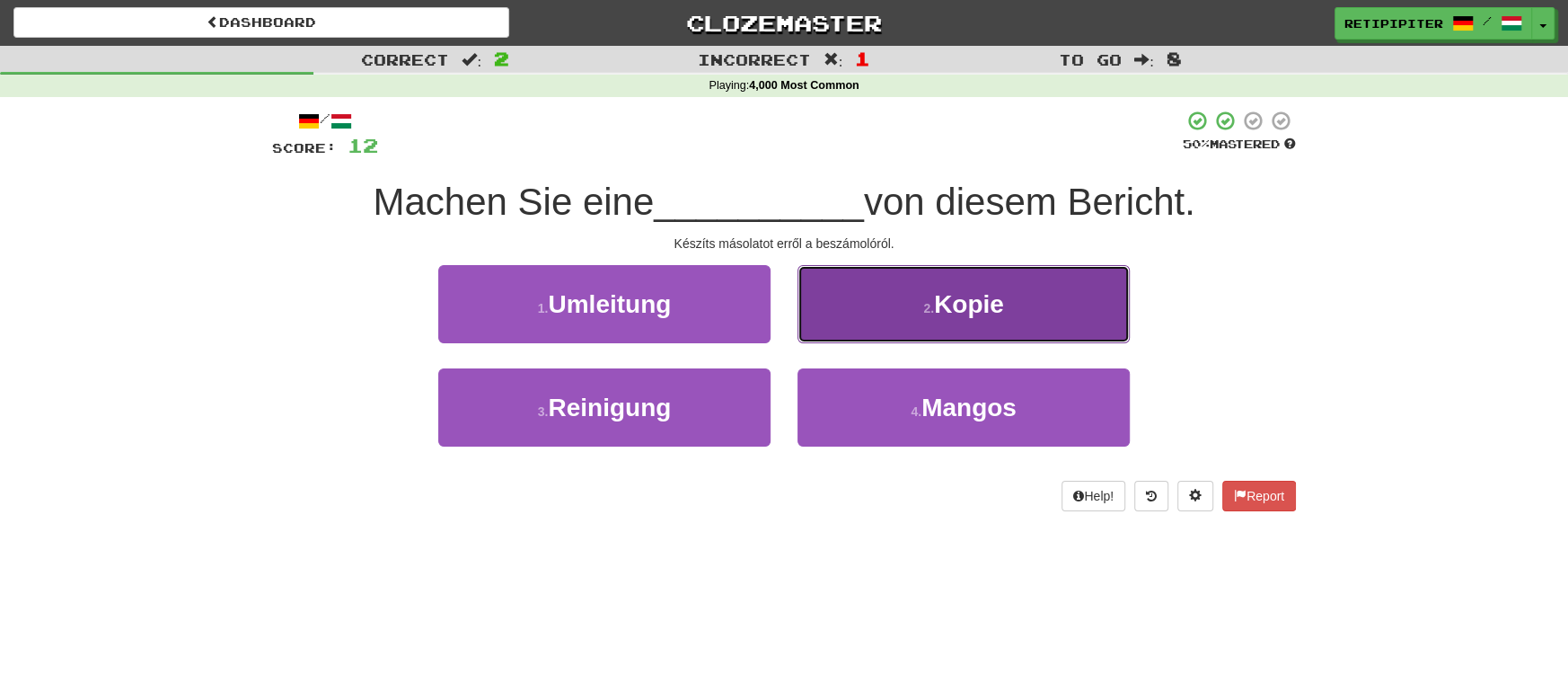
click at [1004, 298] on span "Kopie" at bounding box center [968, 304] width 70 height 28
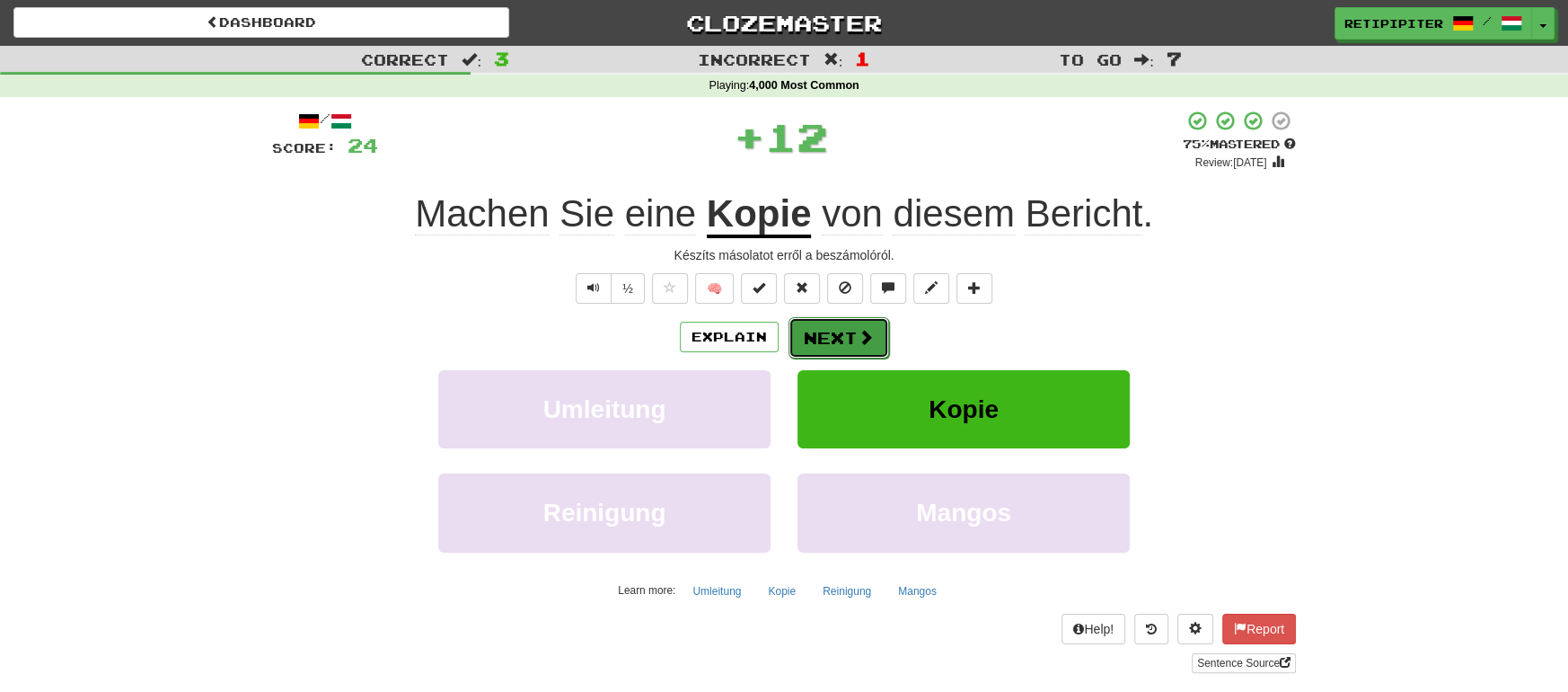
click at [852, 342] on button "Next" at bounding box center [839, 338] width 101 height 41
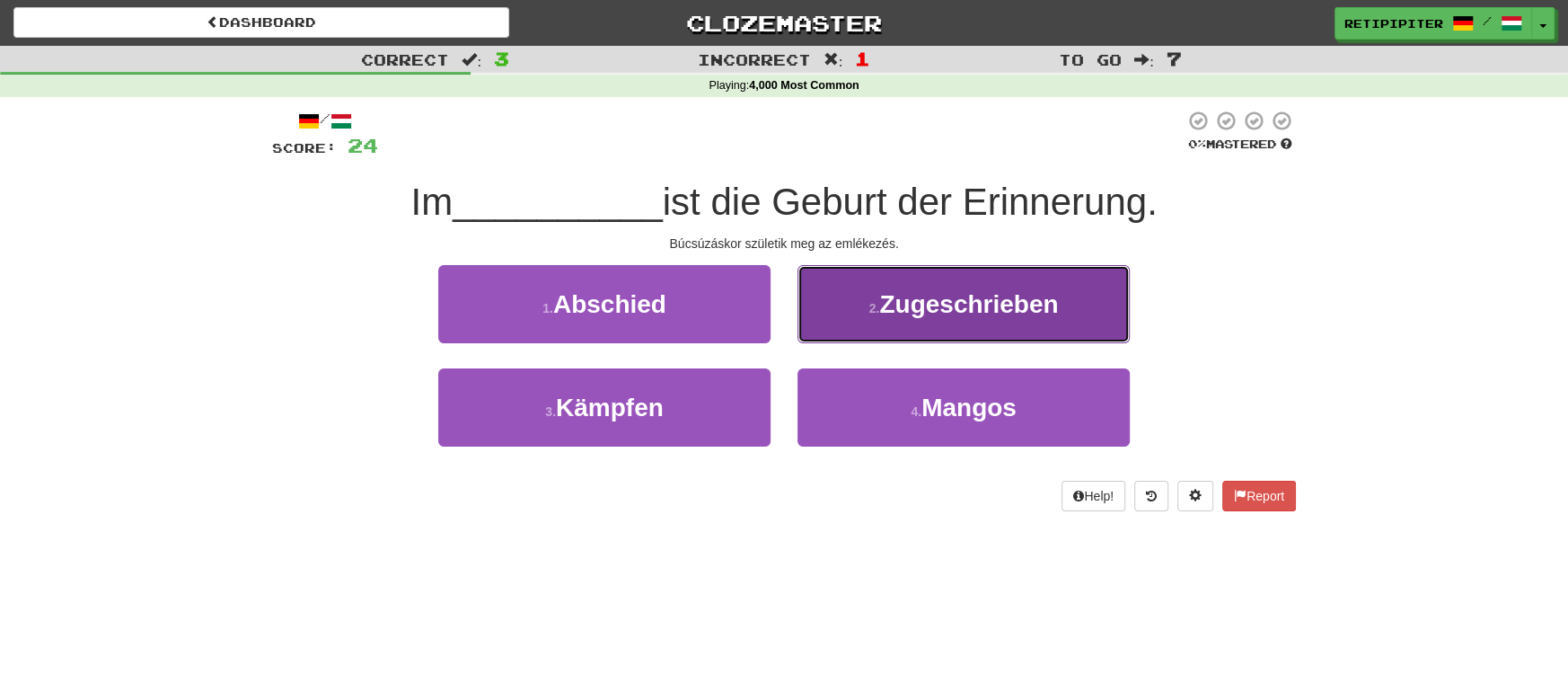
click at [974, 313] on span "Zugeschrieben" at bounding box center [968, 304] width 178 height 28
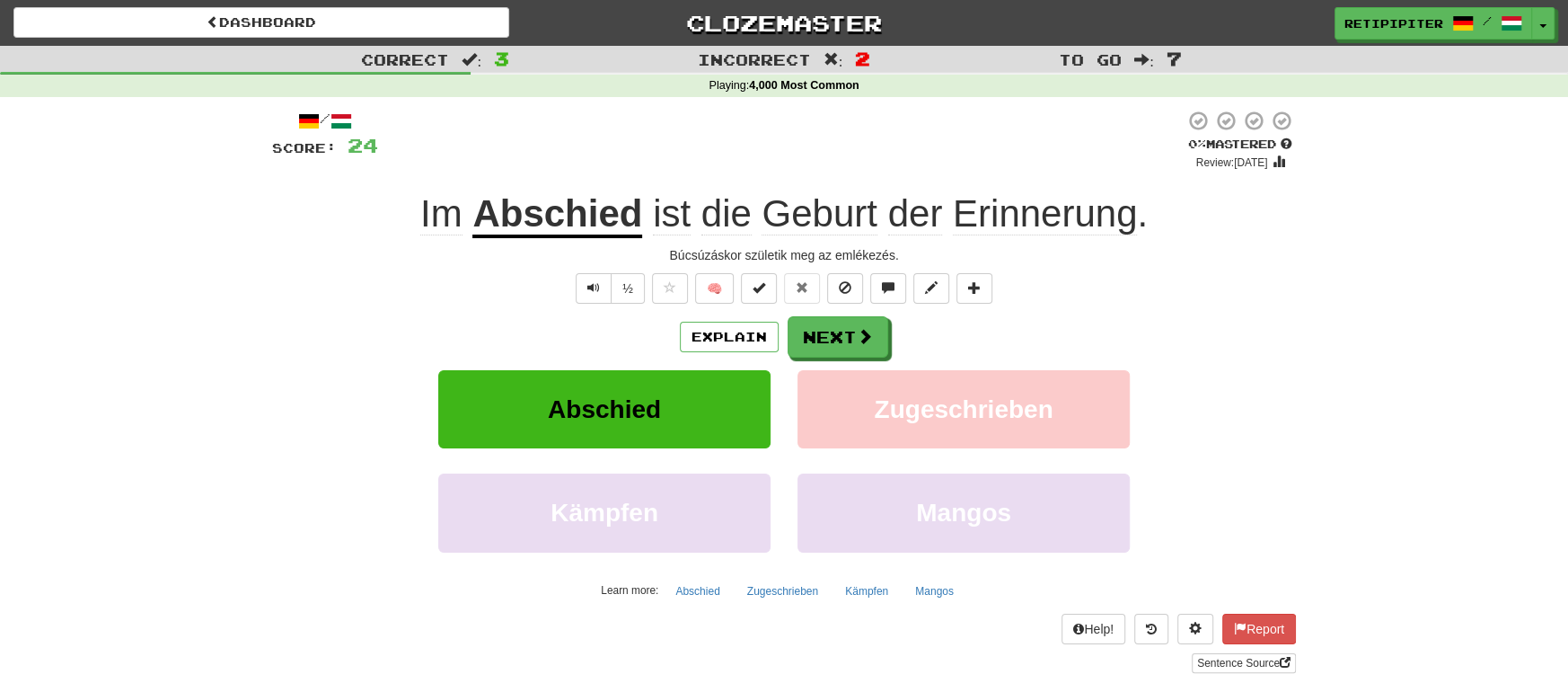
click at [558, 223] on u "Abschied" at bounding box center [558, 215] width 170 height 46
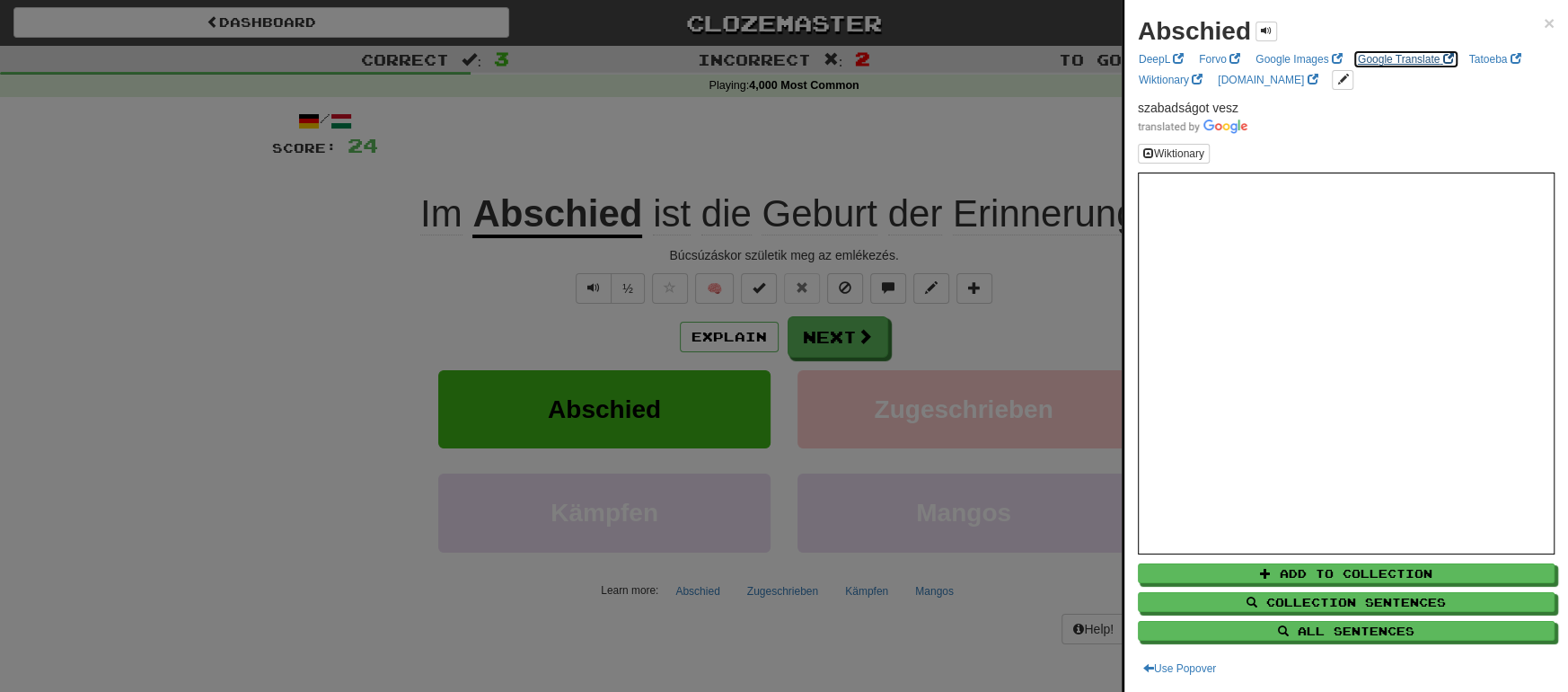
click at [1368, 56] on link "Google Translate" at bounding box center [1406, 59] width 106 height 20
click at [849, 334] on div at bounding box center [784, 346] width 1568 height 692
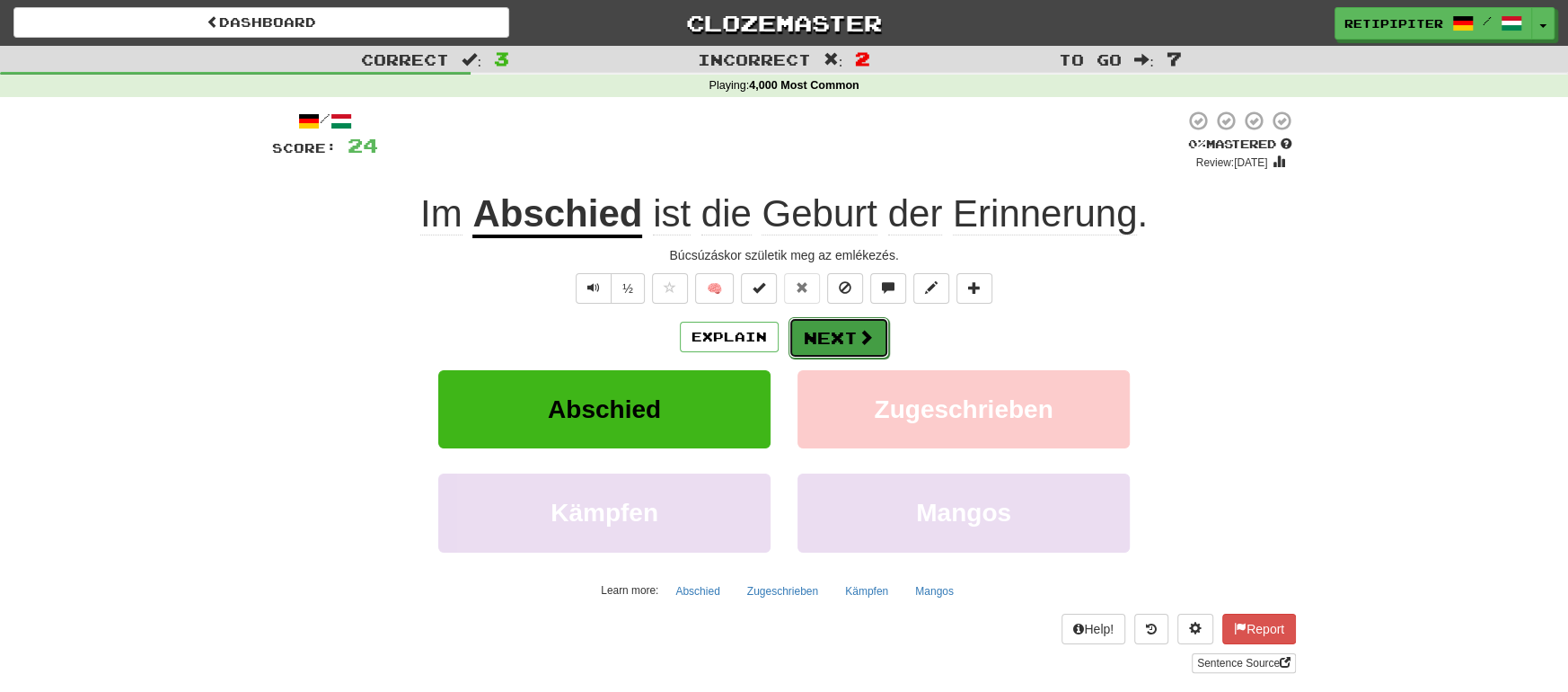
click at [851, 332] on button "Next" at bounding box center [839, 338] width 101 height 41
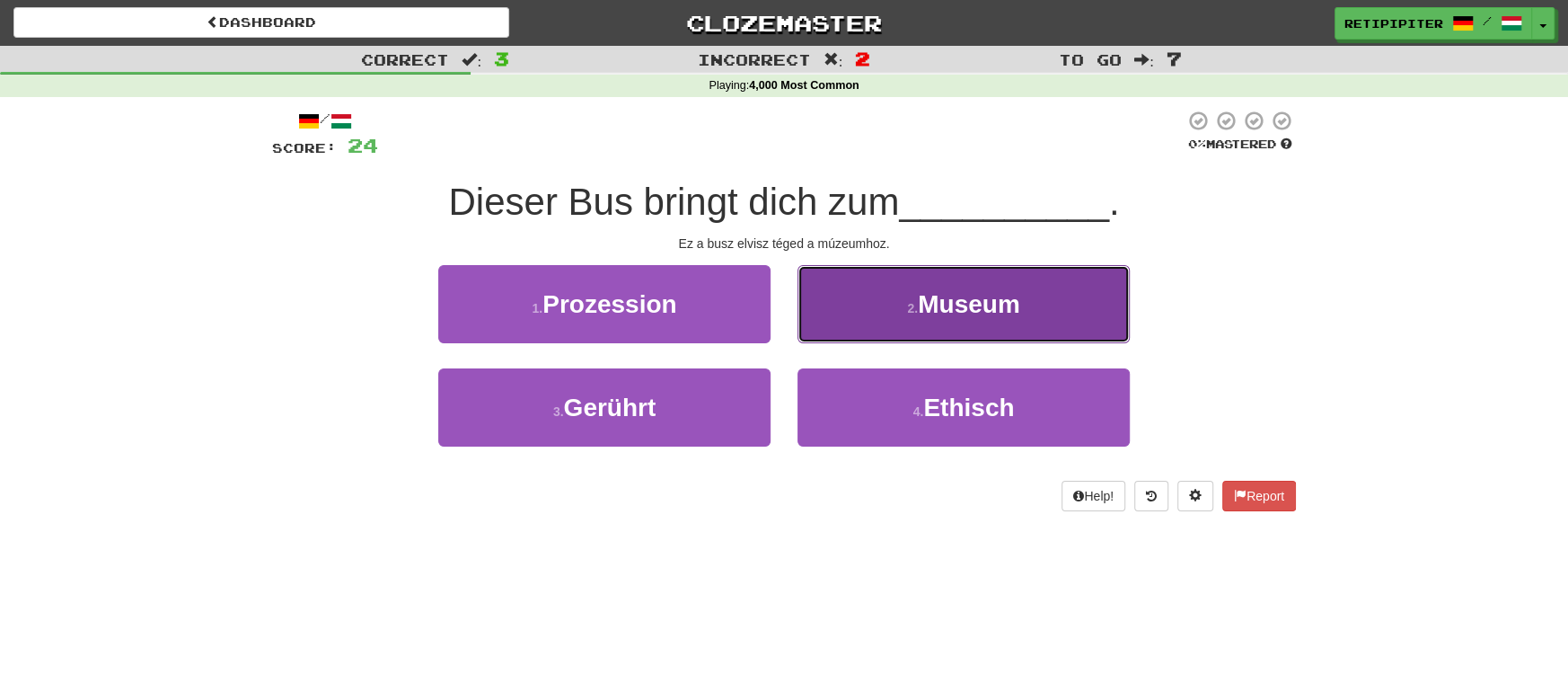
click at [993, 330] on button "2 . Museum" at bounding box center [964, 304] width 332 height 78
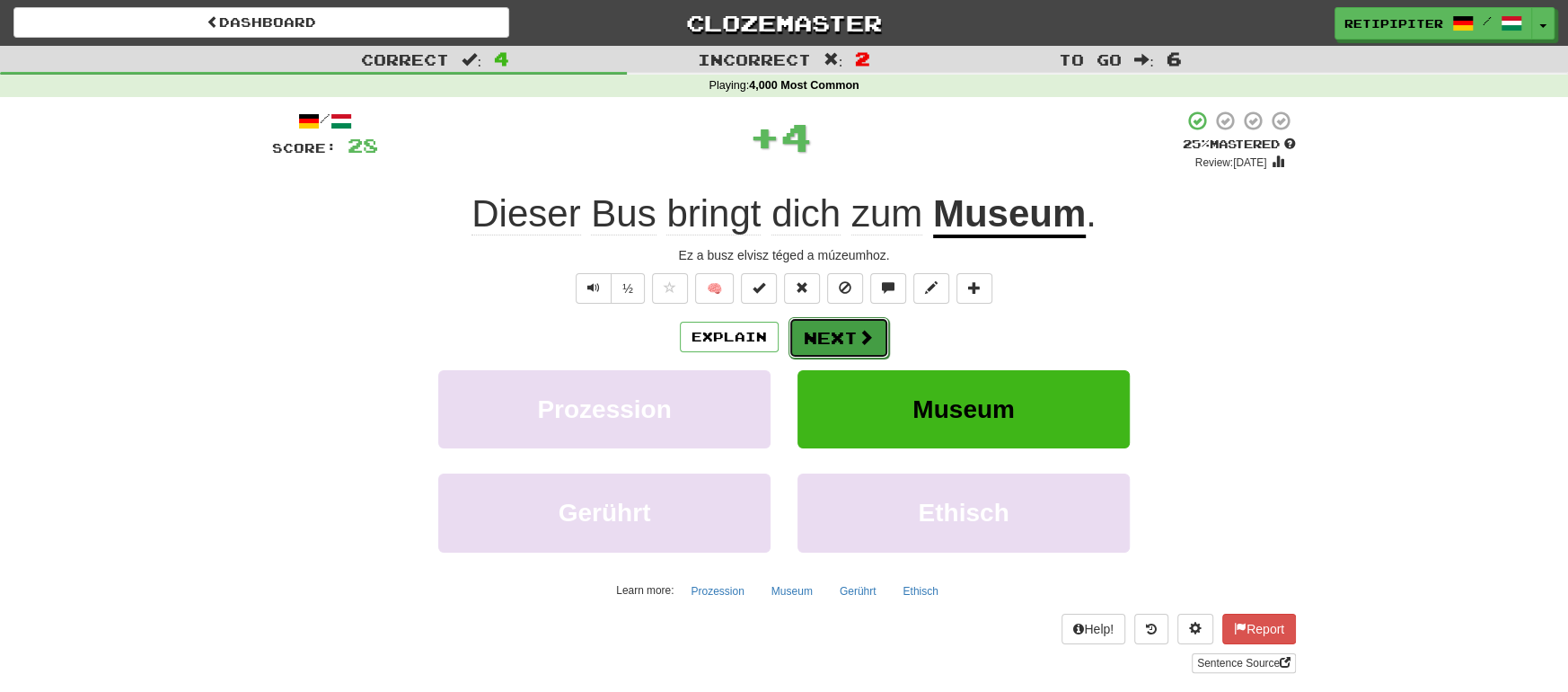
click at [818, 334] on button "Next" at bounding box center [839, 338] width 101 height 41
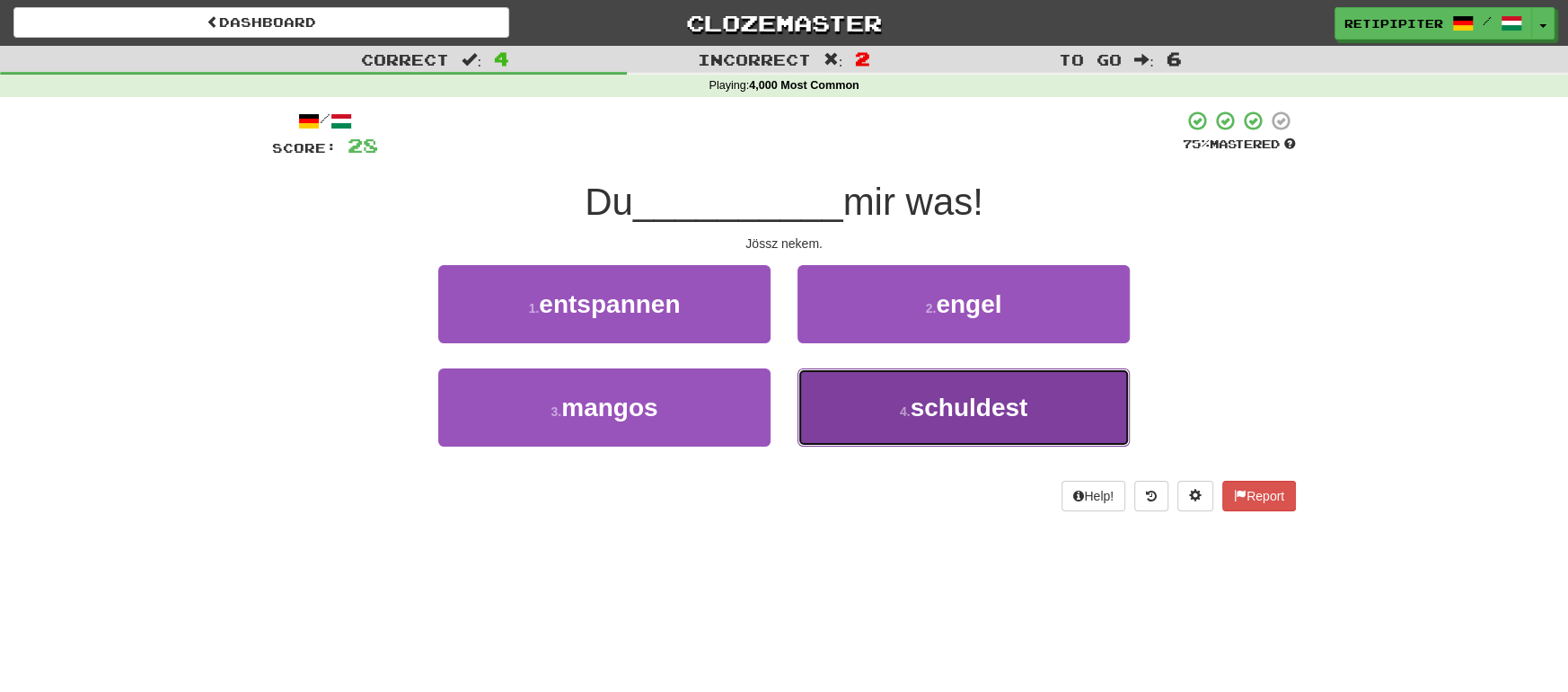
click at [977, 402] on span "schuldest" at bounding box center [968, 407] width 118 height 28
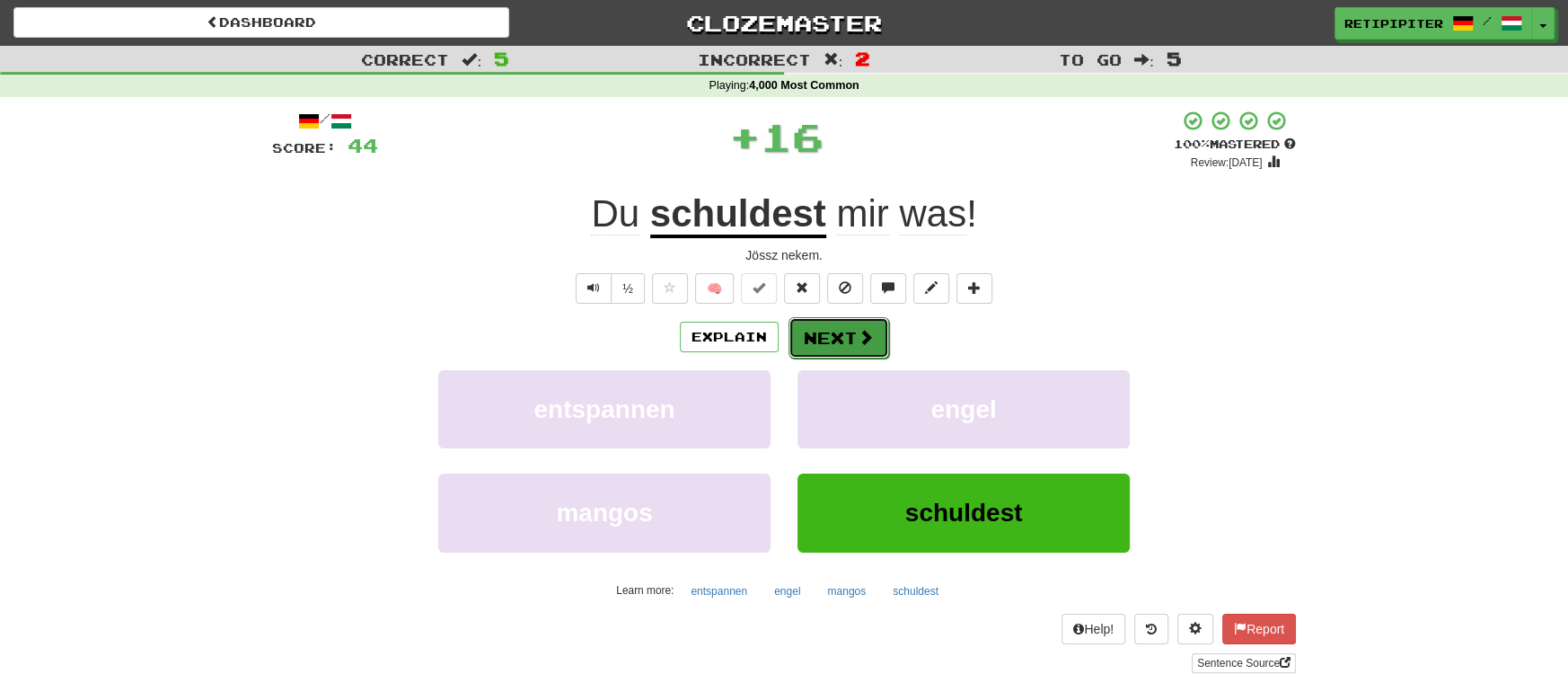
click at [853, 333] on button "Next" at bounding box center [839, 338] width 101 height 41
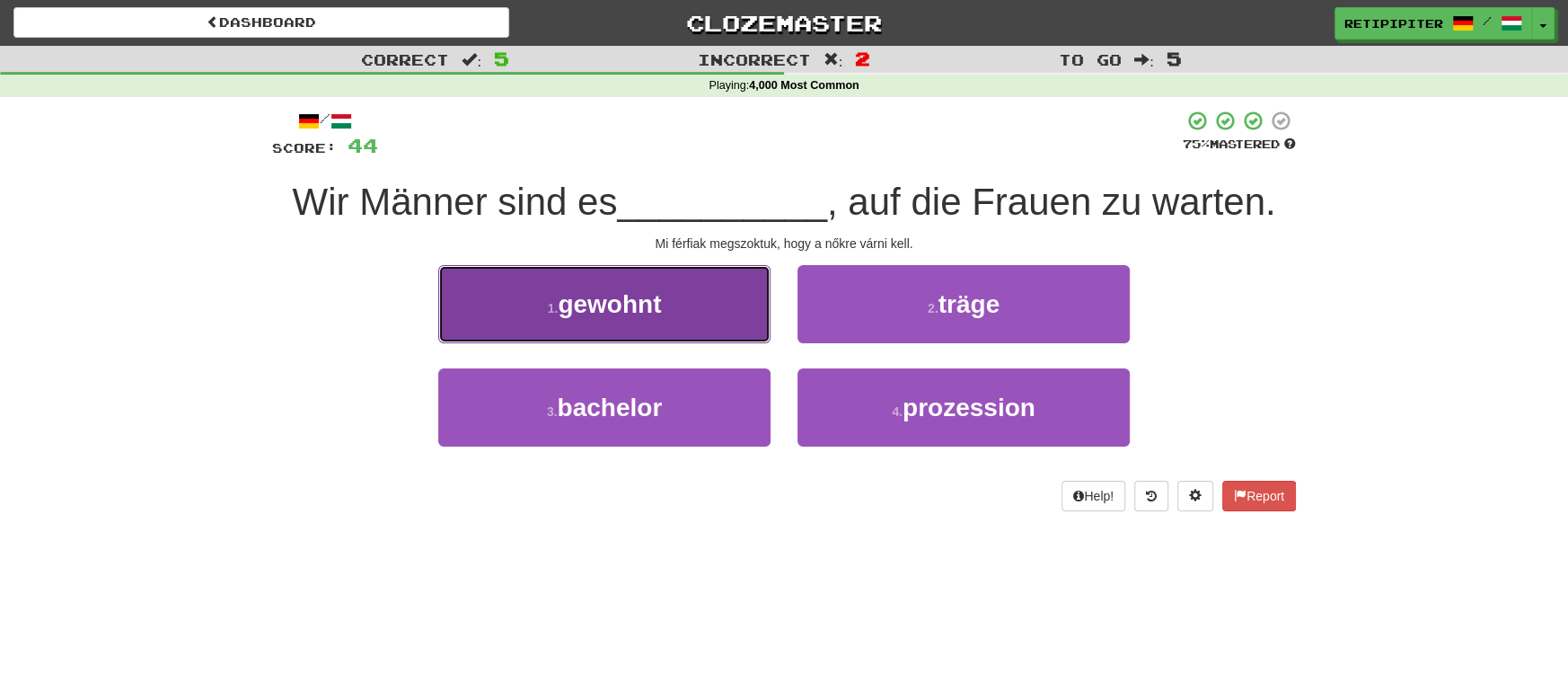
click at [600, 304] on span "gewohnt" at bounding box center [609, 304] width 104 height 28
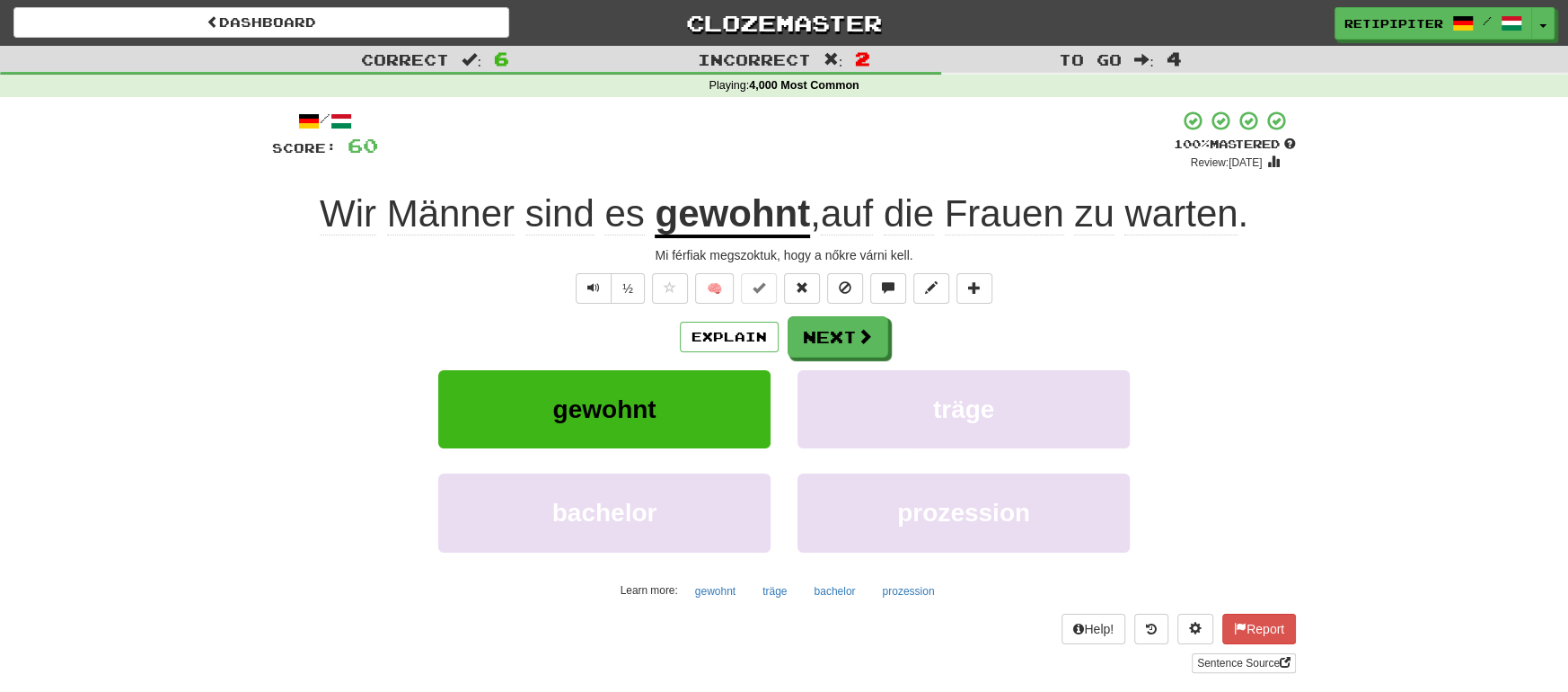
click at [717, 224] on u "gewohnt" at bounding box center [732, 215] width 155 height 46
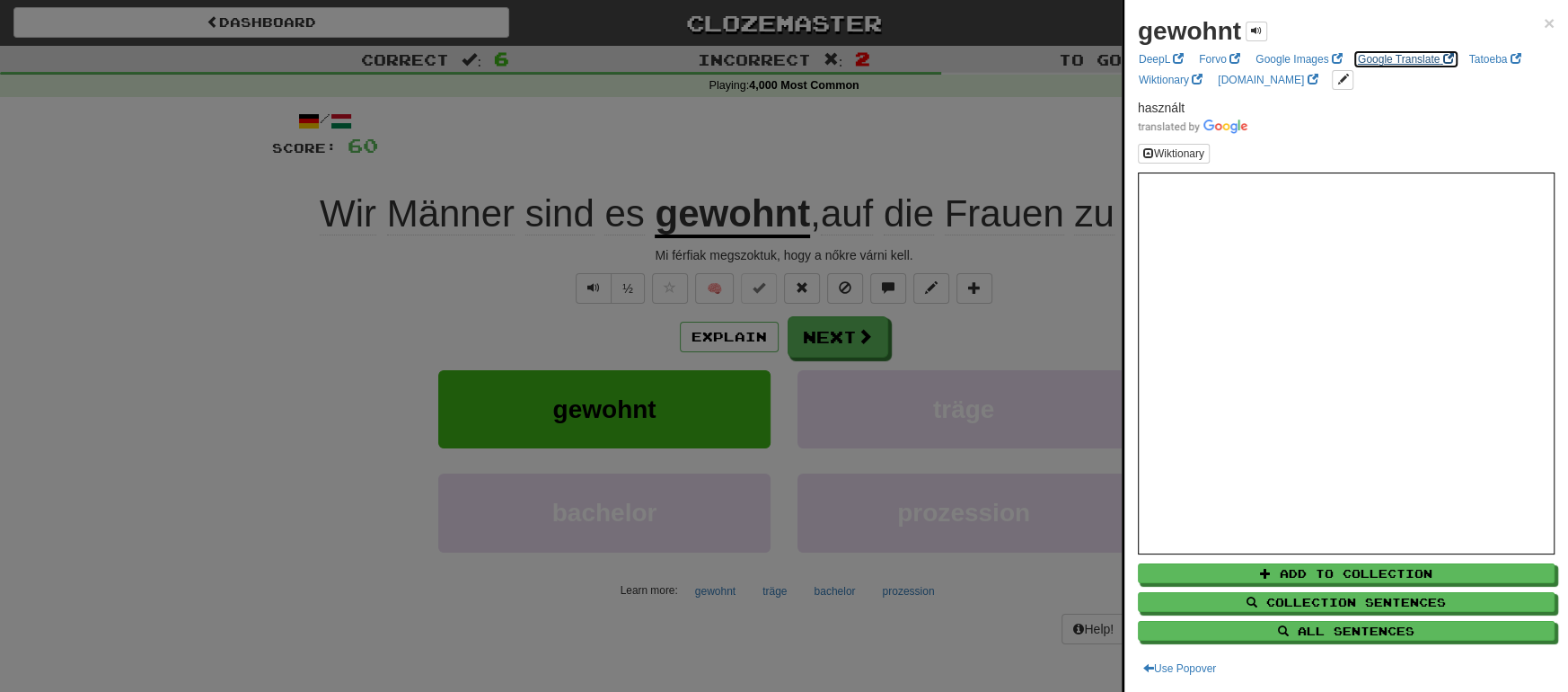
click at [1406, 62] on link "Google Translate" at bounding box center [1406, 59] width 106 height 20
click at [865, 349] on div at bounding box center [784, 346] width 1568 height 692
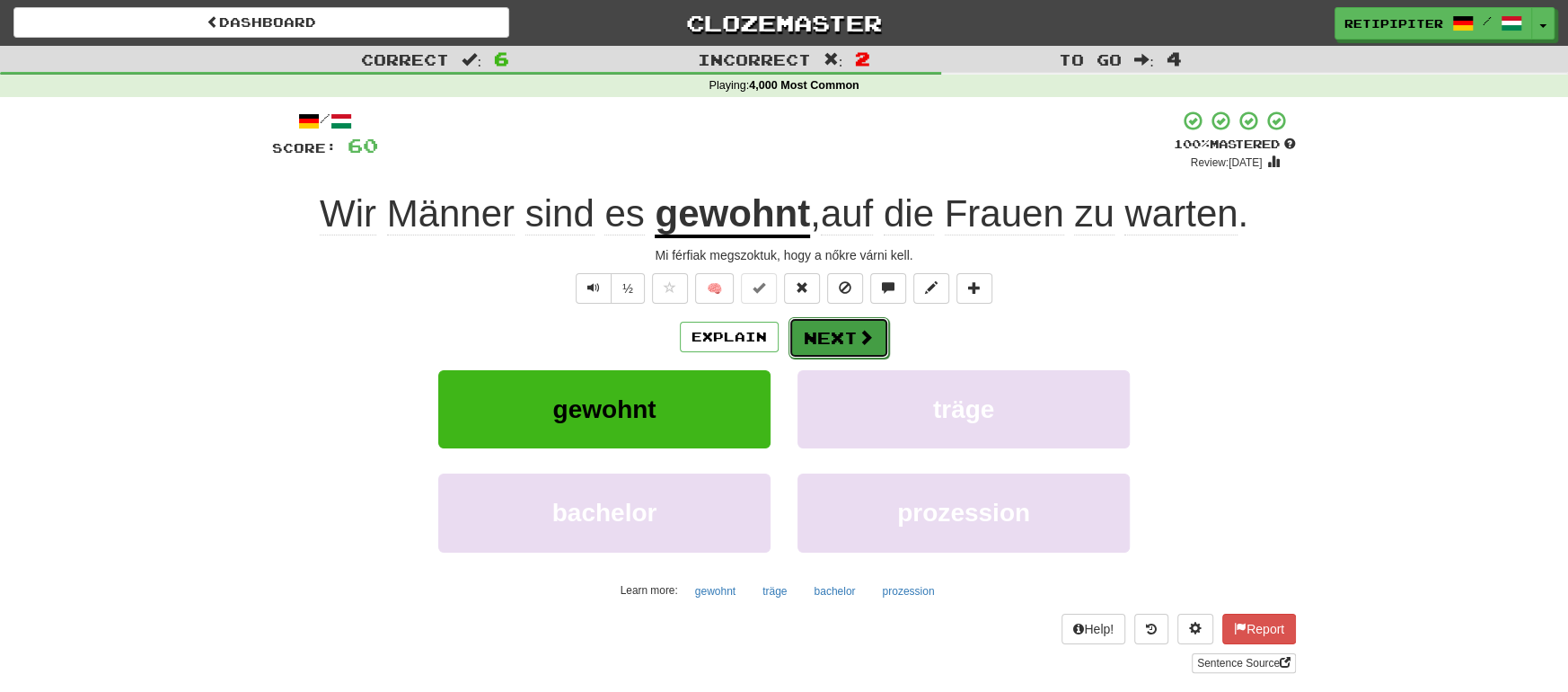
click at [870, 341] on span at bounding box center [866, 336] width 16 height 16
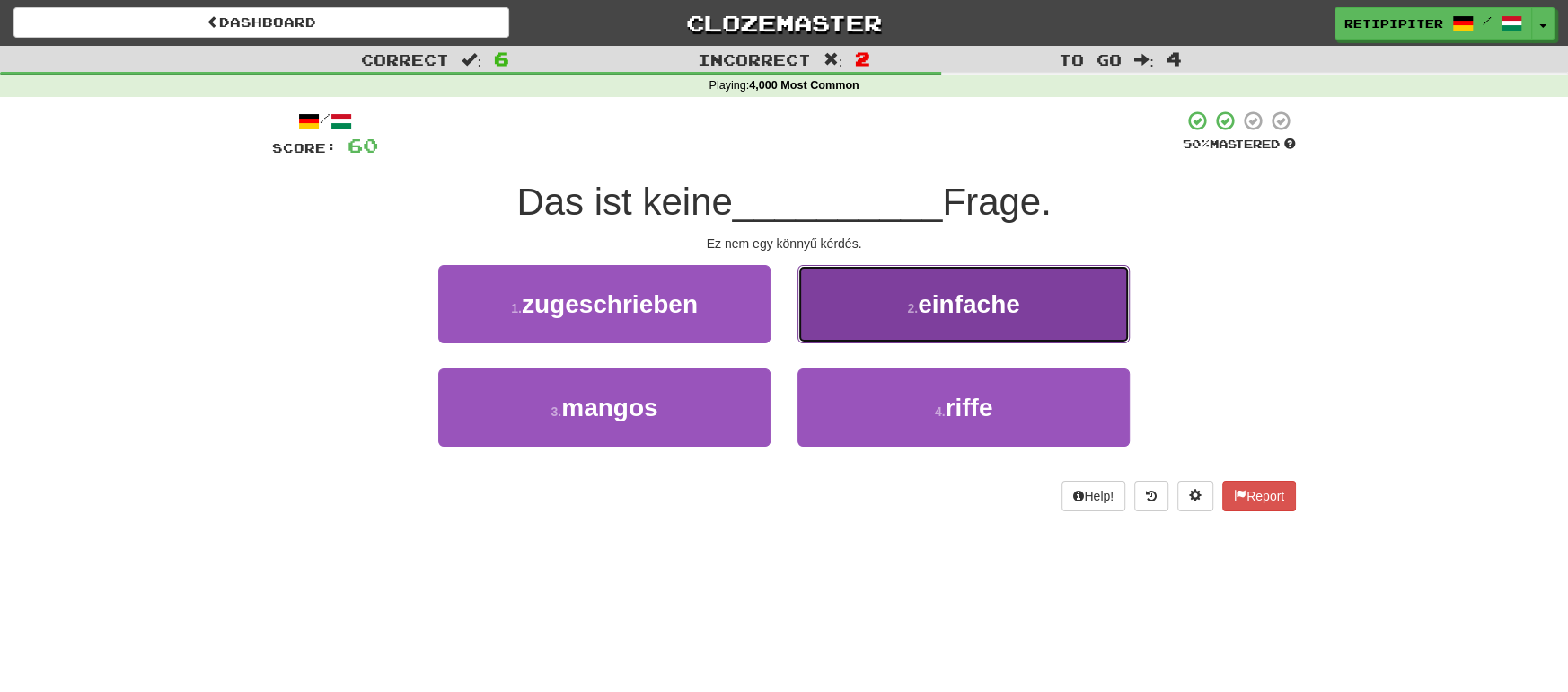
click at [1019, 298] on span "einfache" at bounding box center [969, 304] width 103 height 28
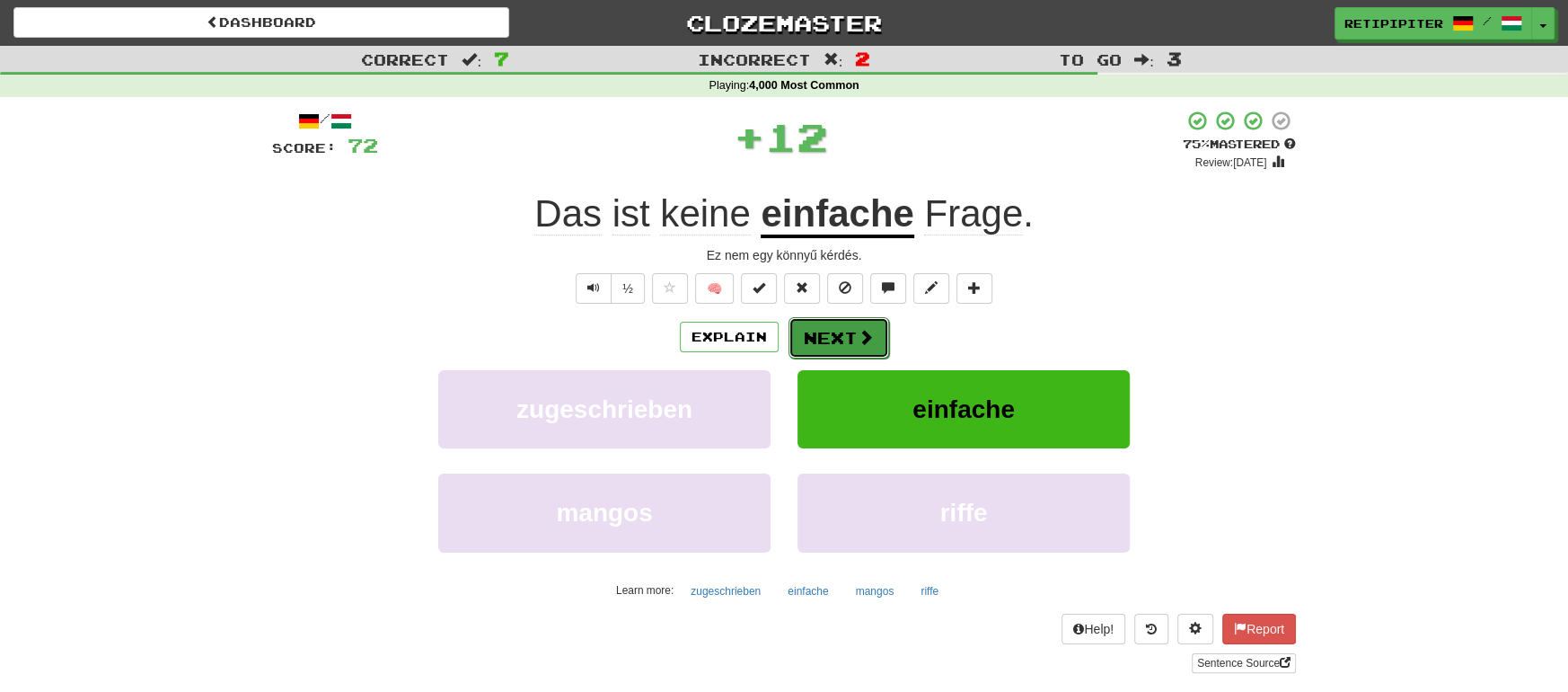
click at [827, 340] on button "Next" at bounding box center [839, 338] width 101 height 41
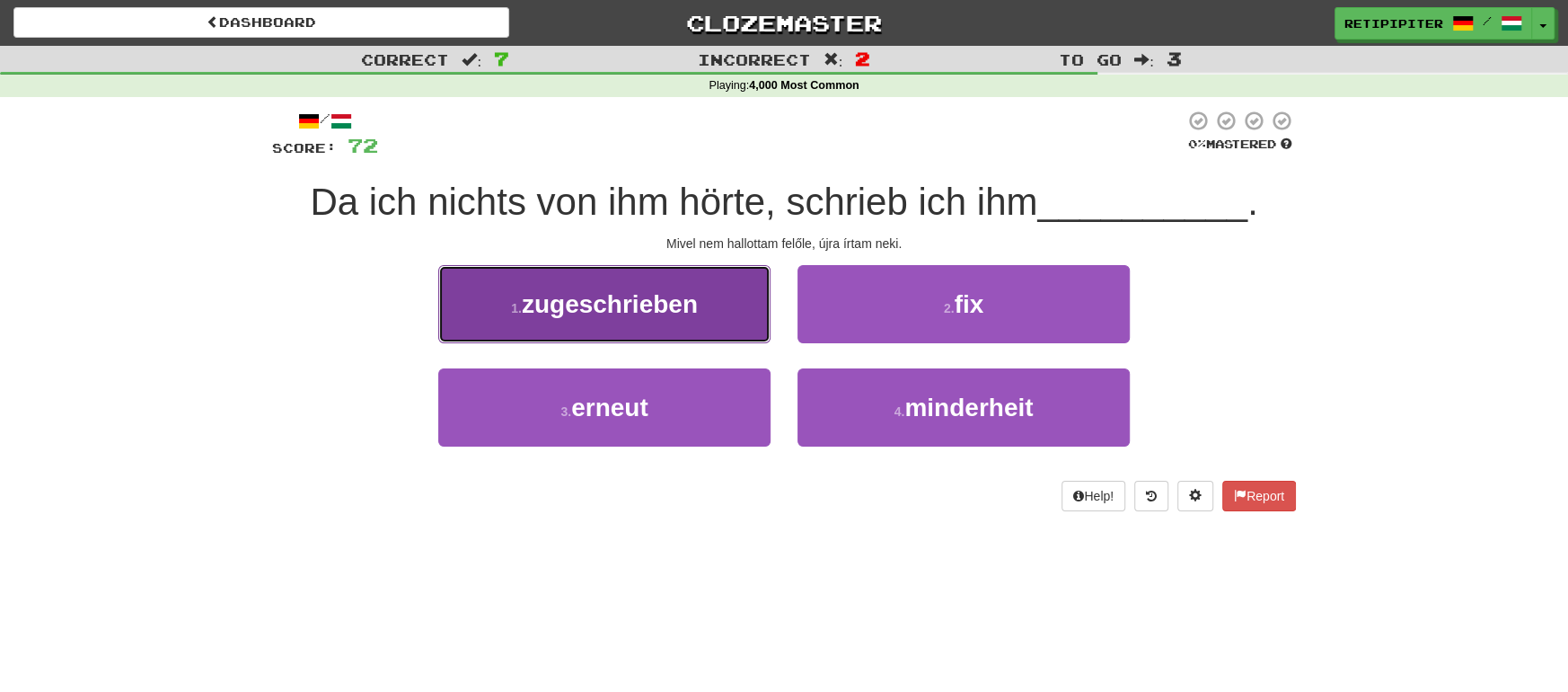
click at [596, 312] on span "zugeschrieben" at bounding box center [610, 304] width 177 height 28
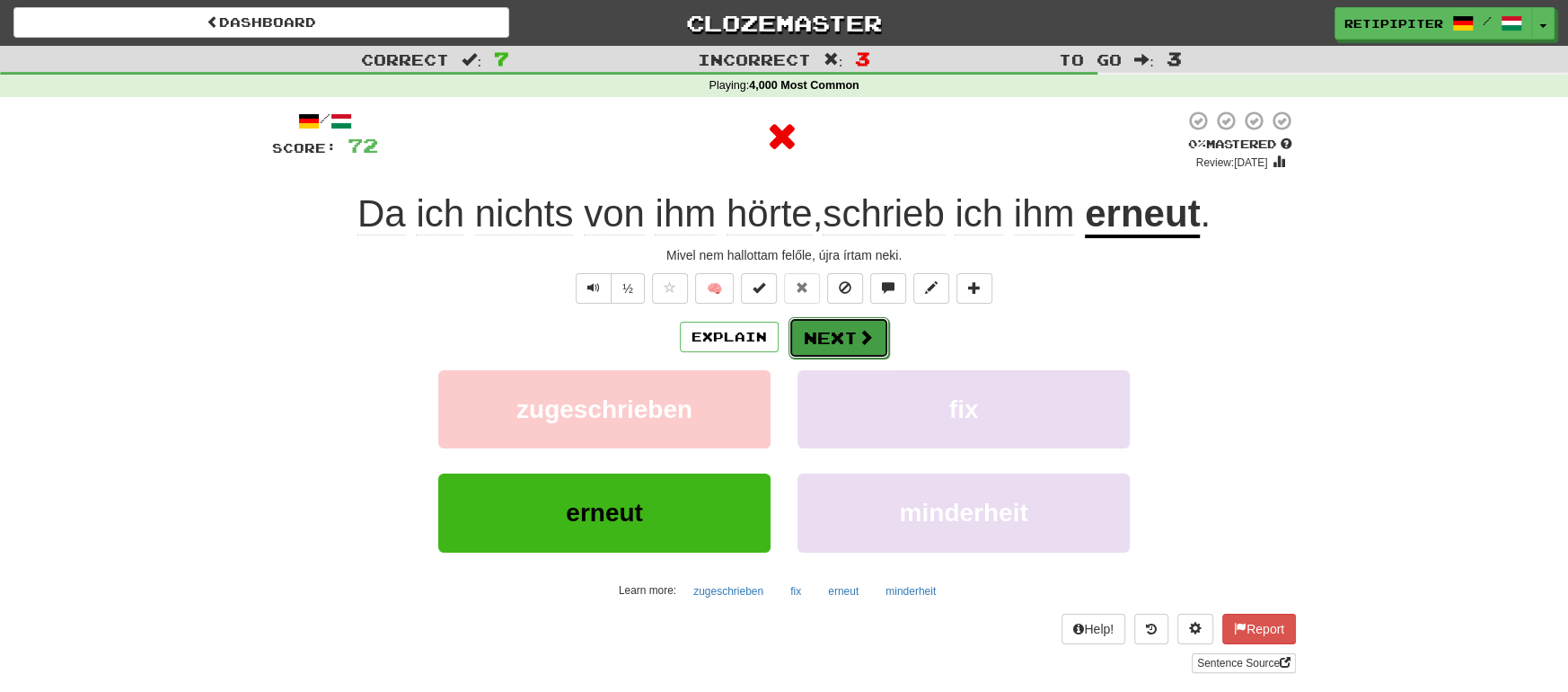
click at [839, 334] on button "Next" at bounding box center [839, 338] width 101 height 41
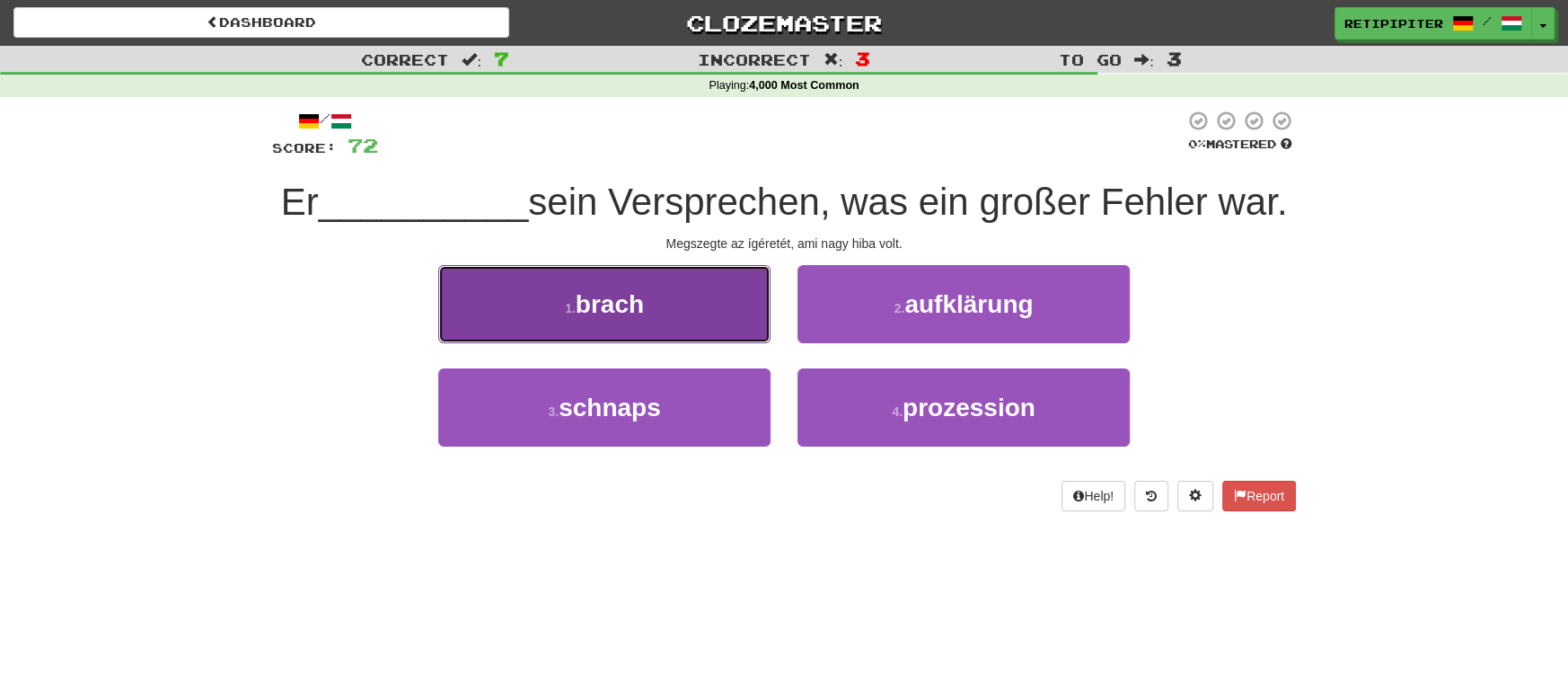
click at [679, 343] on button "1 . brach" at bounding box center [604, 304] width 332 height 78
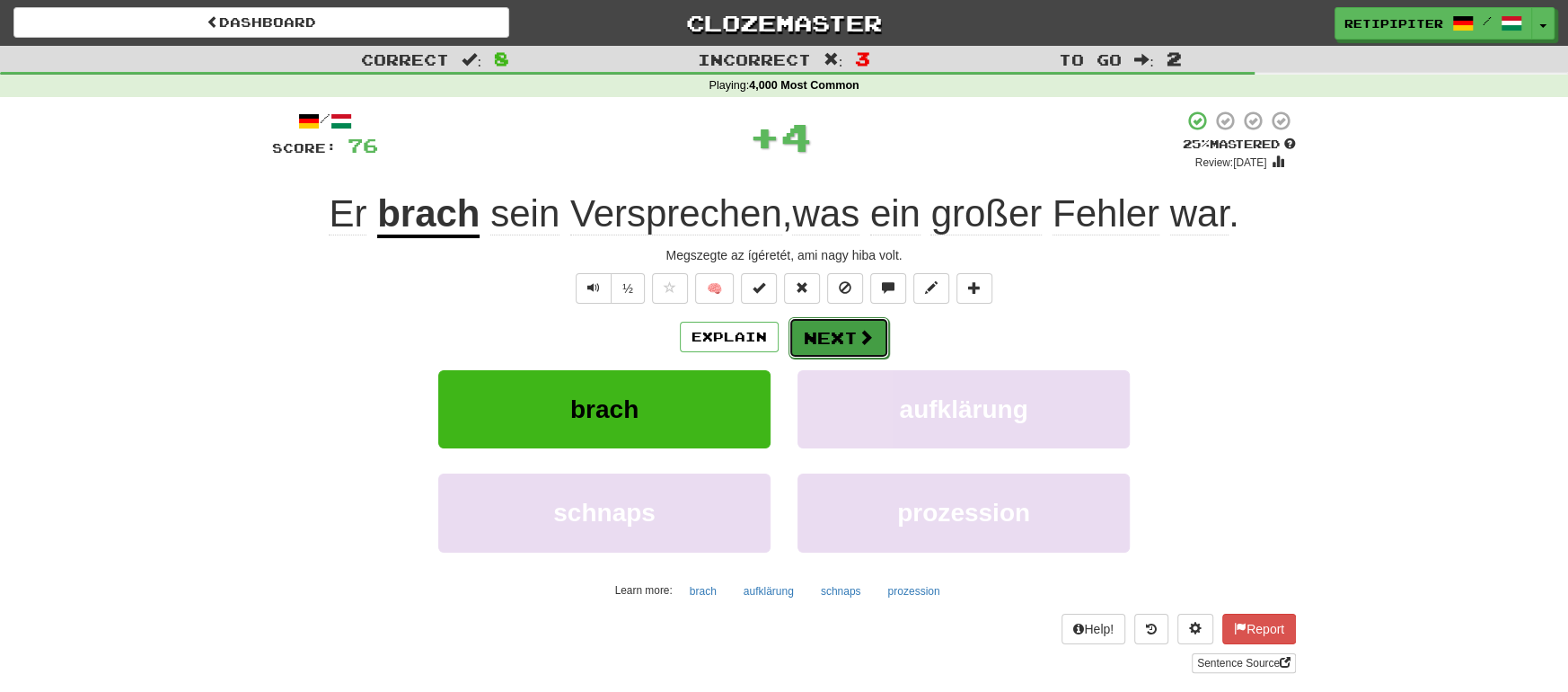
click at [841, 341] on button "Next" at bounding box center [839, 338] width 101 height 41
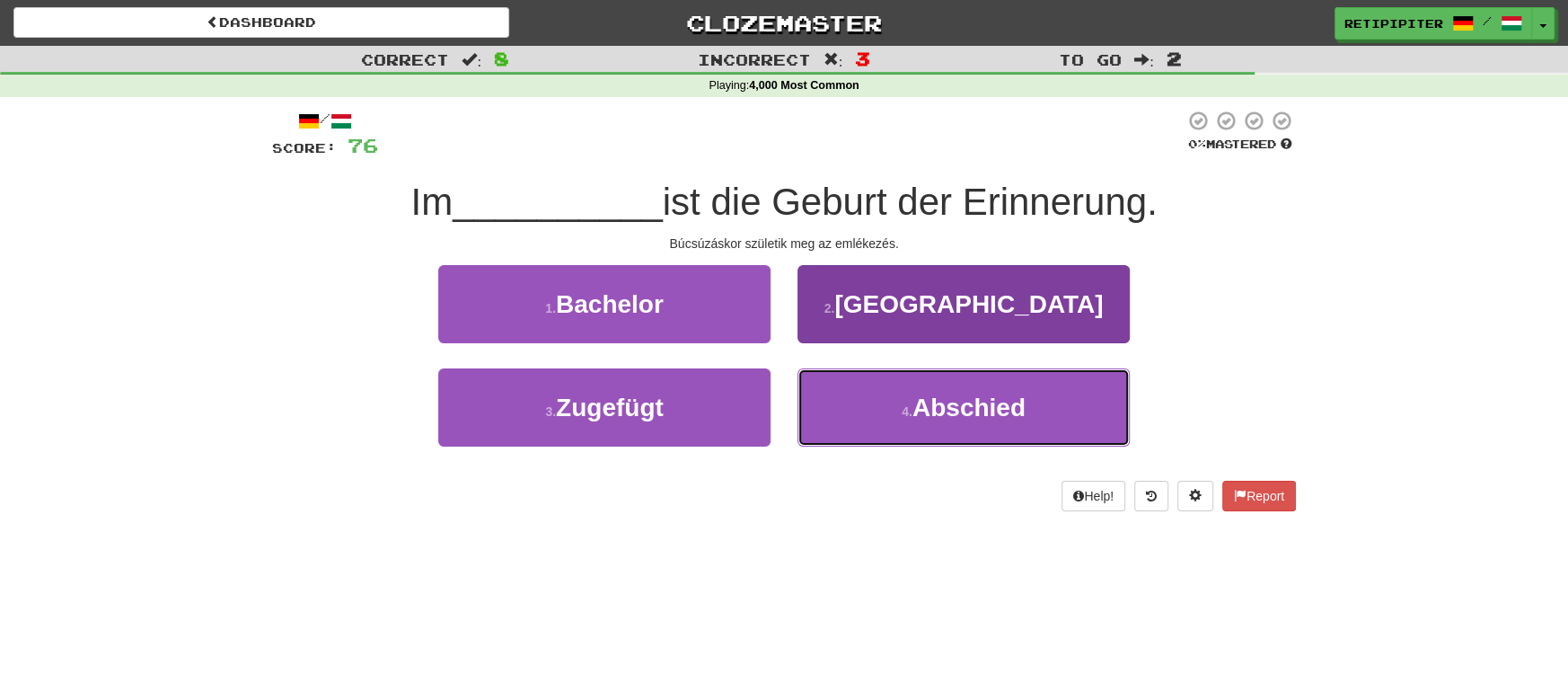
drag, startPoint x: 1053, startPoint y: 417, endPoint x: 1023, endPoint y: 419, distance: 30.1
click at [1046, 418] on button "4 . Abschied" at bounding box center [964, 407] width 332 height 78
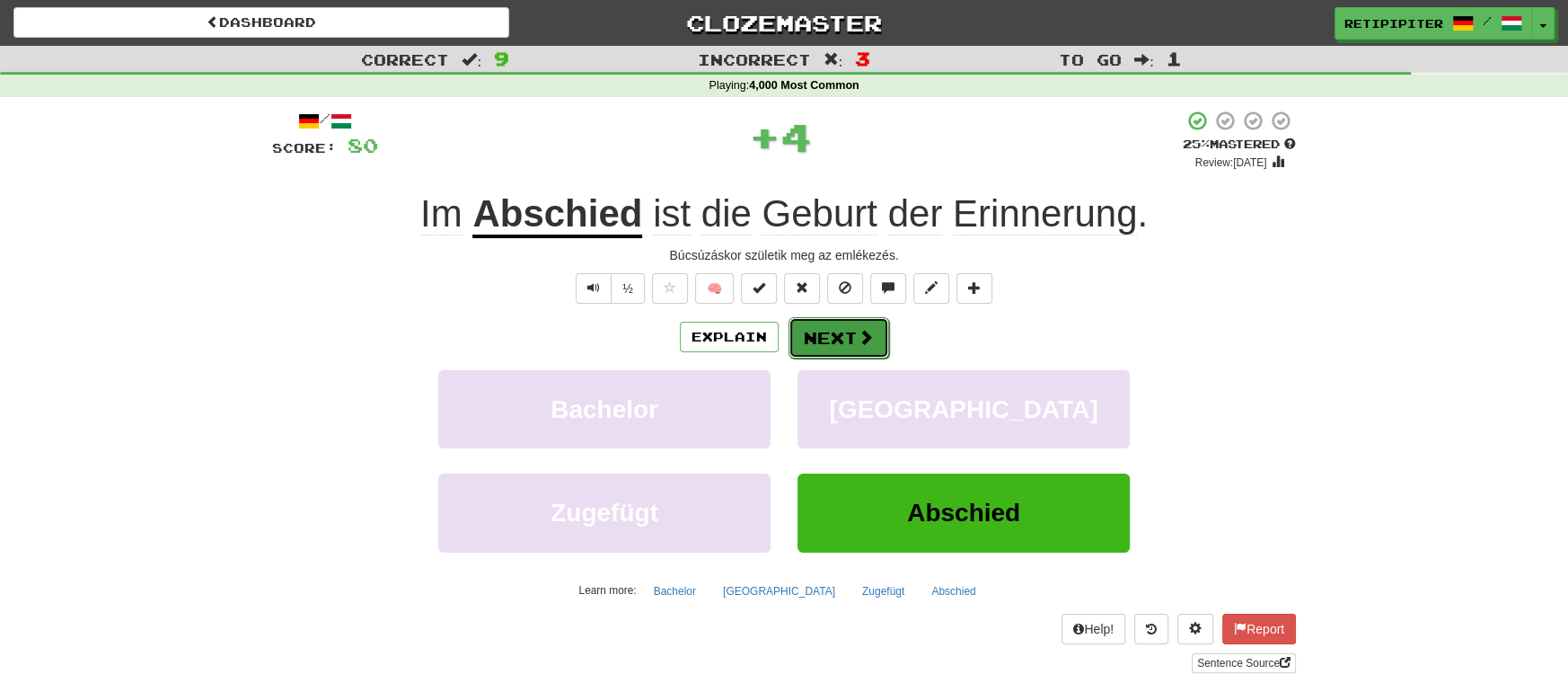
click at [850, 338] on button "Next" at bounding box center [839, 338] width 101 height 41
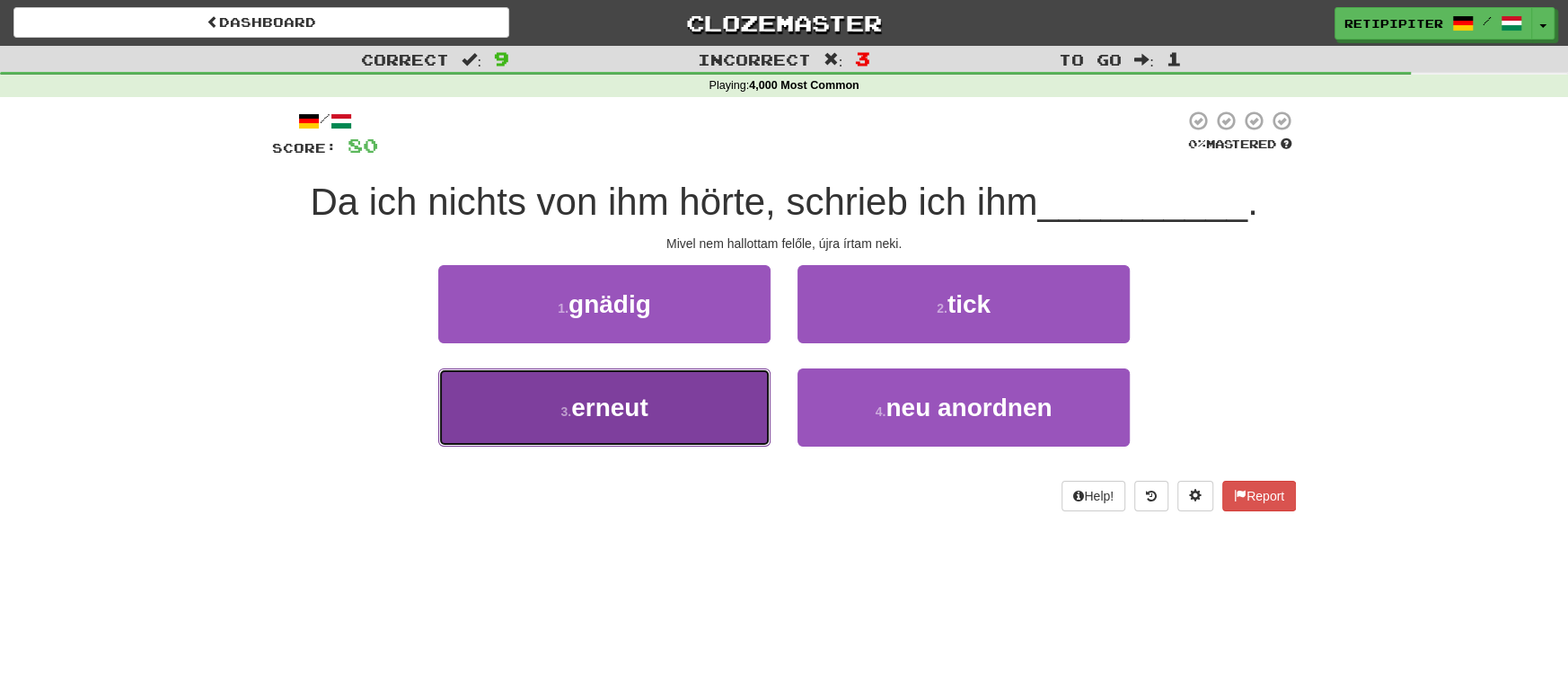
click at [623, 407] on span "erneut" at bounding box center [610, 407] width 78 height 28
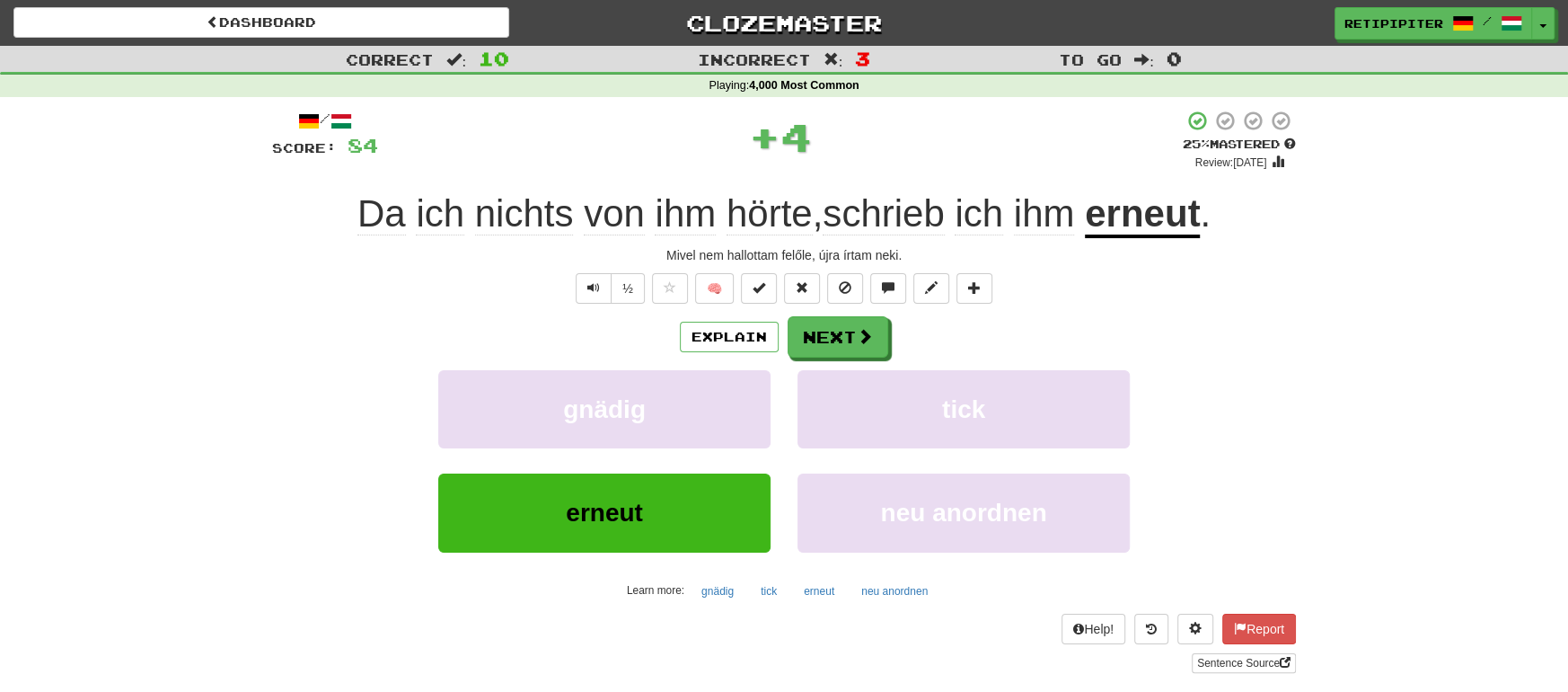
click at [1146, 209] on u "erneut" at bounding box center [1142, 215] width 115 height 46
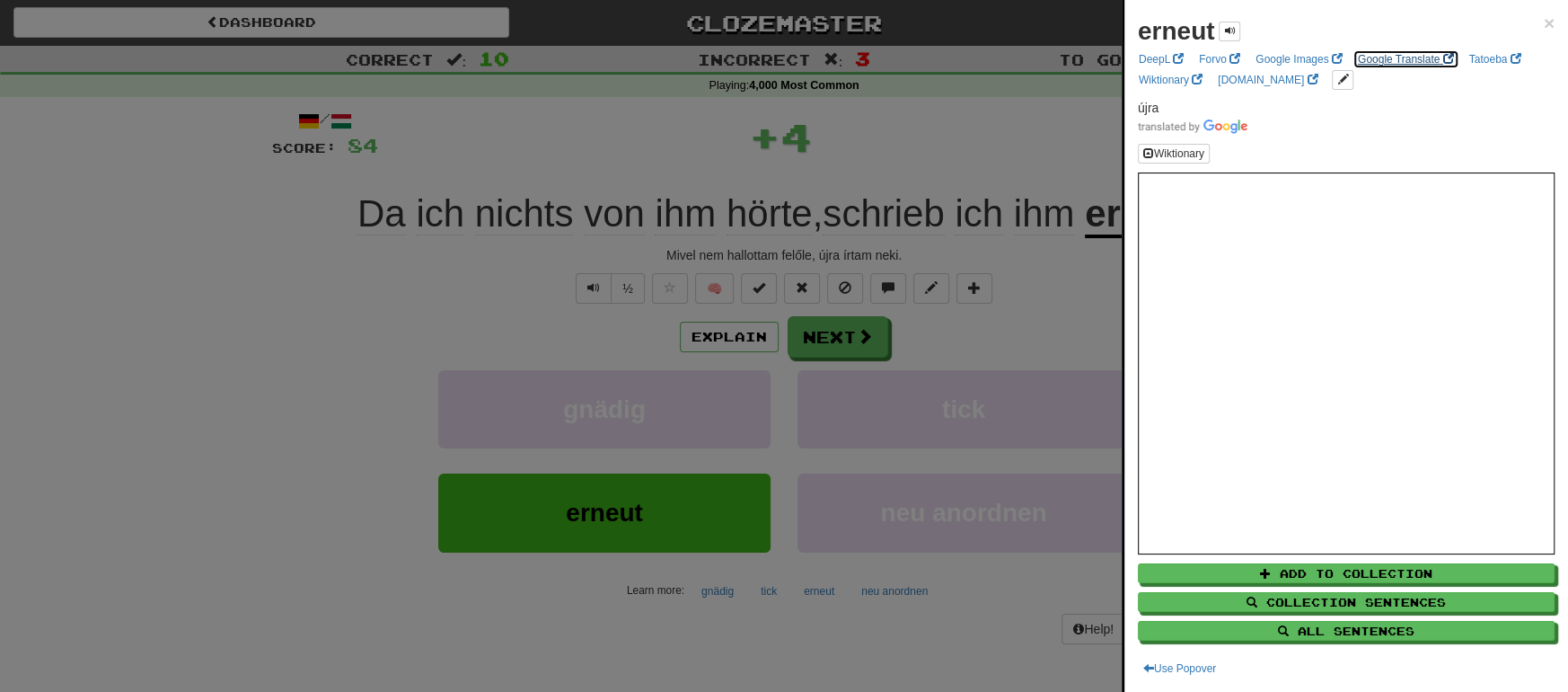
click at [1381, 59] on link "Google Translate" at bounding box center [1406, 59] width 106 height 20
click at [860, 331] on div at bounding box center [784, 346] width 1568 height 692
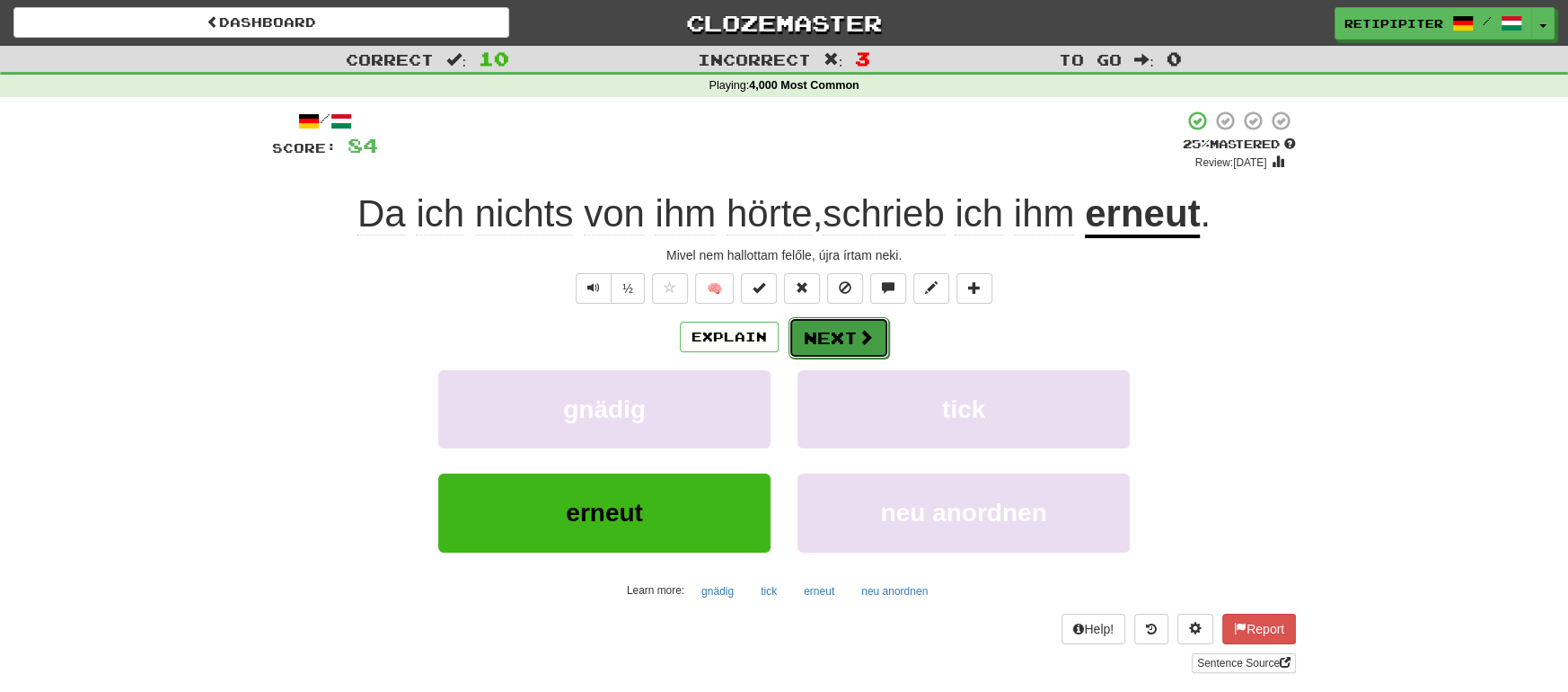
click at [853, 338] on button "Next" at bounding box center [839, 338] width 101 height 41
